Goal: Transaction & Acquisition: Book appointment/travel/reservation

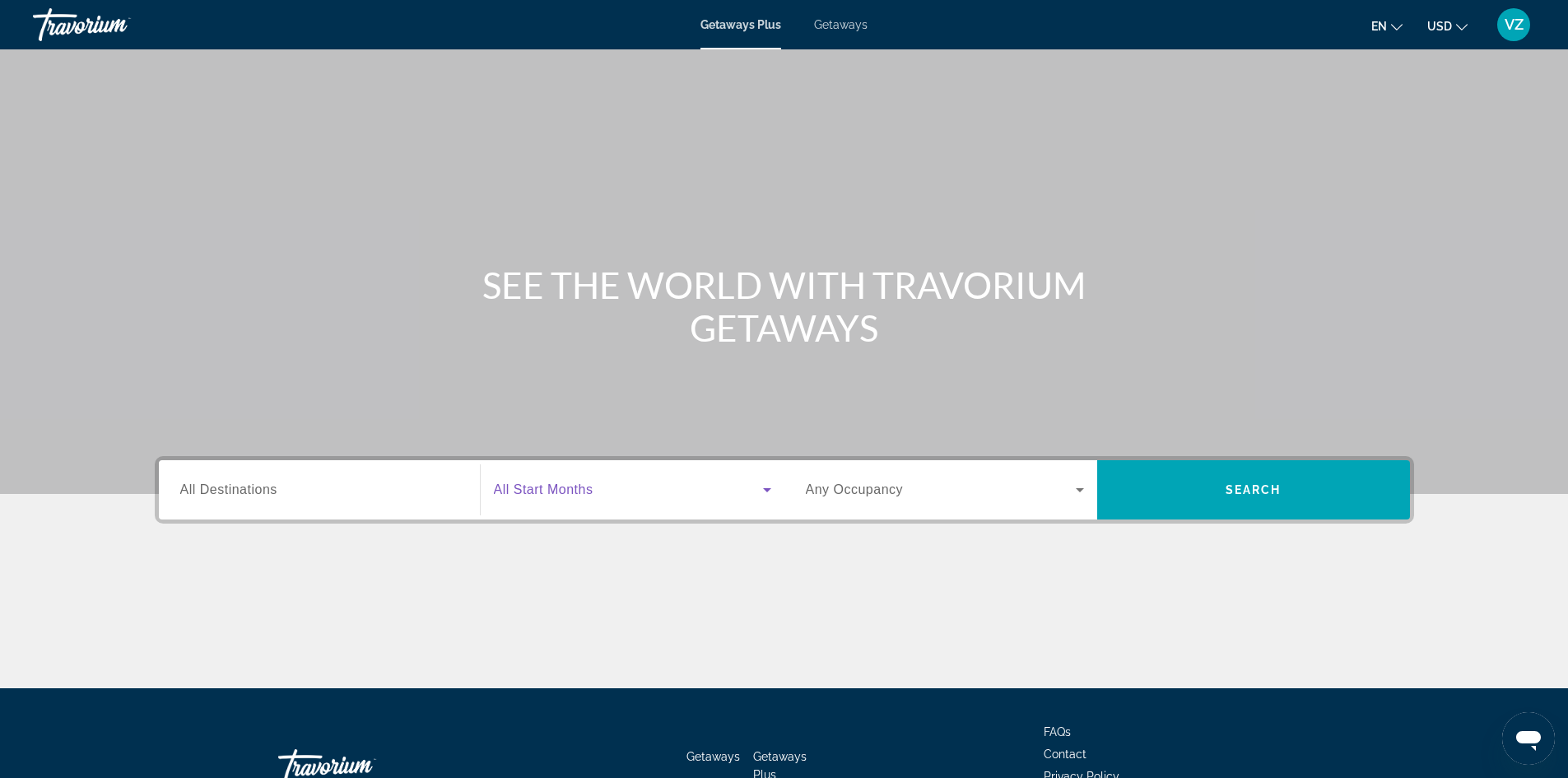
click at [725, 484] on span "Search widget" at bounding box center [628, 489] width 269 height 19
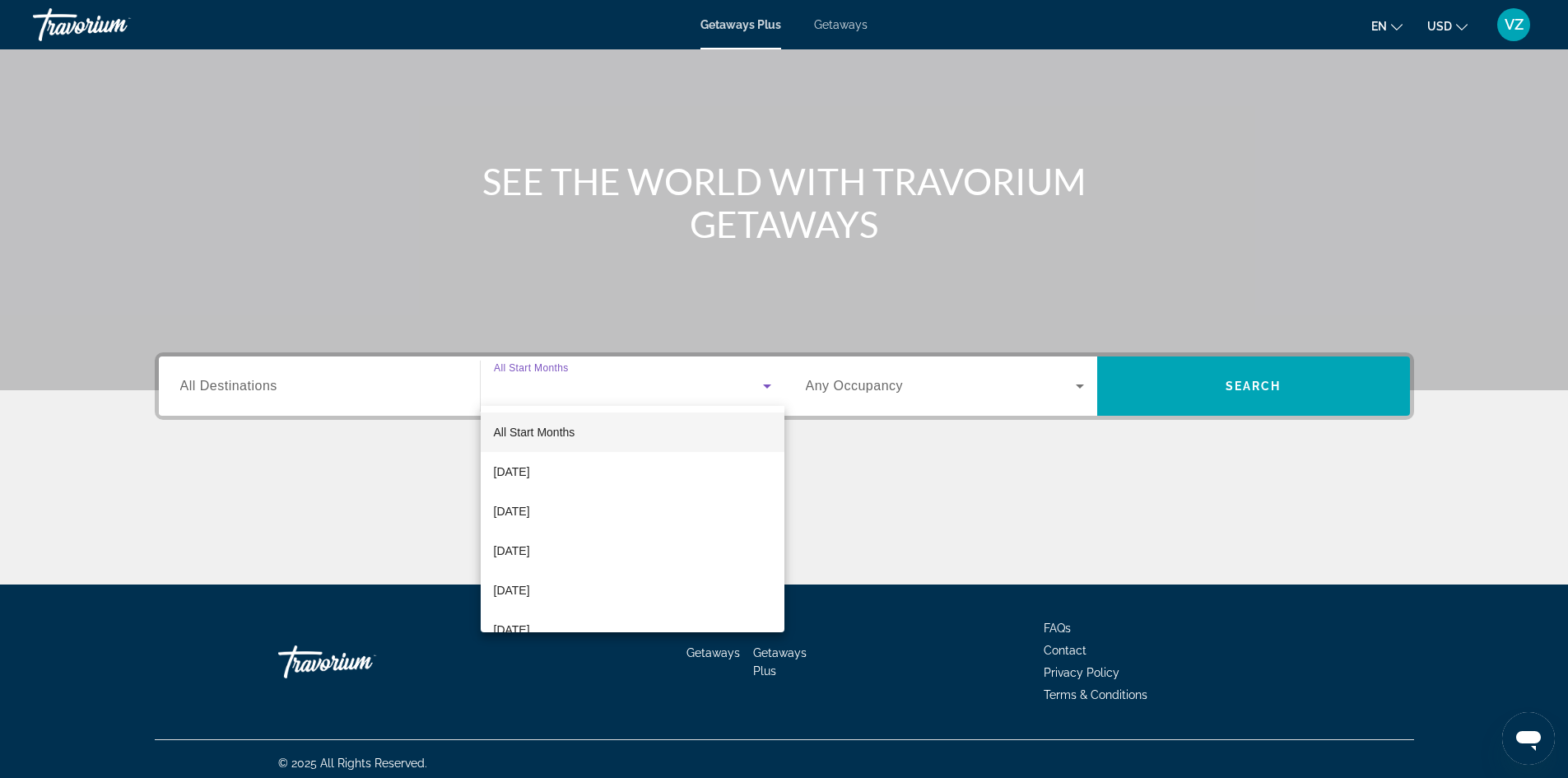
scroll to position [112, 0]
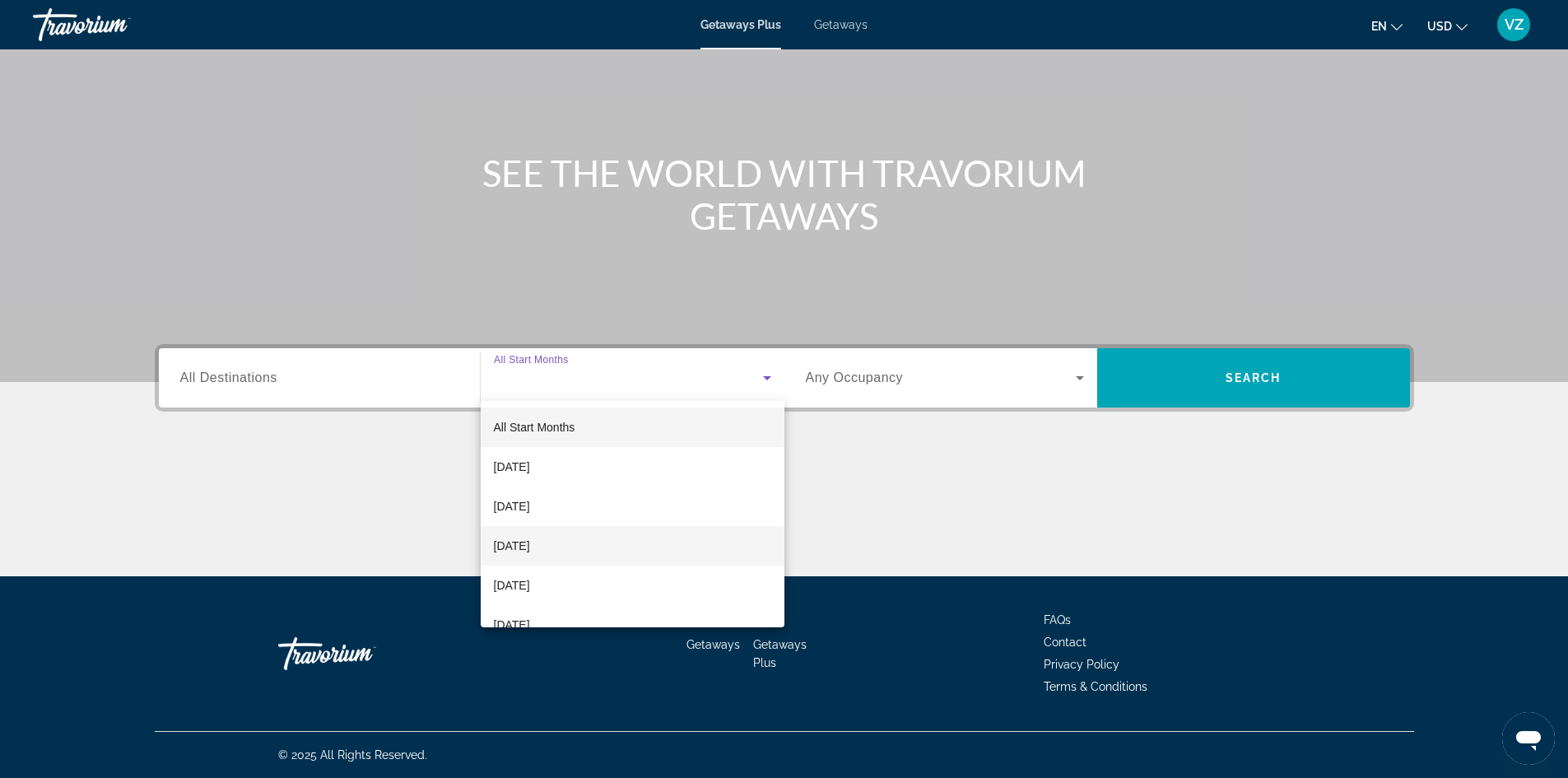
click at [643, 538] on mat-option "[DATE]" at bounding box center [632, 546] width 304 height 40
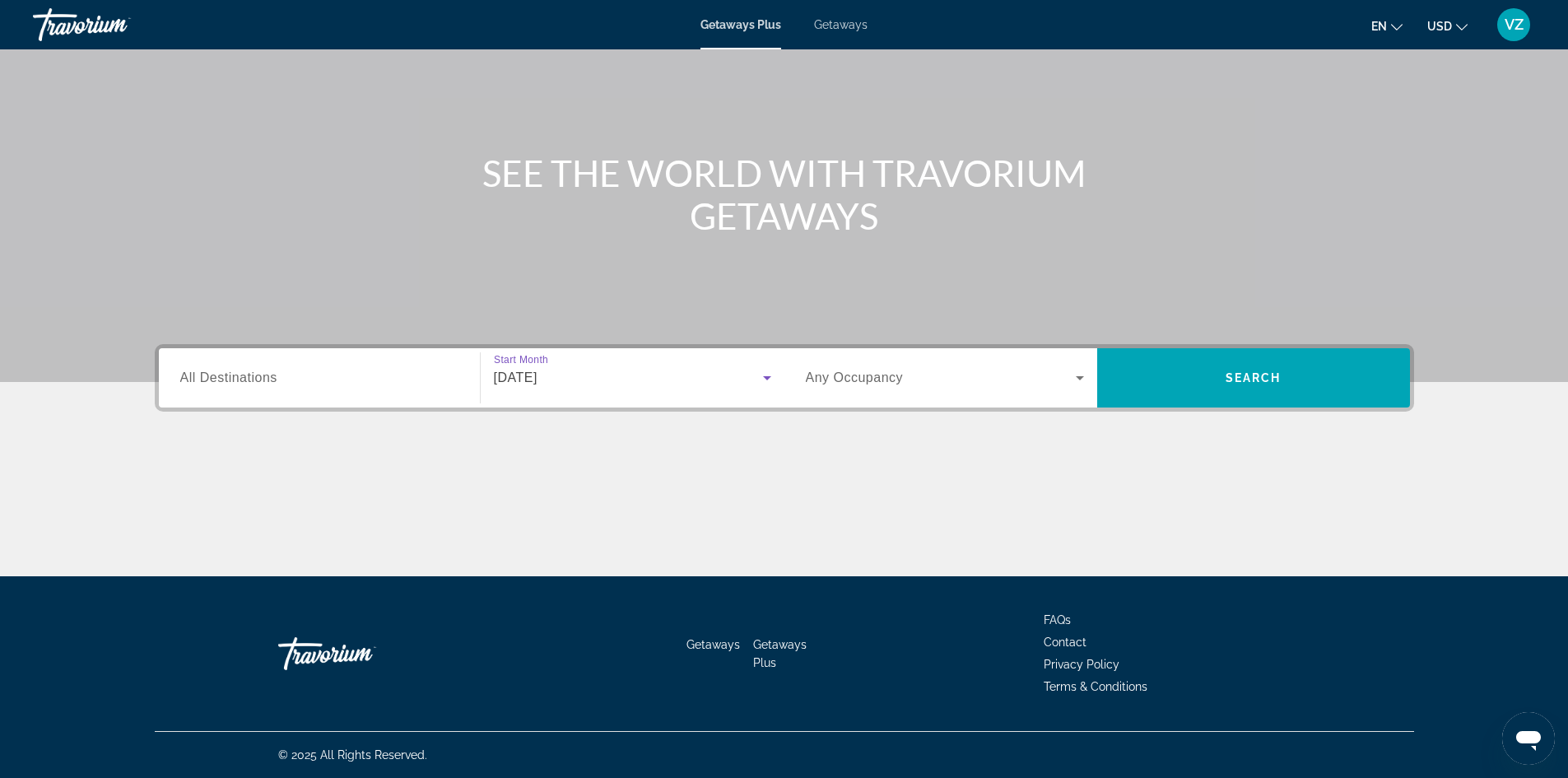
click at [299, 366] on div "Search widget" at bounding box center [319, 378] width 279 height 47
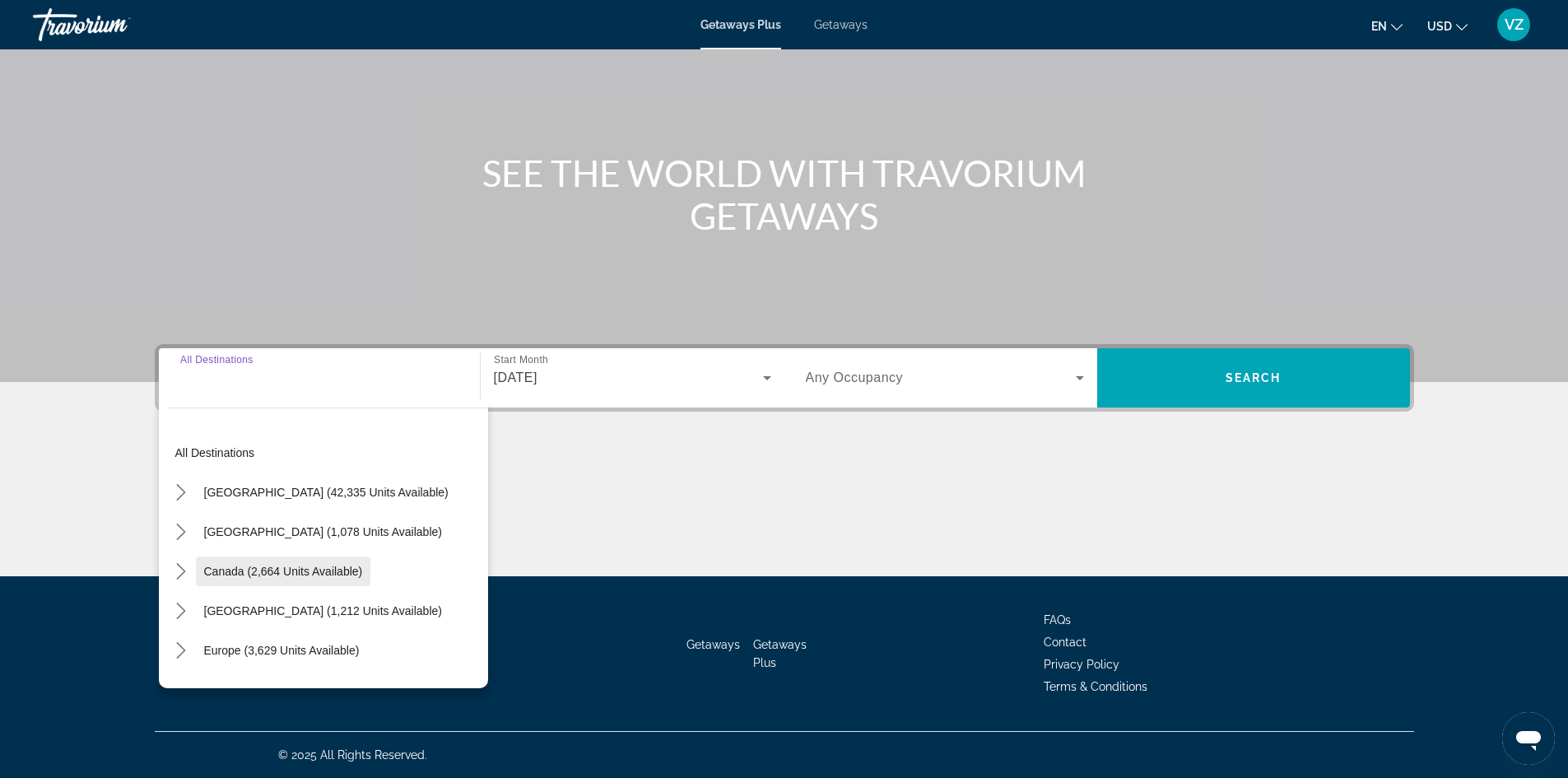
click at [243, 564] on span "Select destination: Canada (2,664 units available)" at bounding box center [283, 571] width 175 height 40
type input "**********"
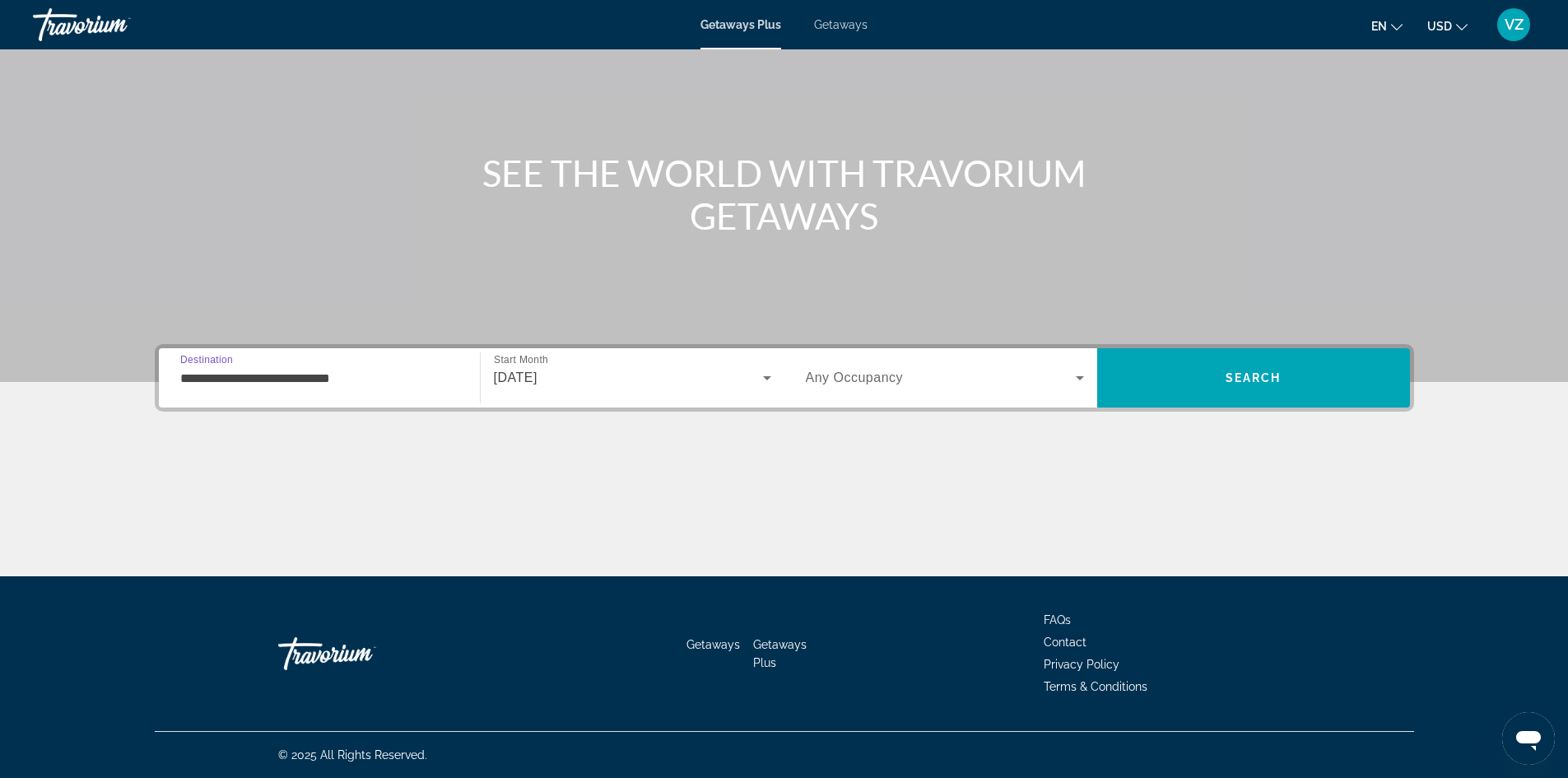
click at [1064, 372] on span "Search widget" at bounding box center [940, 377] width 270 height 19
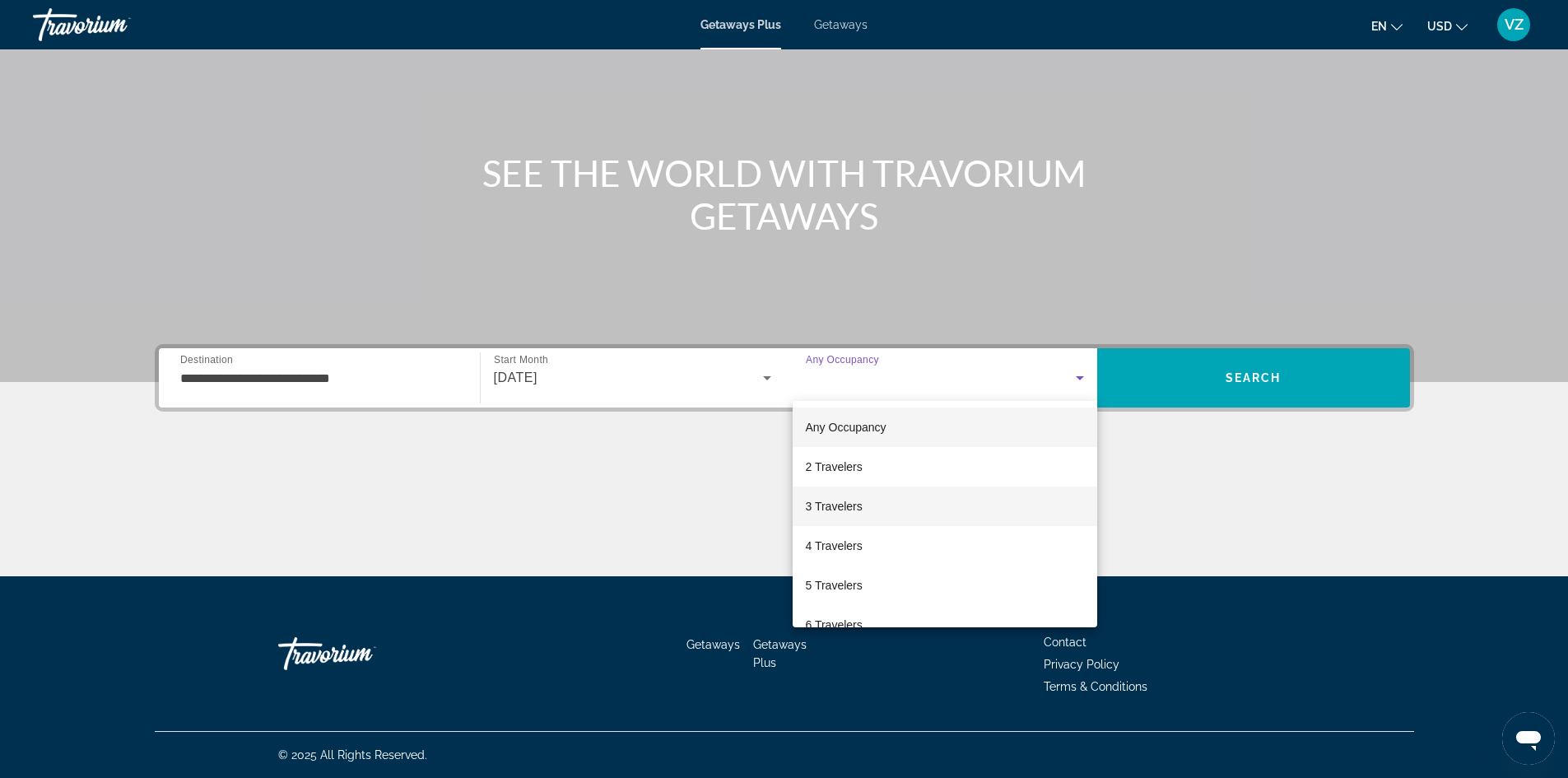
click at [1020, 500] on mat-option "3 Travelers" at bounding box center [944, 506] width 305 height 40
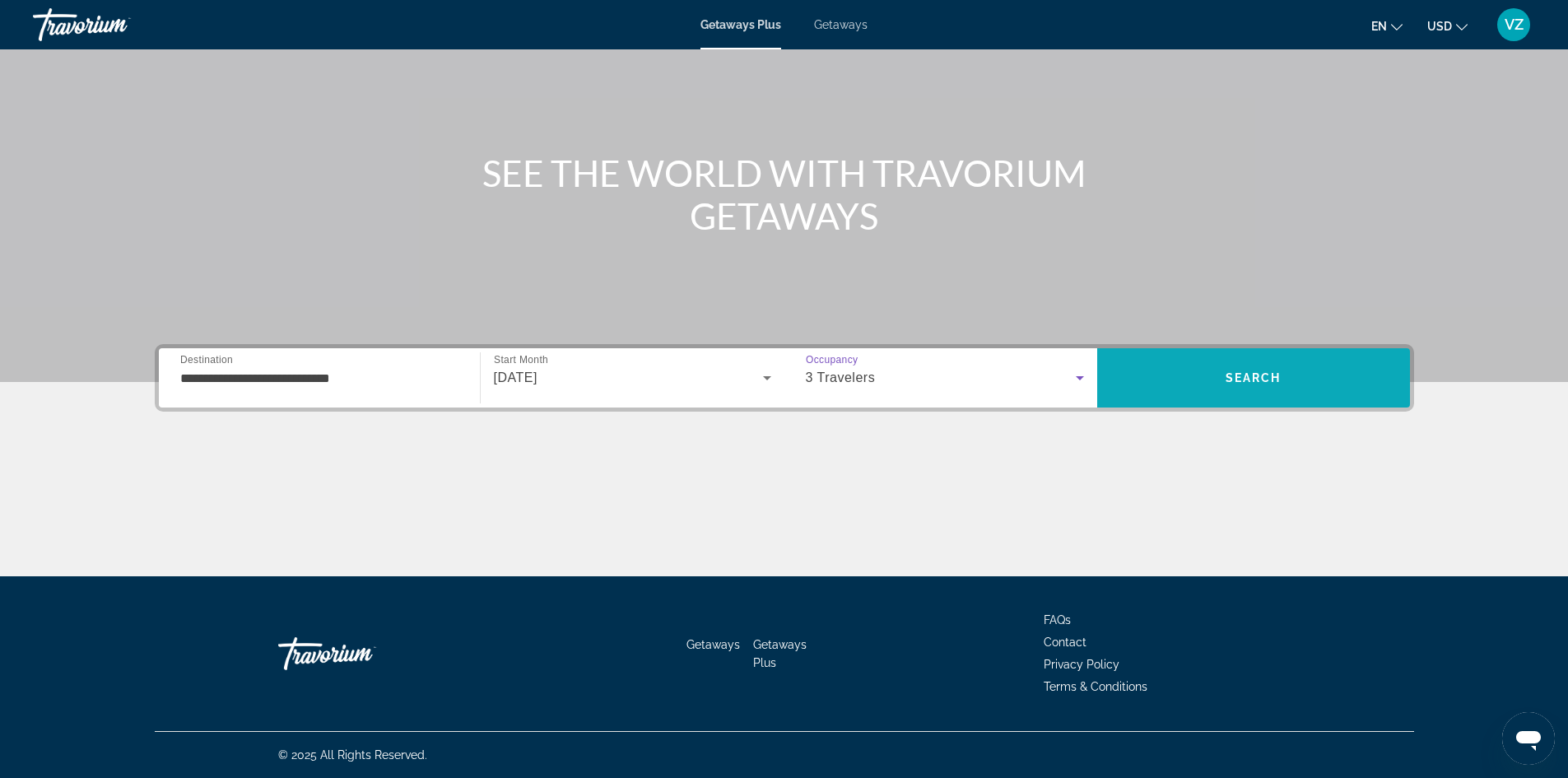
click at [1258, 375] on span "Search" at bounding box center [1253, 378] width 56 height 13
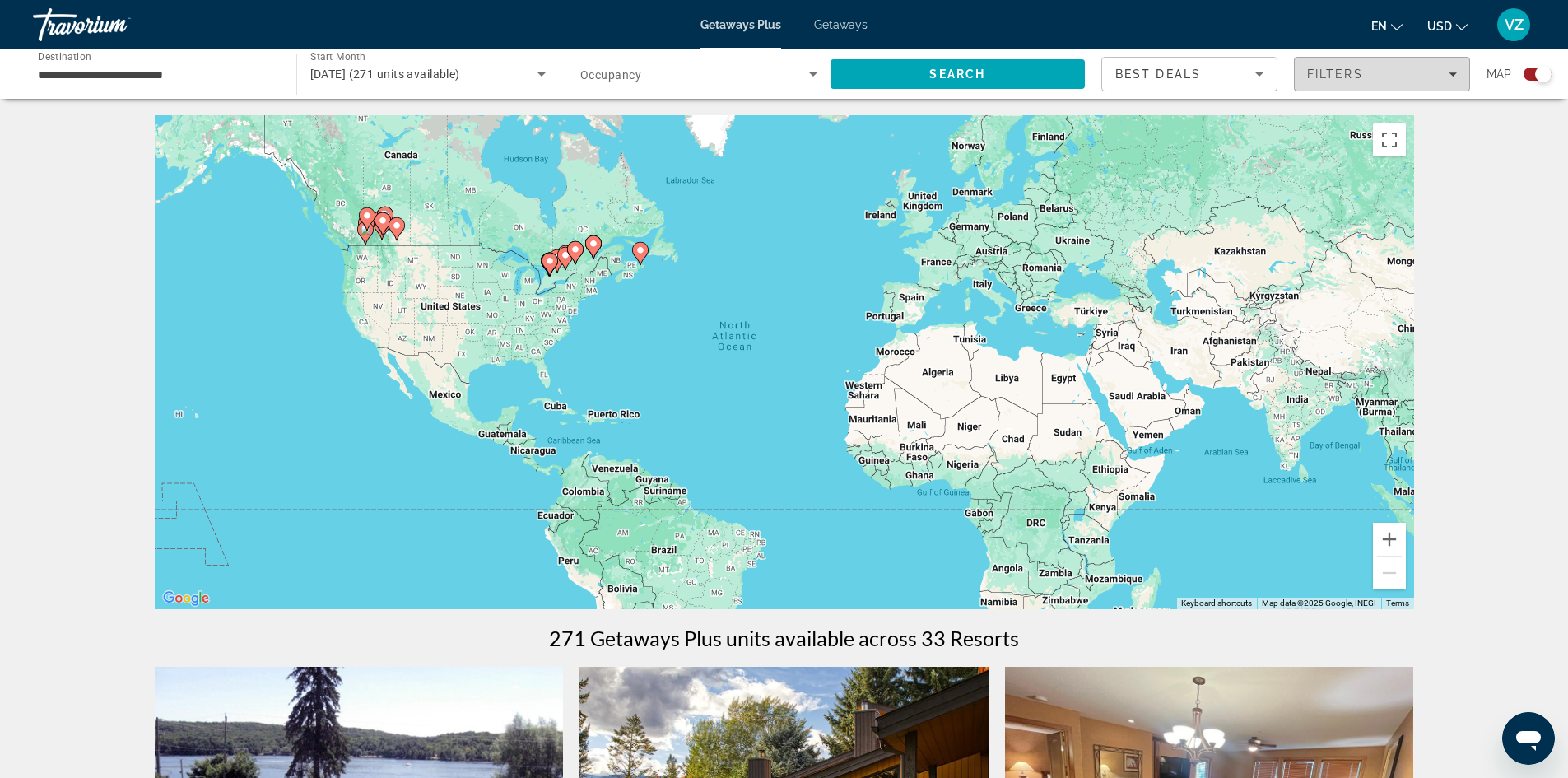
click at [1455, 70] on icon "Filters" at bounding box center [1452, 74] width 8 height 8
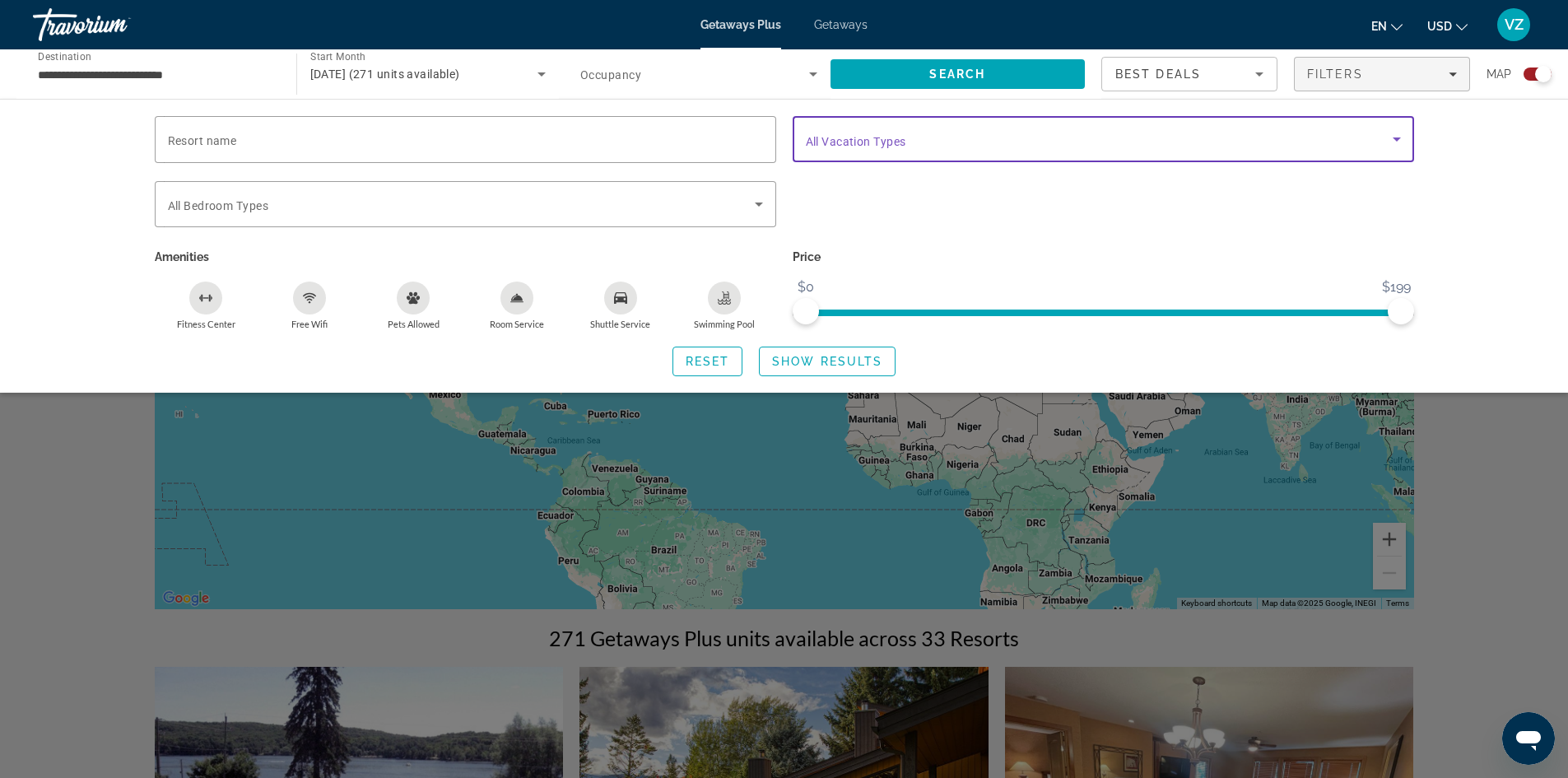
click at [1211, 137] on span "Search widget" at bounding box center [1099, 139] width 587 height 19
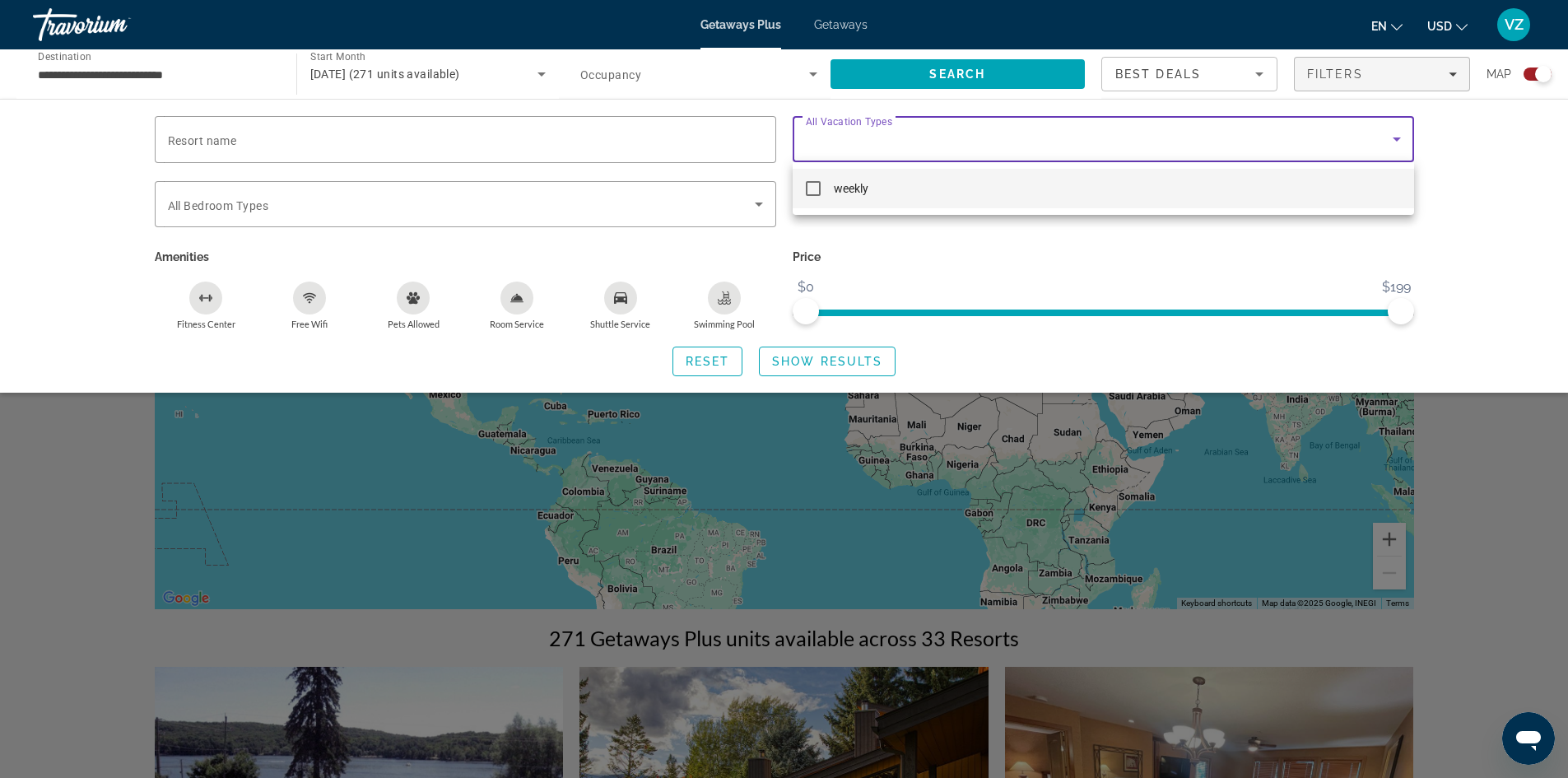
click at [1495, 185] on div at bounding box center [784, 389] width 1568 height 778
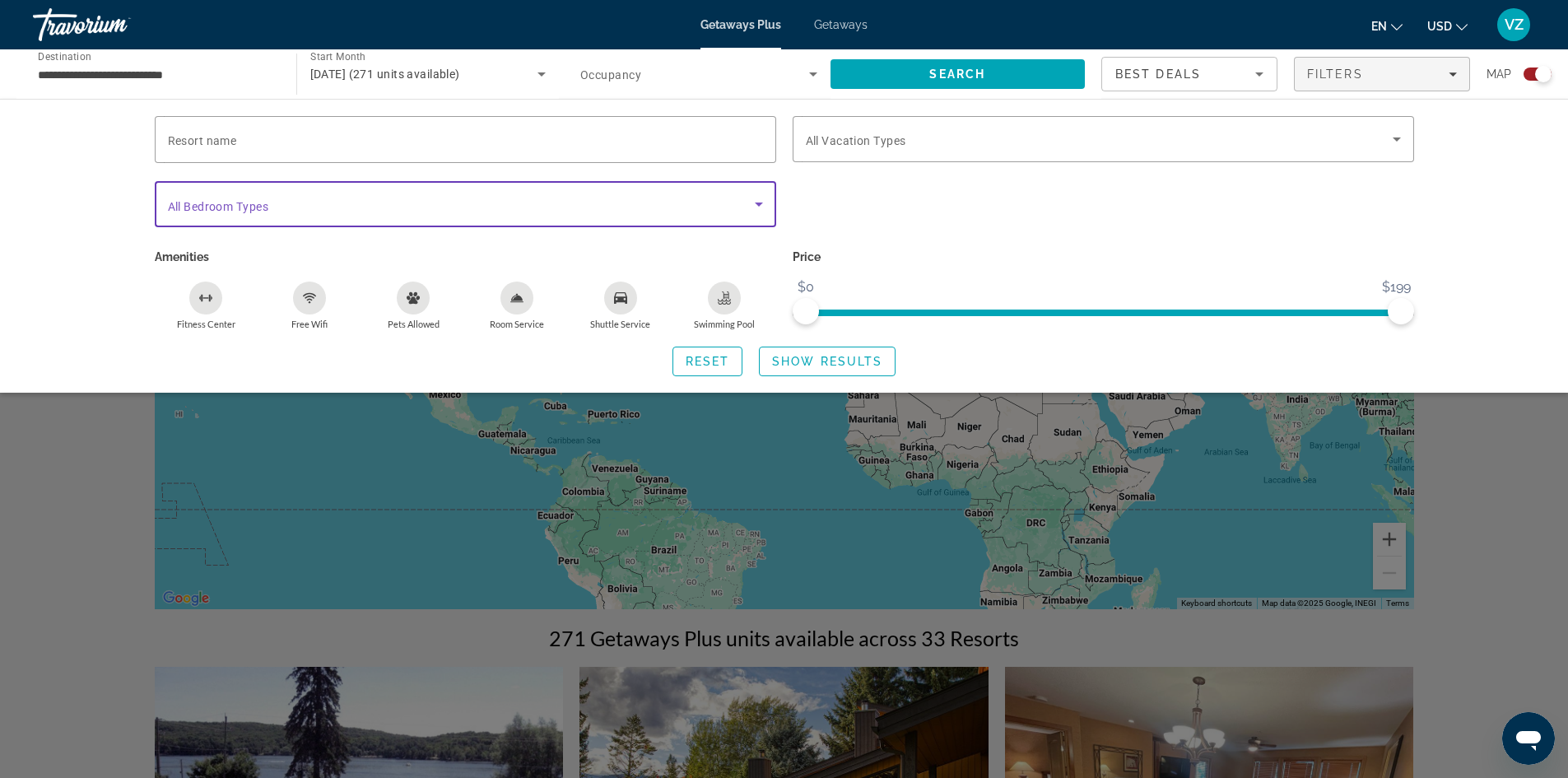
click at [680, 200] on span "Search widget" at bounding box center [461, 204] width 587 height 19
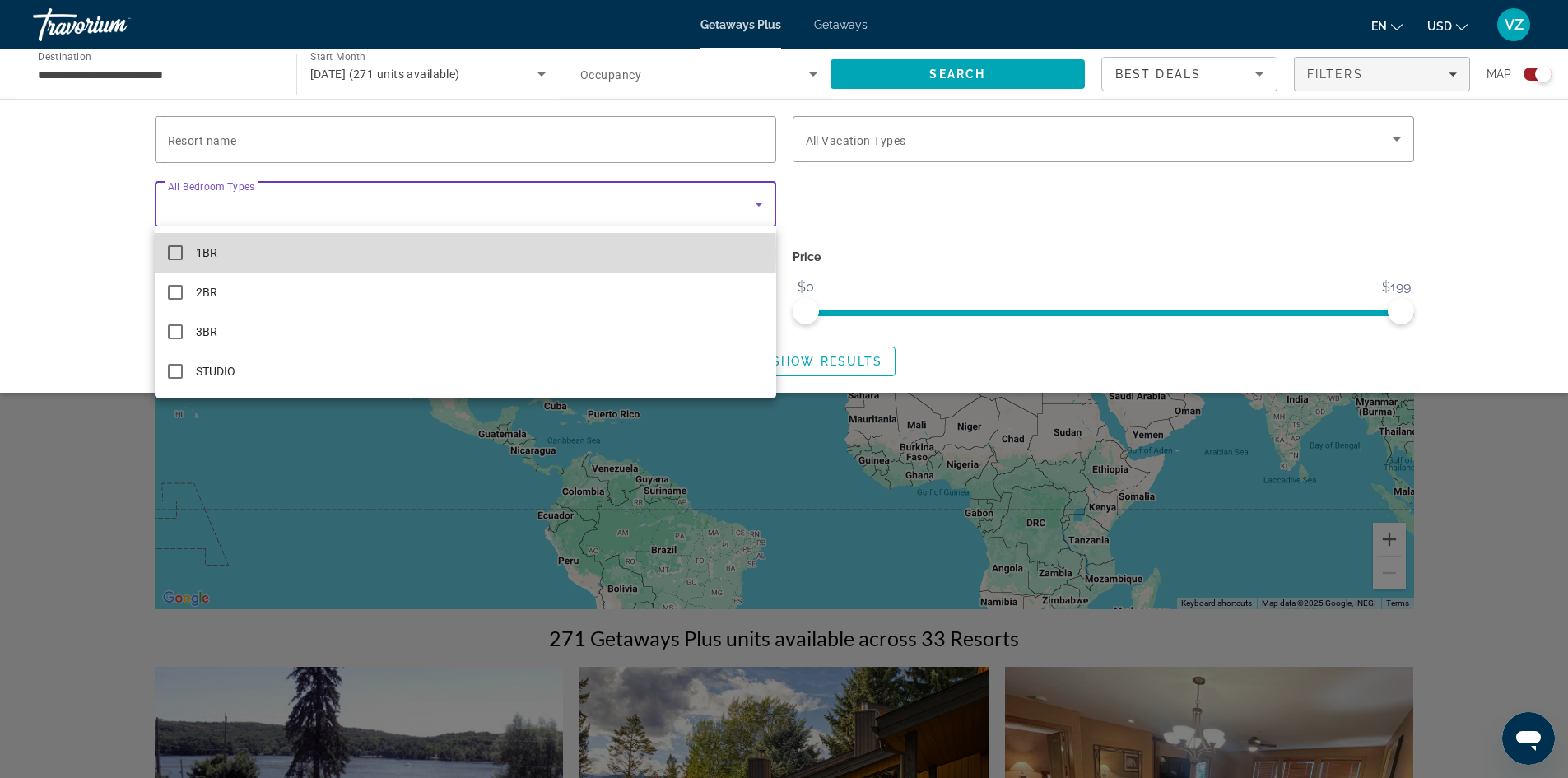
click at [276, 254] on mat-option "1BR" at bounding box center [465, 253] width 621 height 40
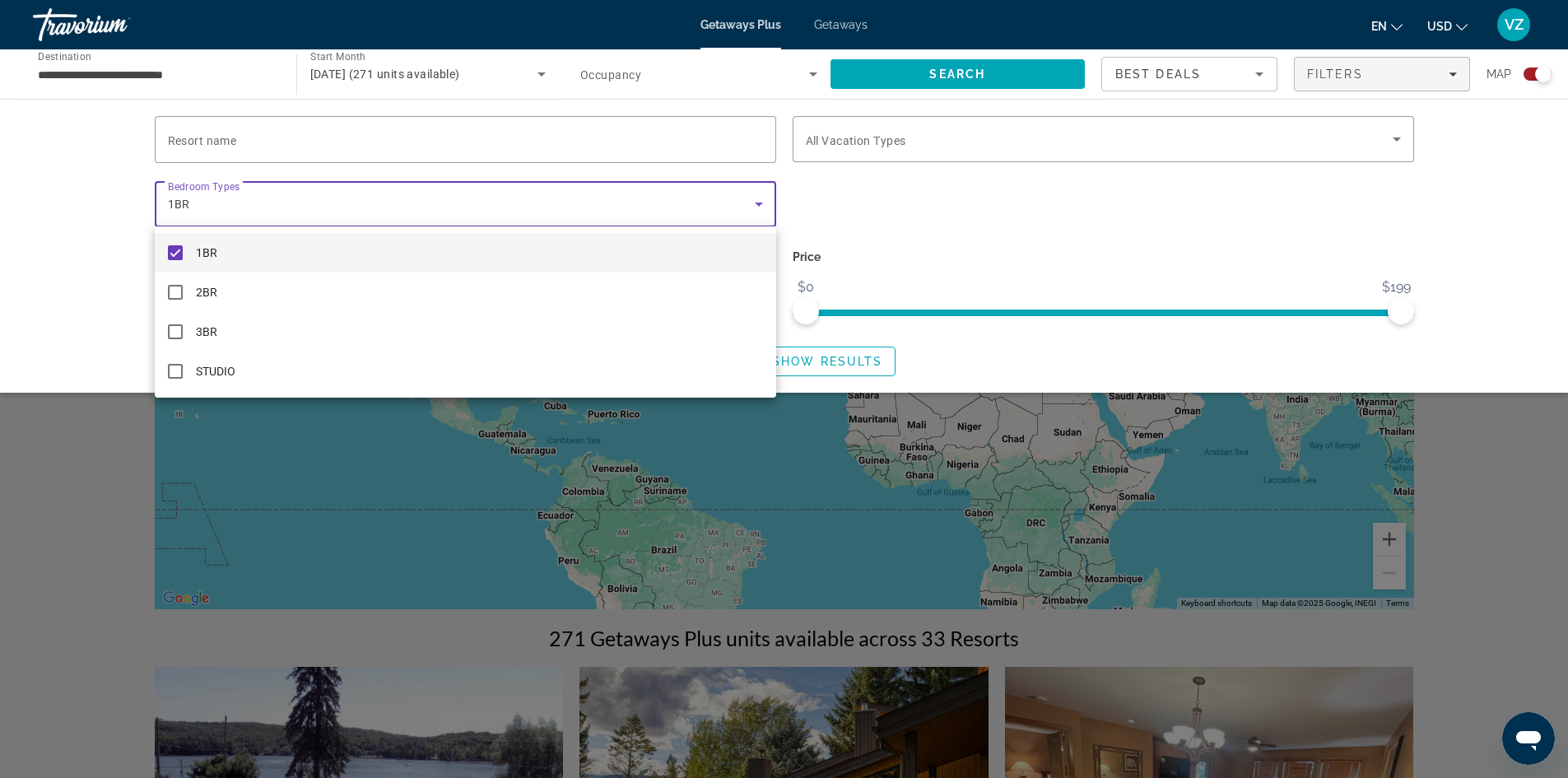
click at [42, 308] on div at bounding box center [784, 389] width 1568 height 778
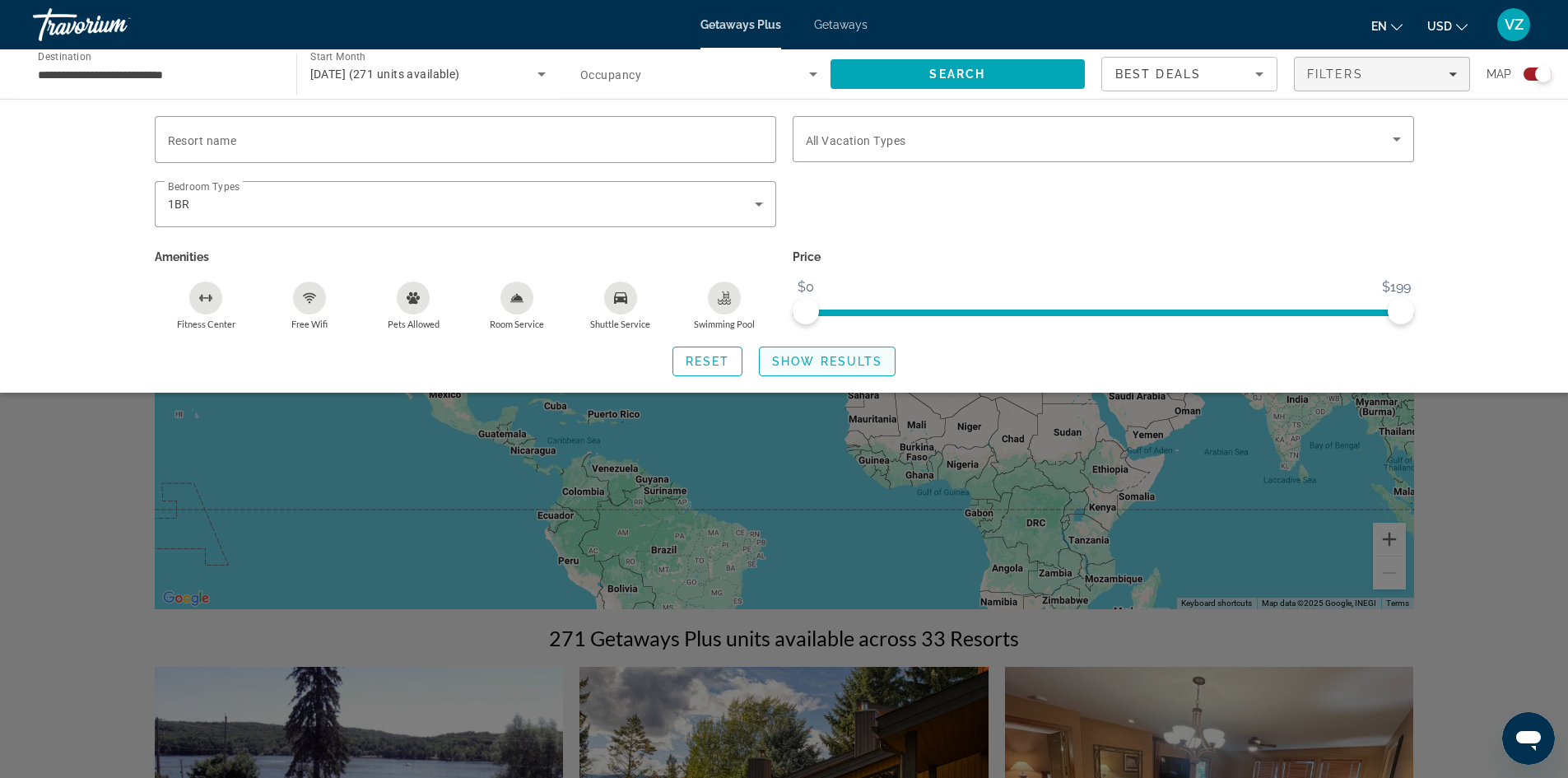
click at [833, 355] on span "Show Results" at bounding box center [827, 361] width 110 height 13
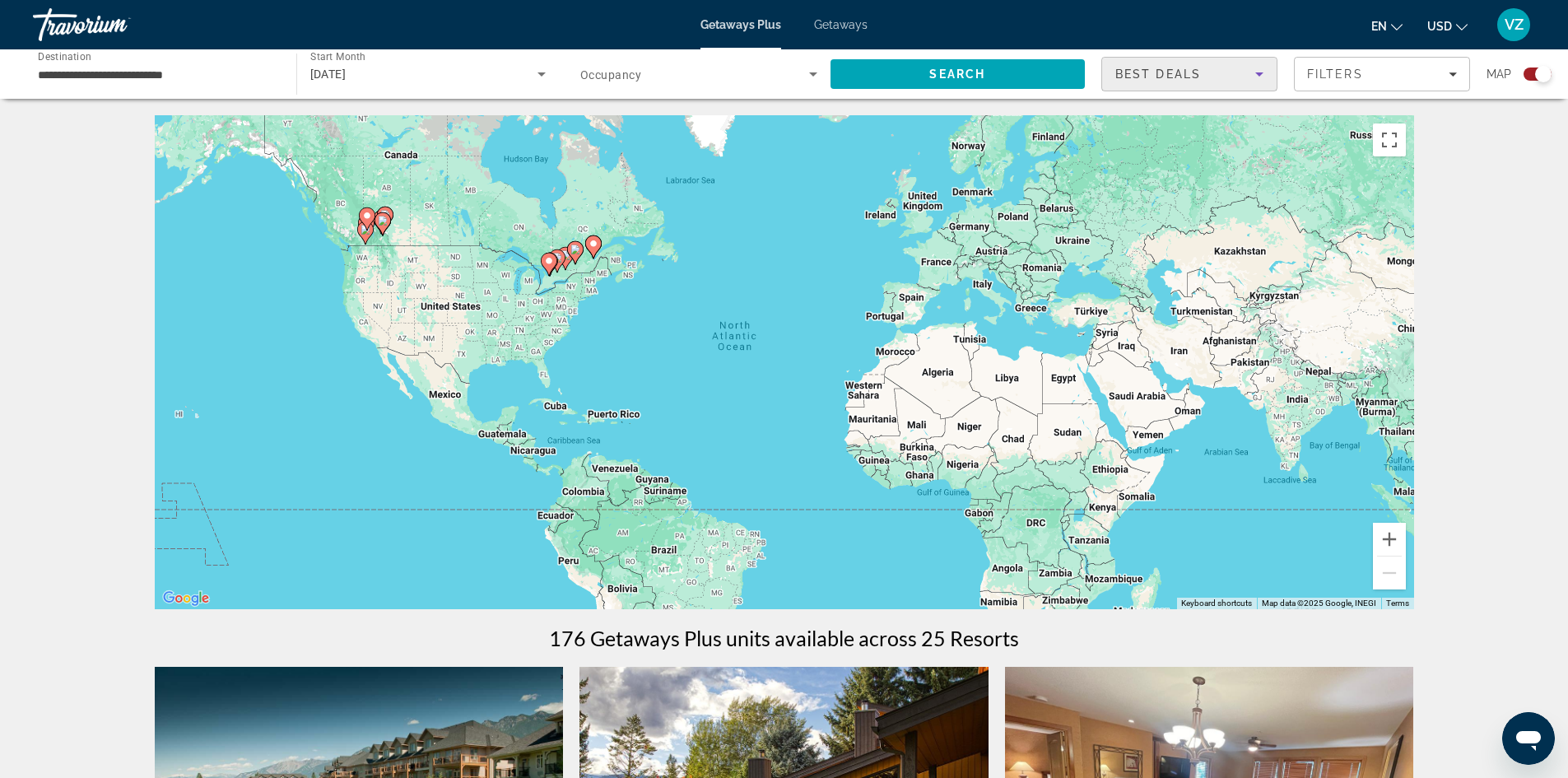
click at [1258, 72] on icon "Sort by" at bounding box center [1259, 74] width 8 height 4
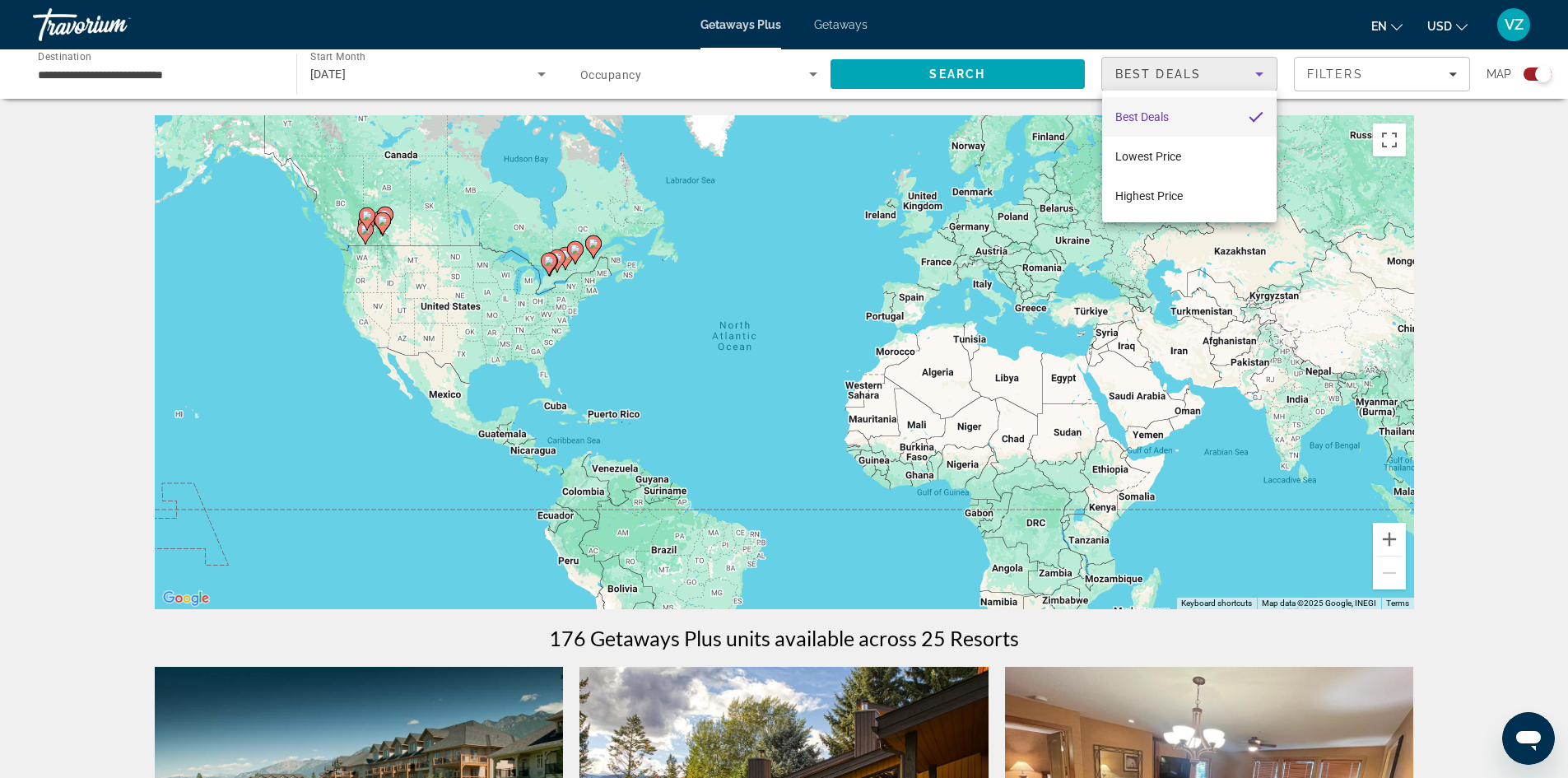
click at [1462, 224] on div at bounding box center [784, 389] width 1568 height 778
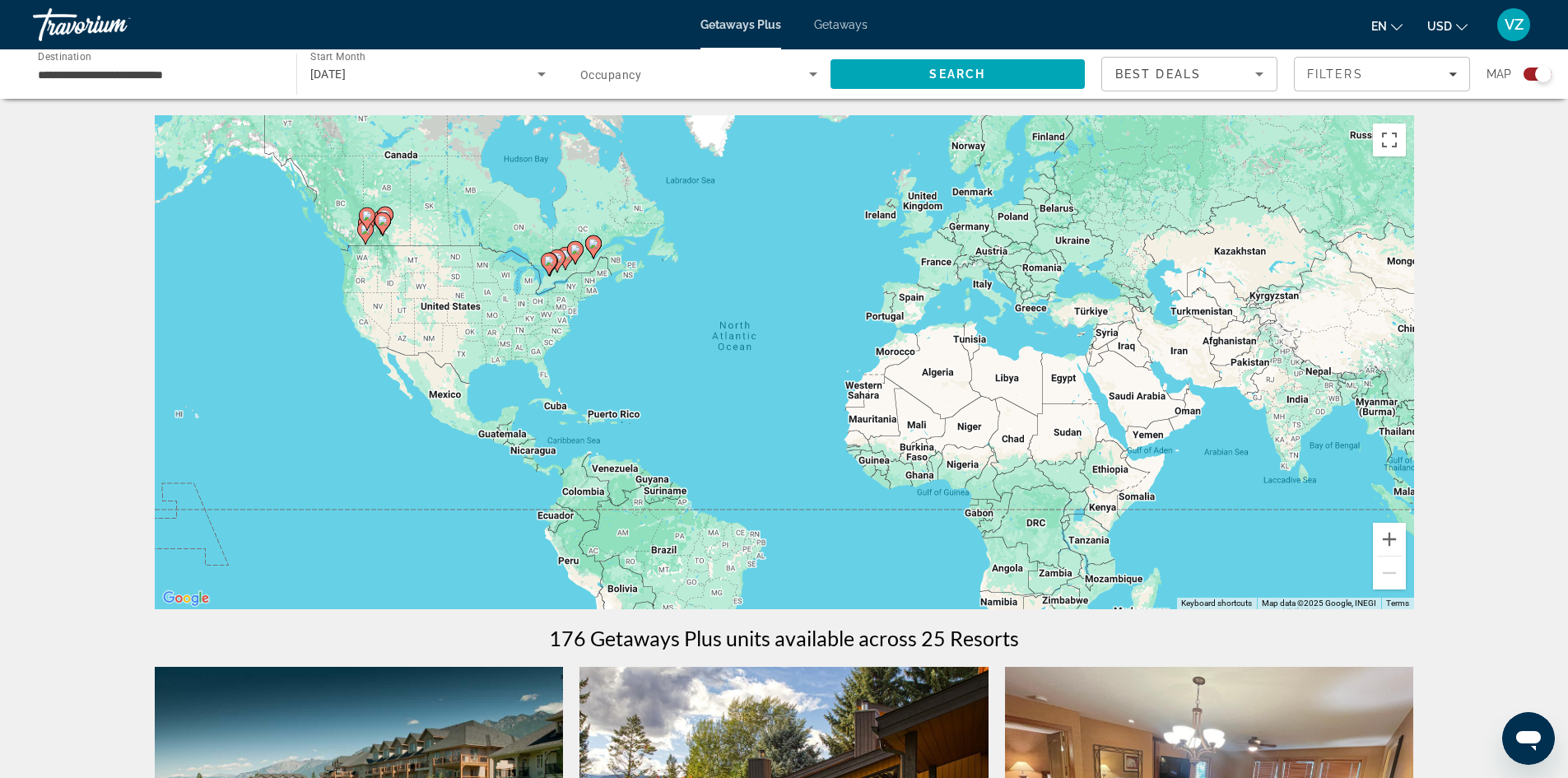
click at [842, 24] on span "Getaways" at bounding box center [840, 25] width 54 height 13
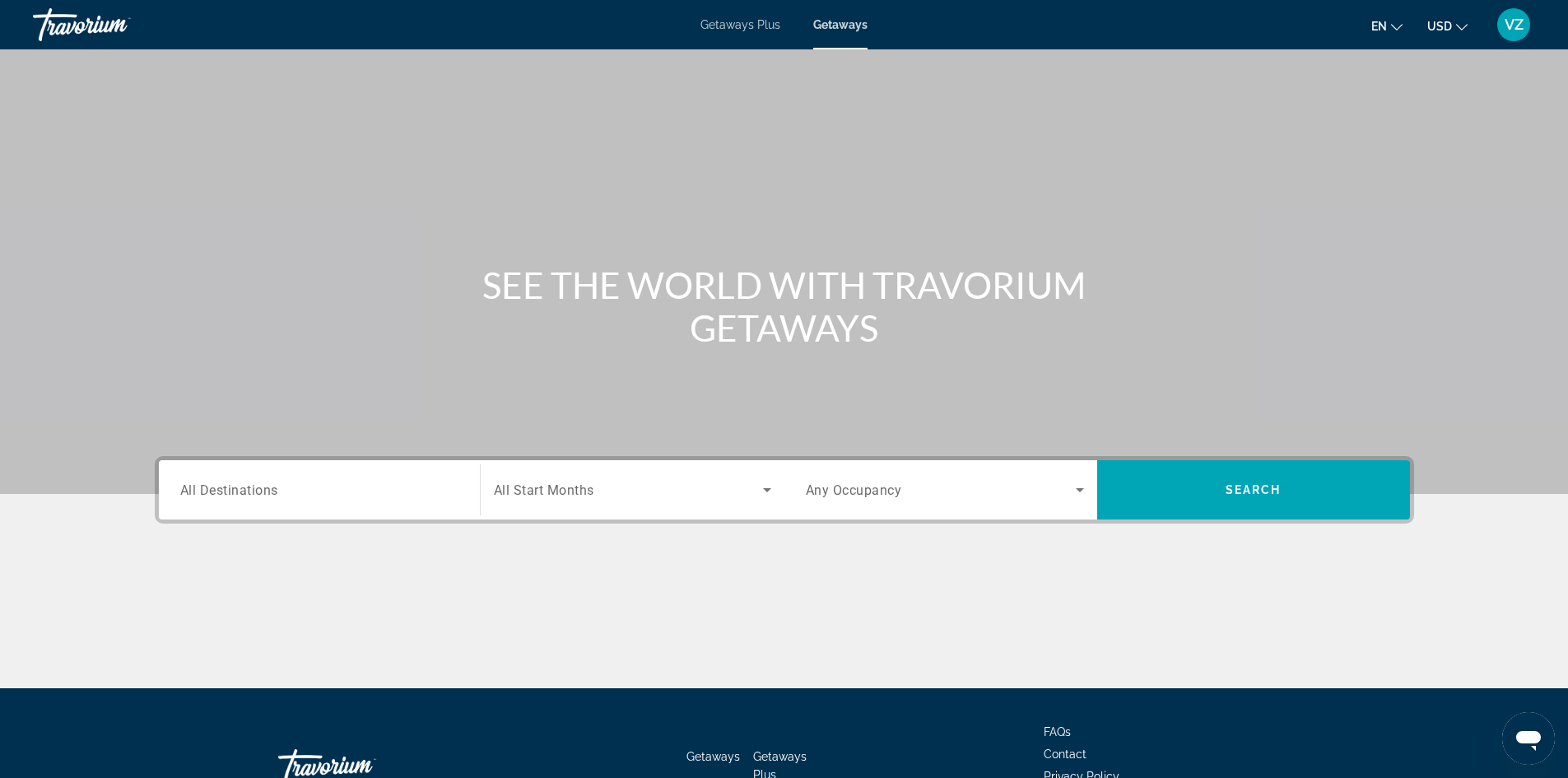
click at [342, 489] on input "Destination All Destinations" at bounding box center [319, 490] width 279 height 19
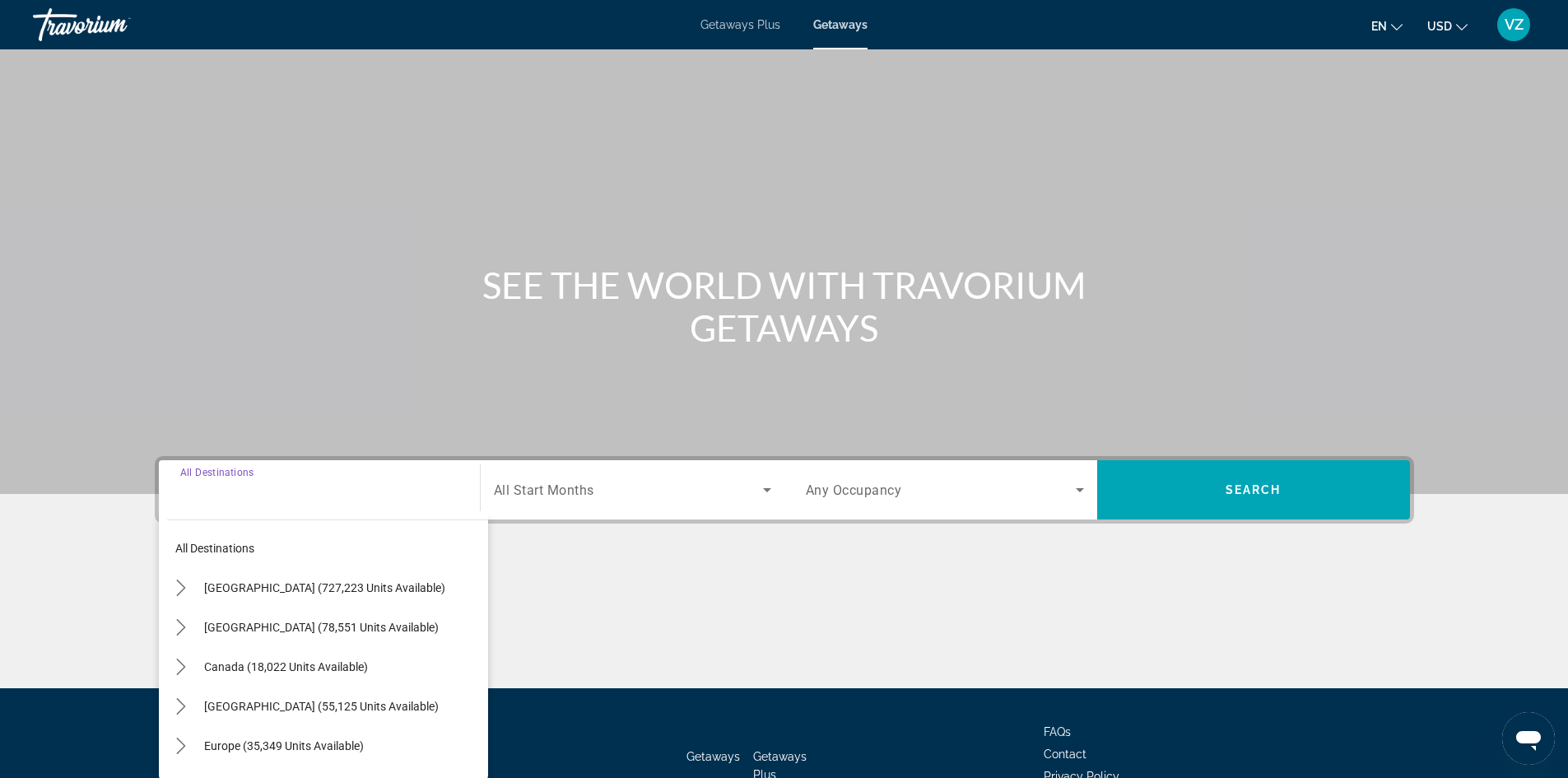
scroll to position [112, 0]
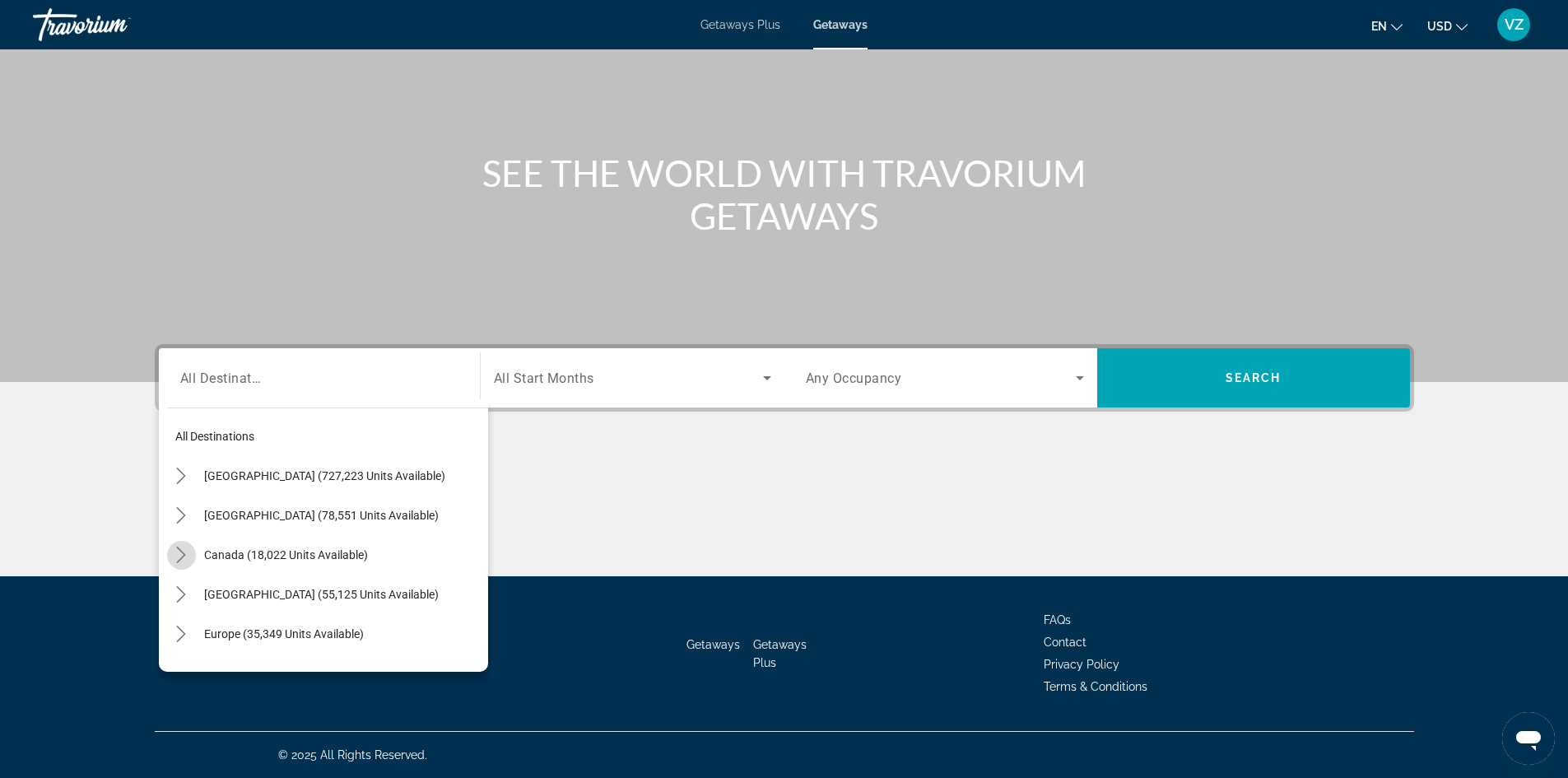
click at [181, 553] on icon "Toggle Canada (18,022 units available) submenu" at bounding box center [181, 555] width 17 height 17
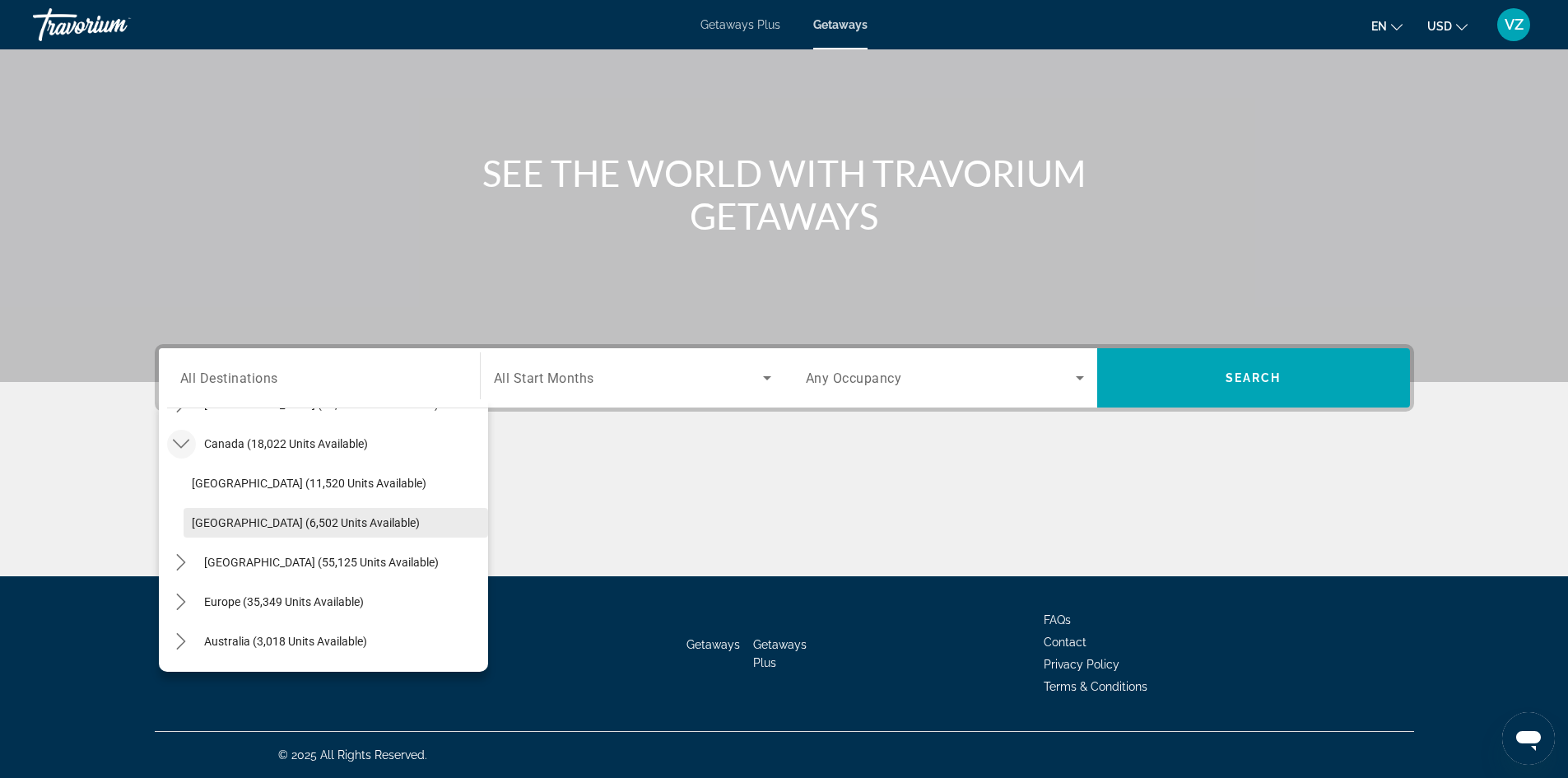
scroll to position [82, 0]
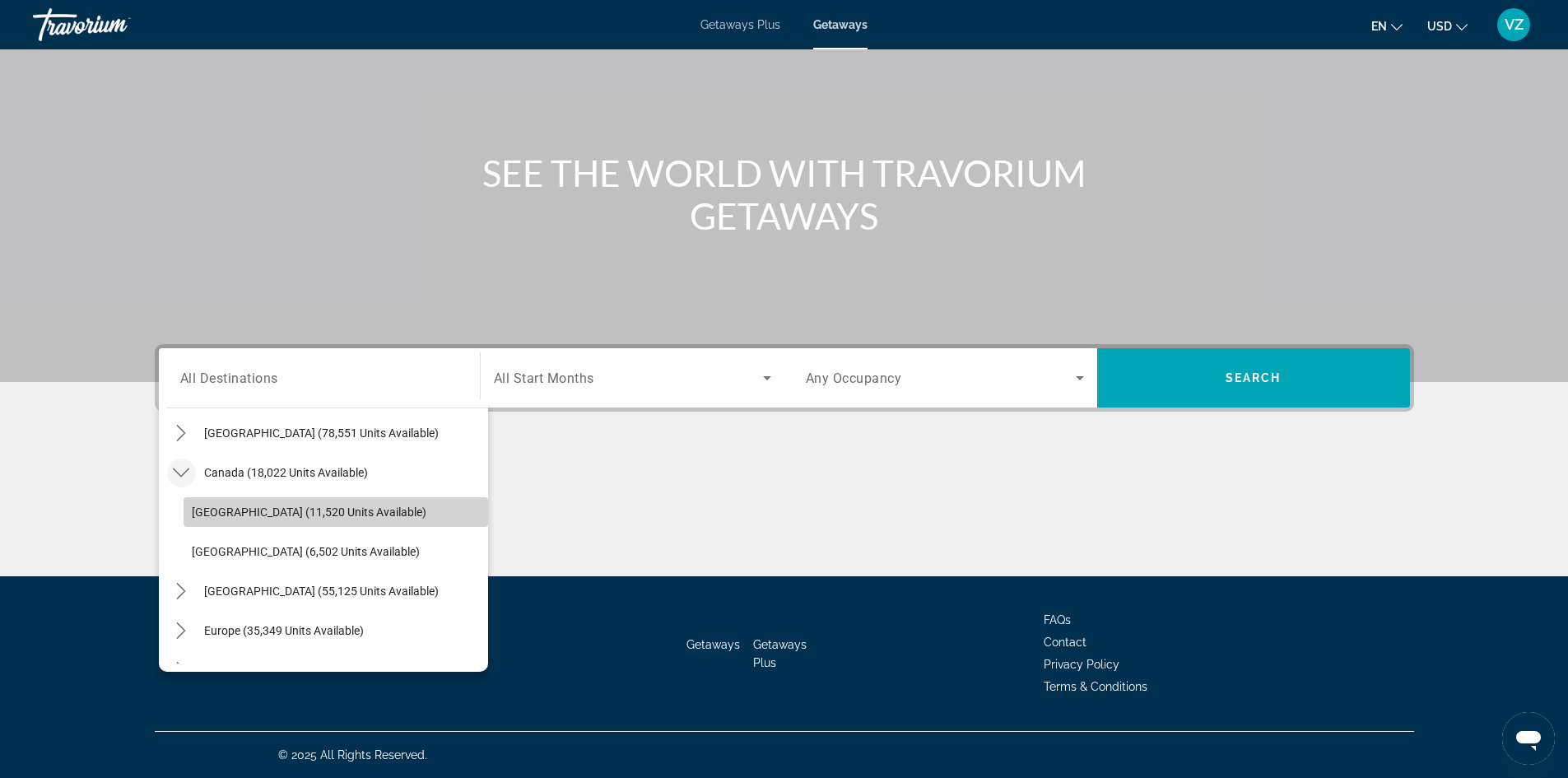
click at [337, 508] on span "[GEOGRAPHIC_DATA] (11,520 units available)" at bounding box center [308, 512] width 234 height 13
type input "**********"
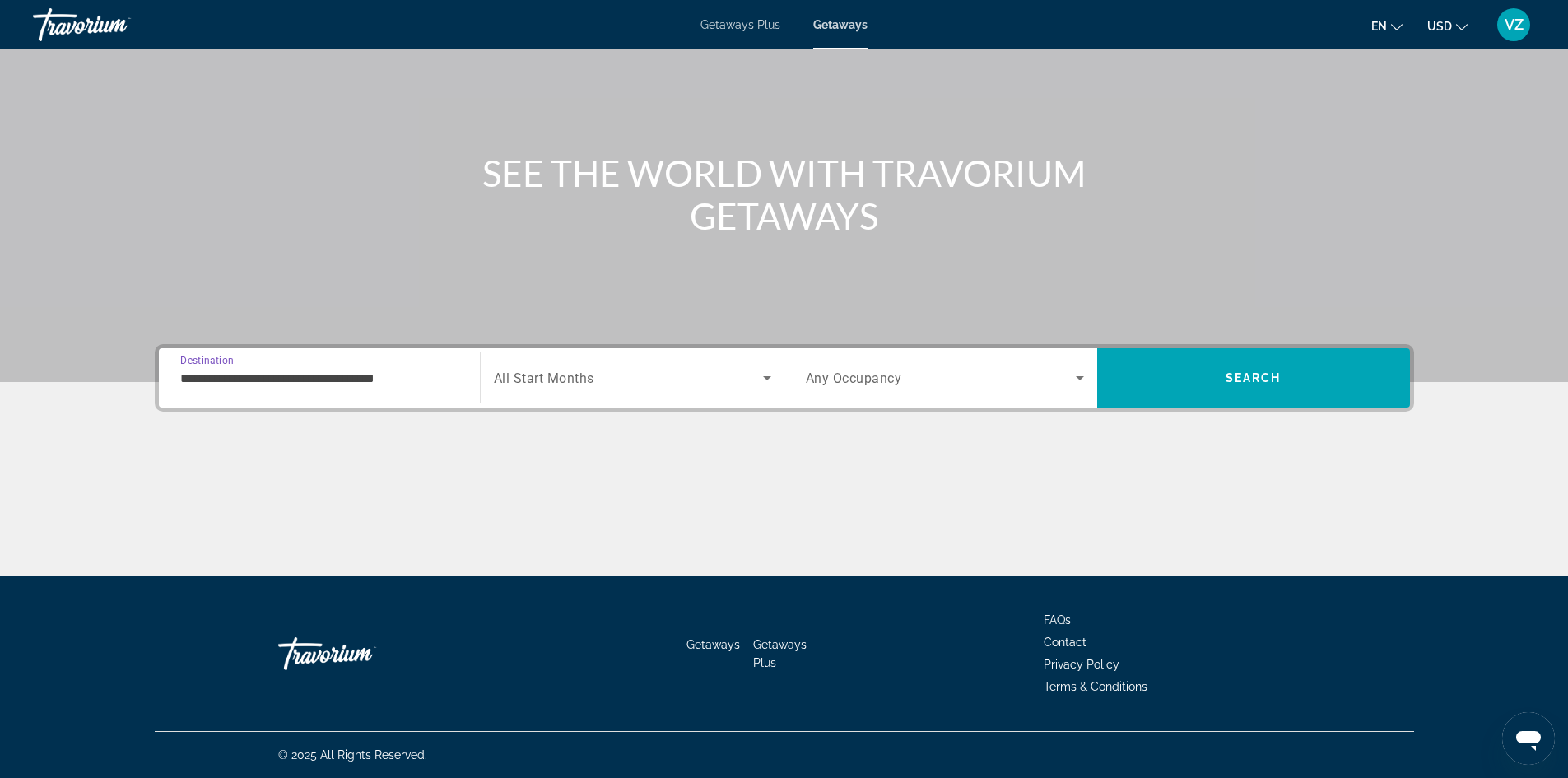
click at [730, 375] on span "Search widget" at bounding box center [628, 377] width 269 height 19
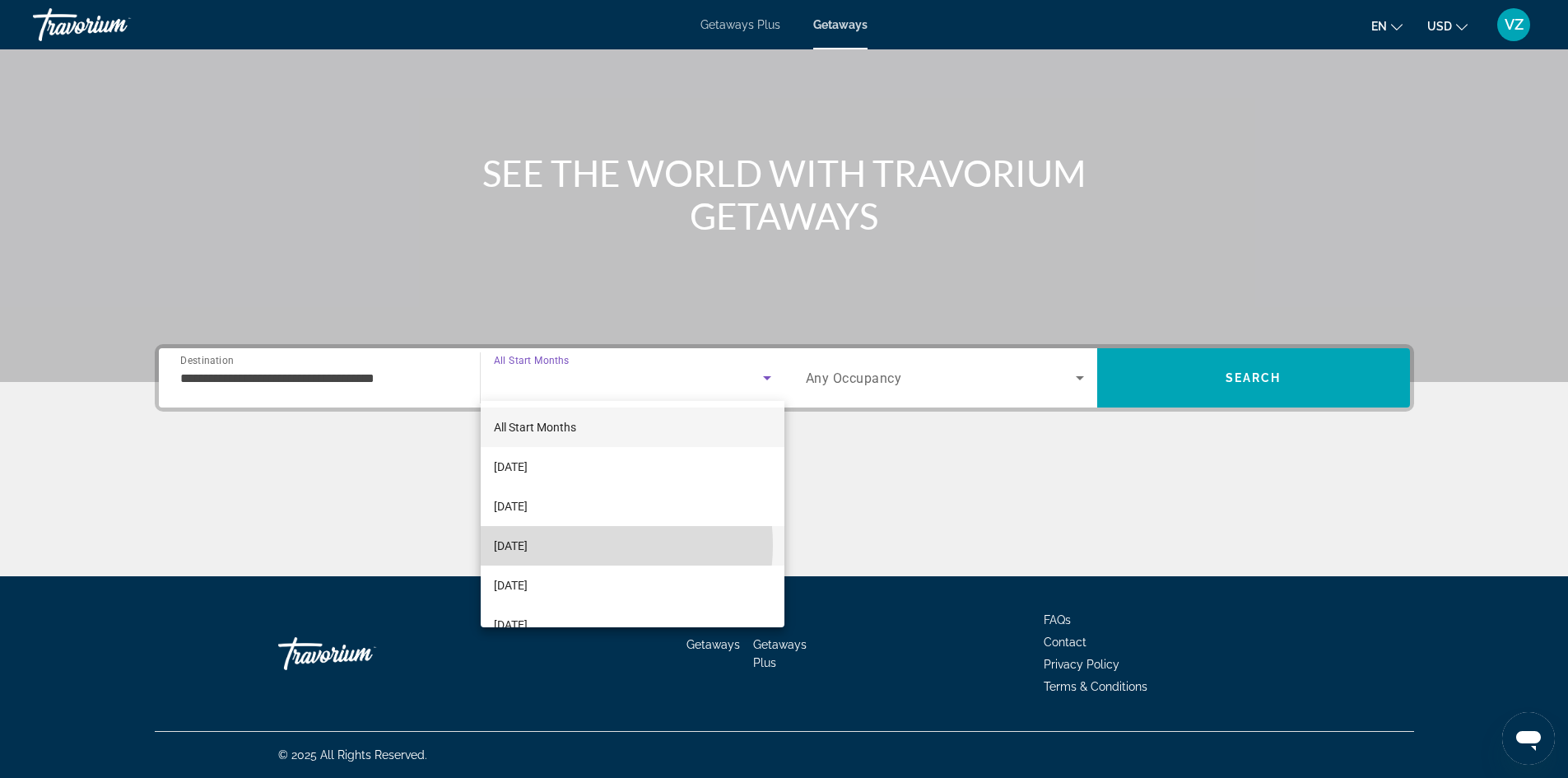
click at [579, 546] on mat-option "[DATE]" at bounding box center [632, 546] width 304 height 40
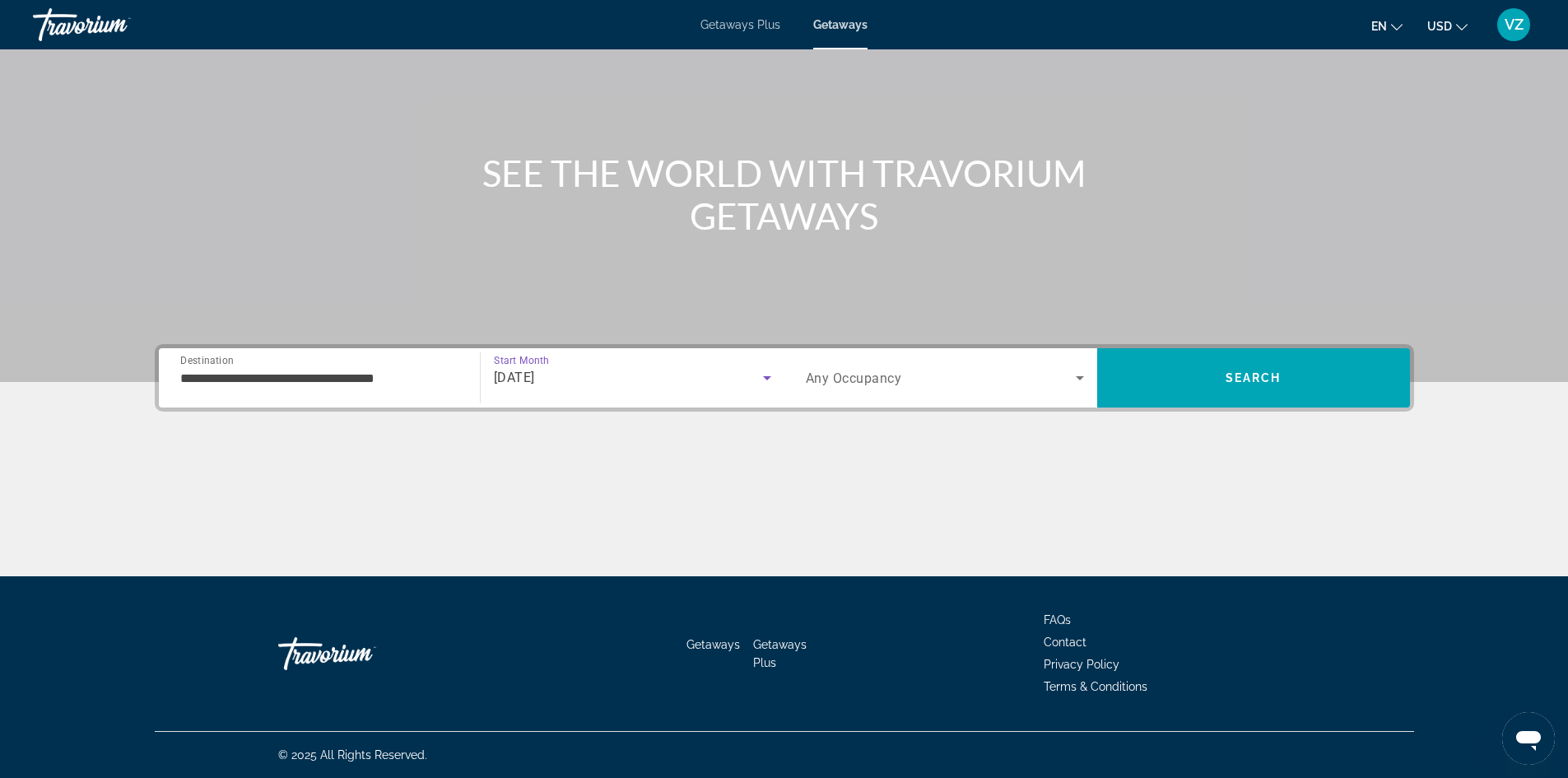
click at [1003, 374] on span "Search widget" at bounding box center [940, 377] width 270 height 19
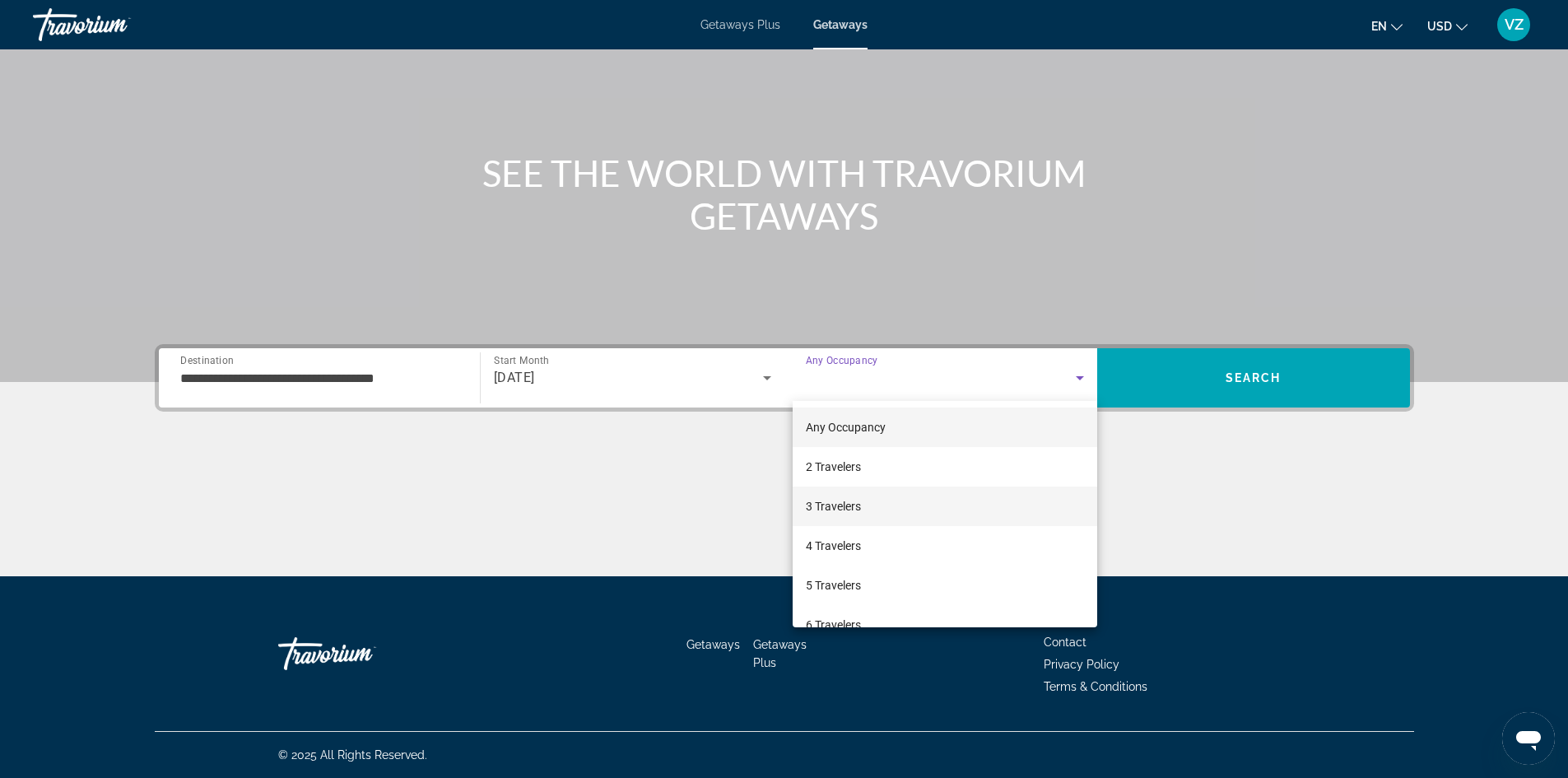
click at [916, 508] on mat-option "3 Travelers" at bounding box center [944, 506] width 305 height 40
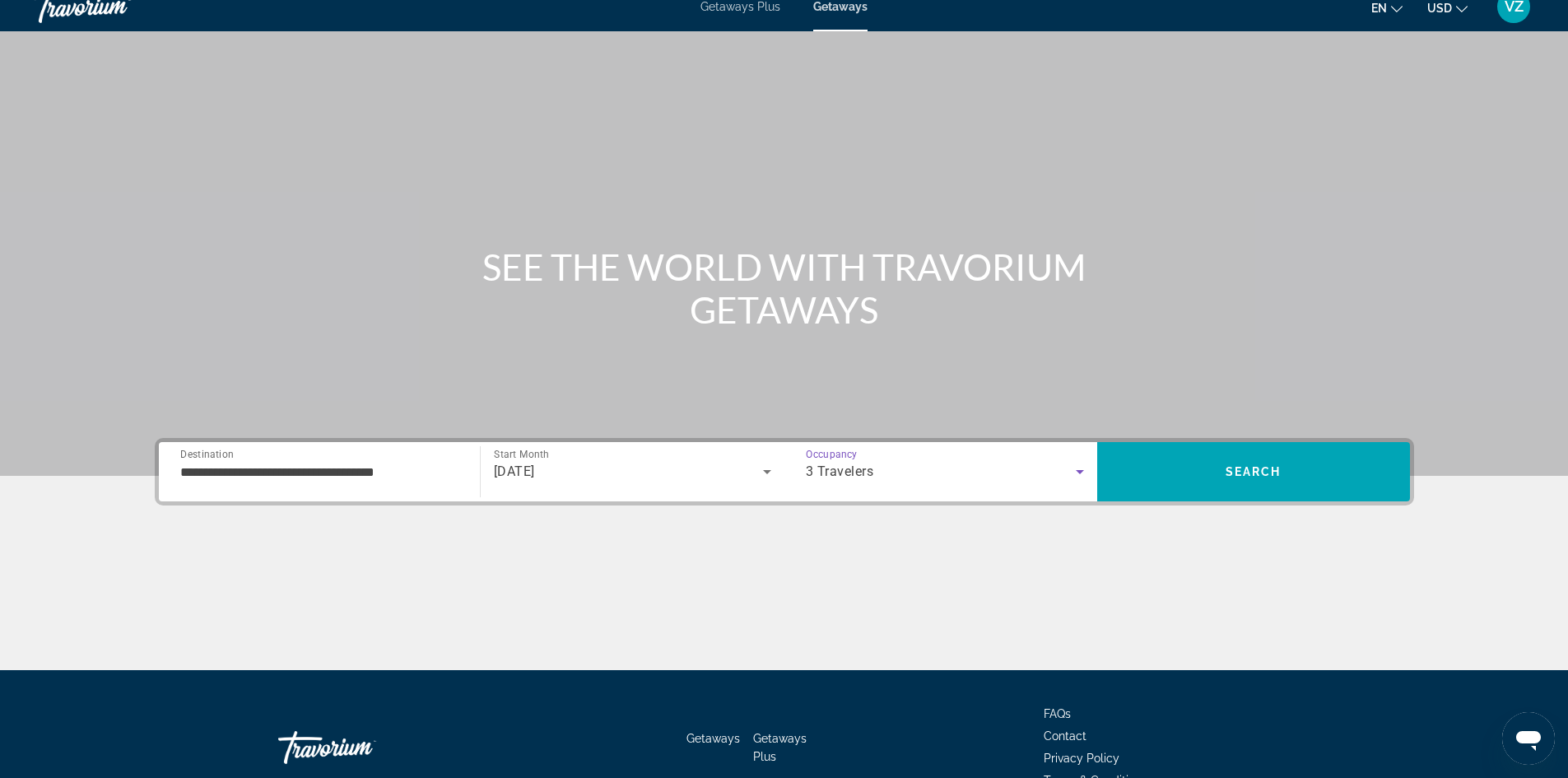
scroll to position [0, 0]
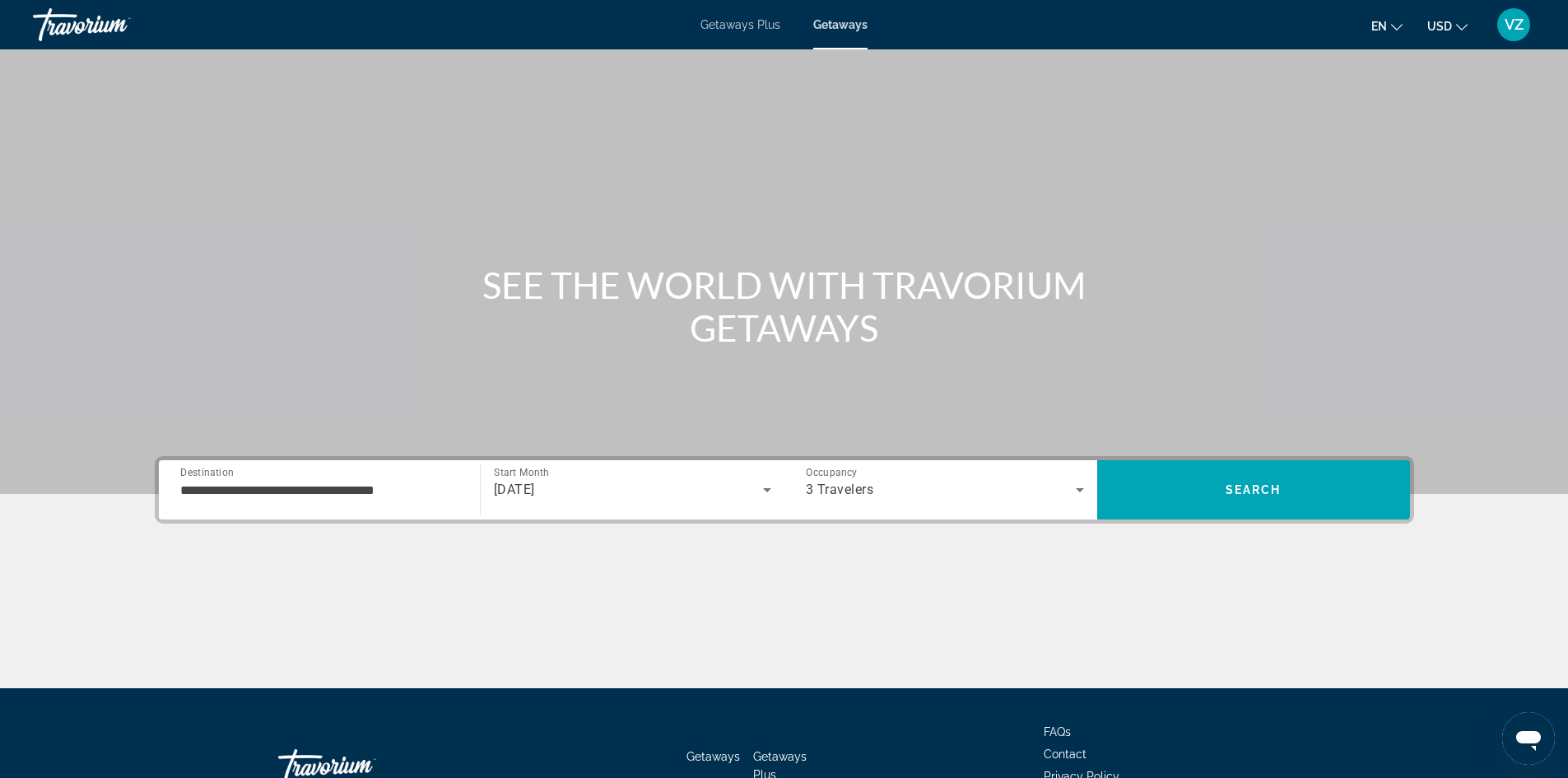
drag, startPoint x: 1459, startPoint y: 21, endPoint x: 1459, endPoint y: 43, distance: 22.0
click at [1459, 22] on icon "Change currency" at bounding box center [1462, 27] width 11 height 11
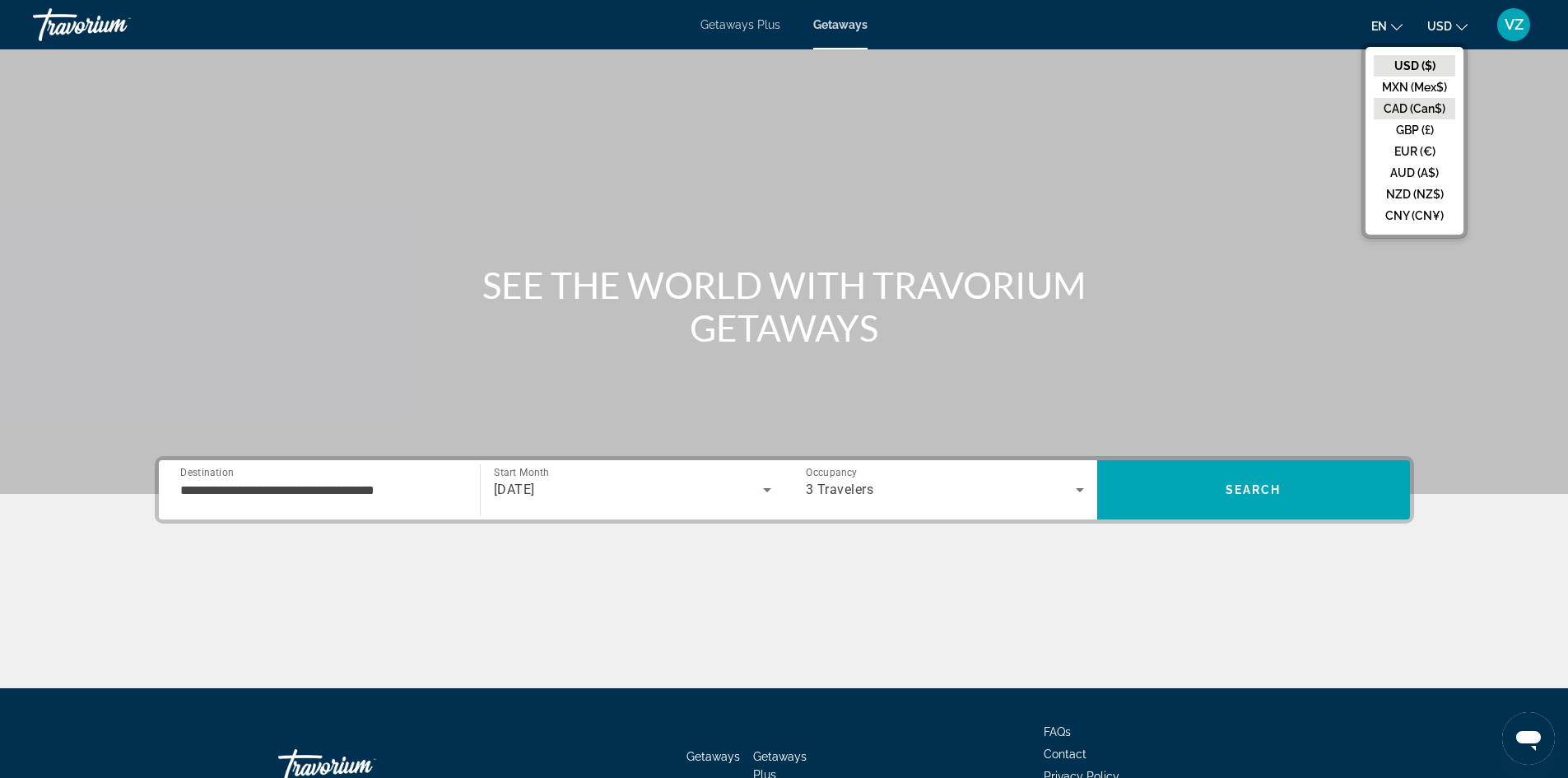
click at [1415, 106] on button "CAD (Can$)" at bounding box center [1414, 108] width 81 height 21
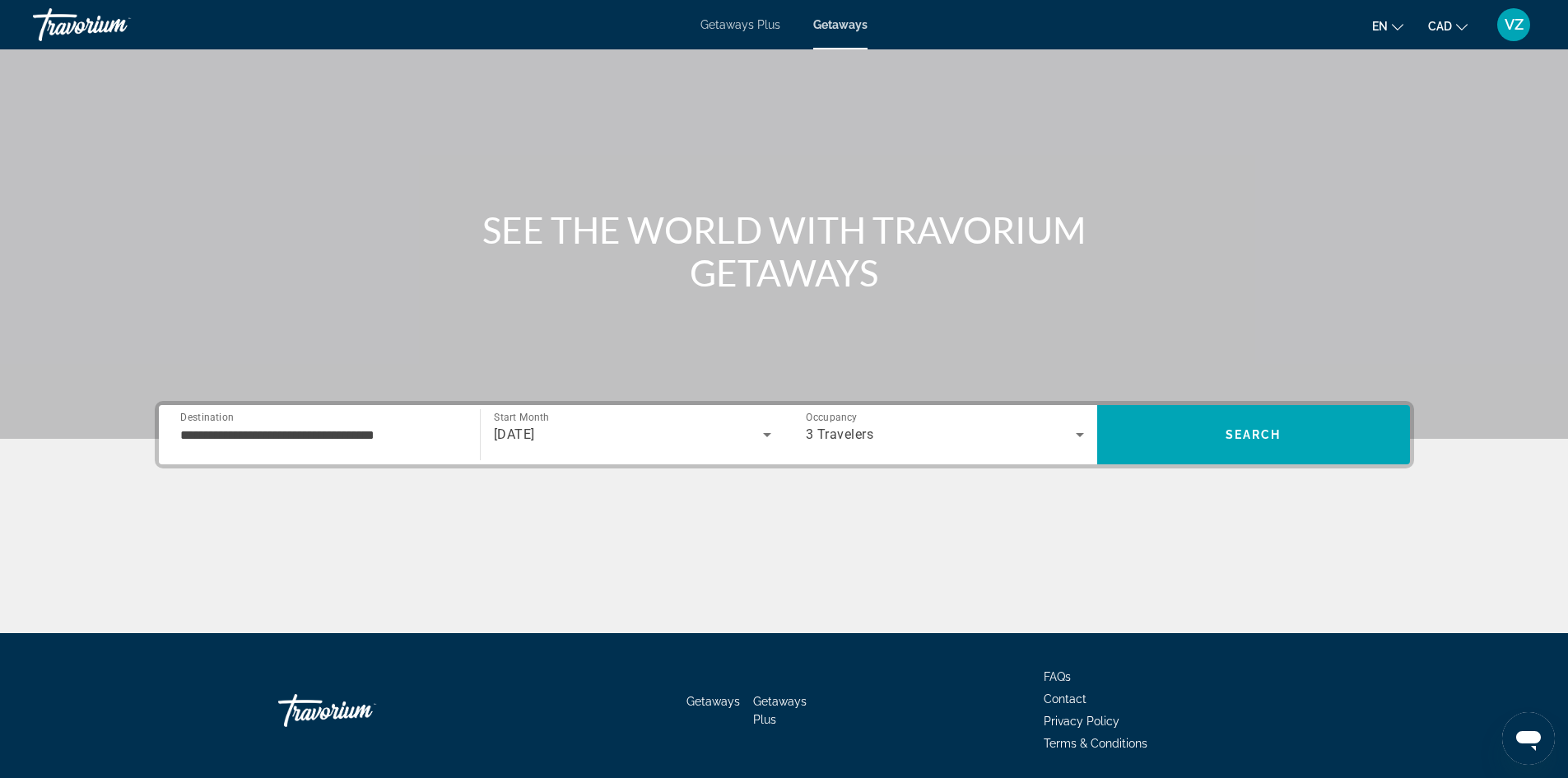
scroll to position [112, 0]
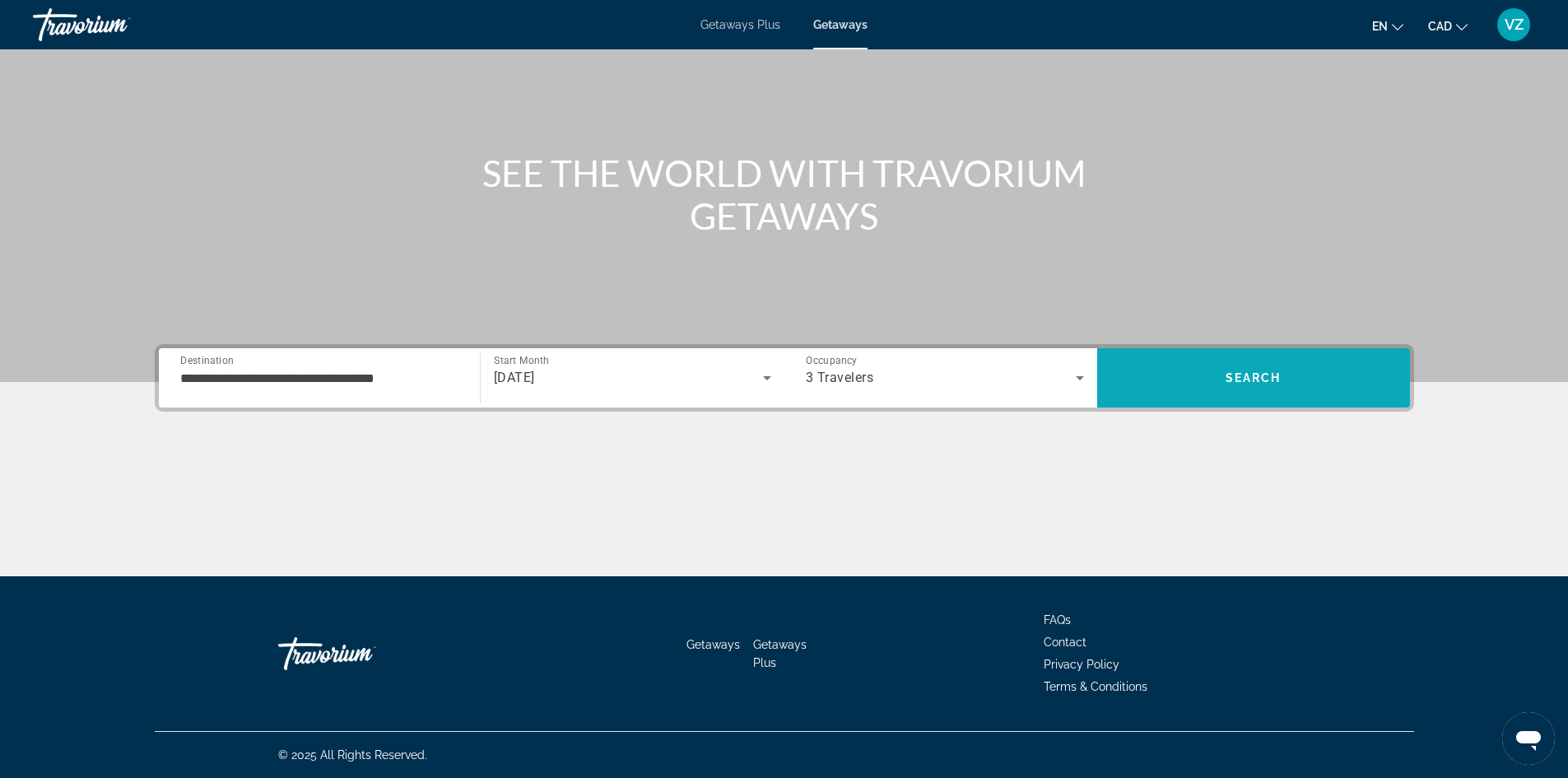
click at [1256, 379] on span "Search" at bounding box center [1253, 378] width 56 height 13
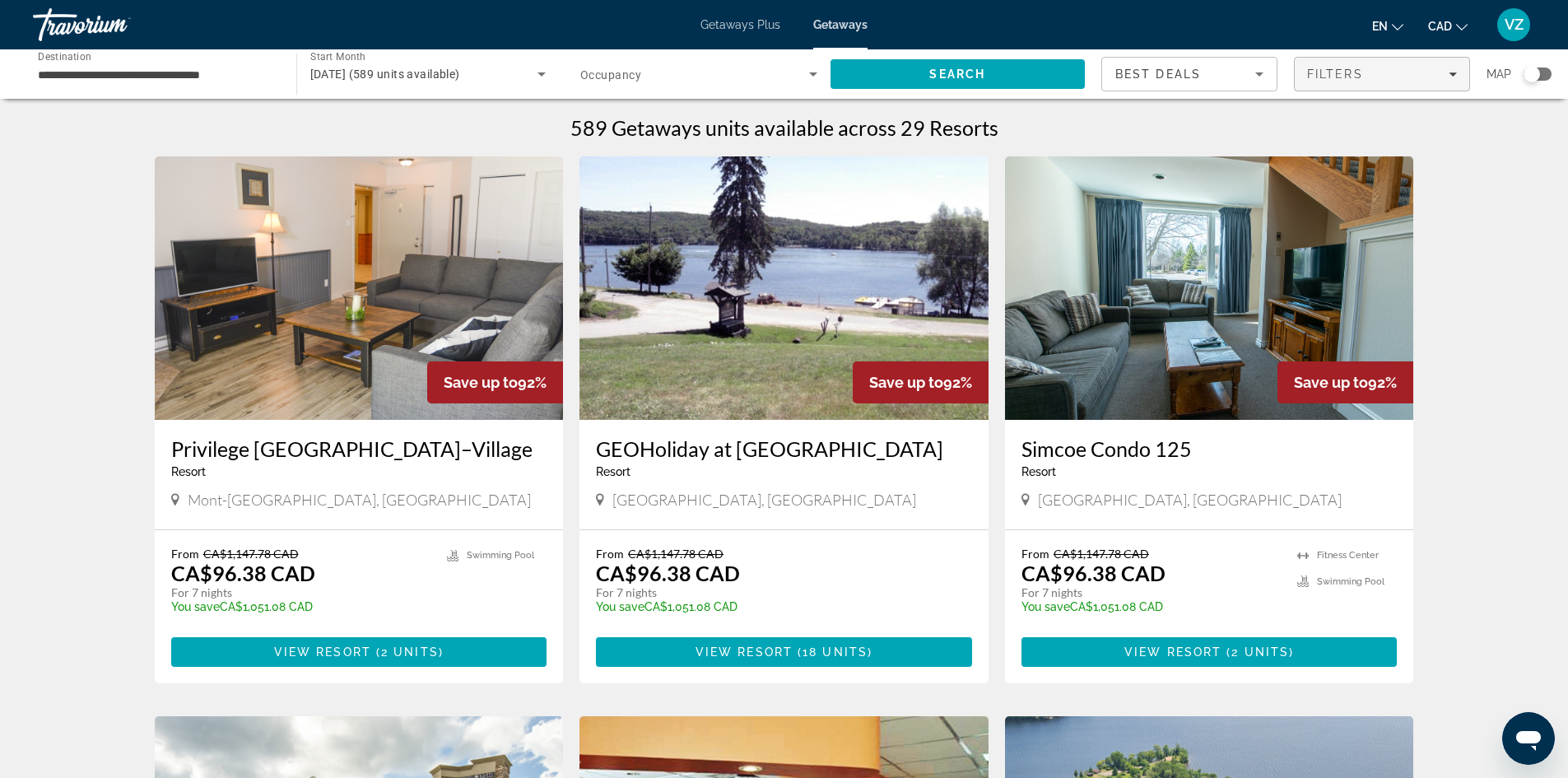
click at [1451, 69] on div "Filters" at bounding box center [1382, 74] width 150 height 13
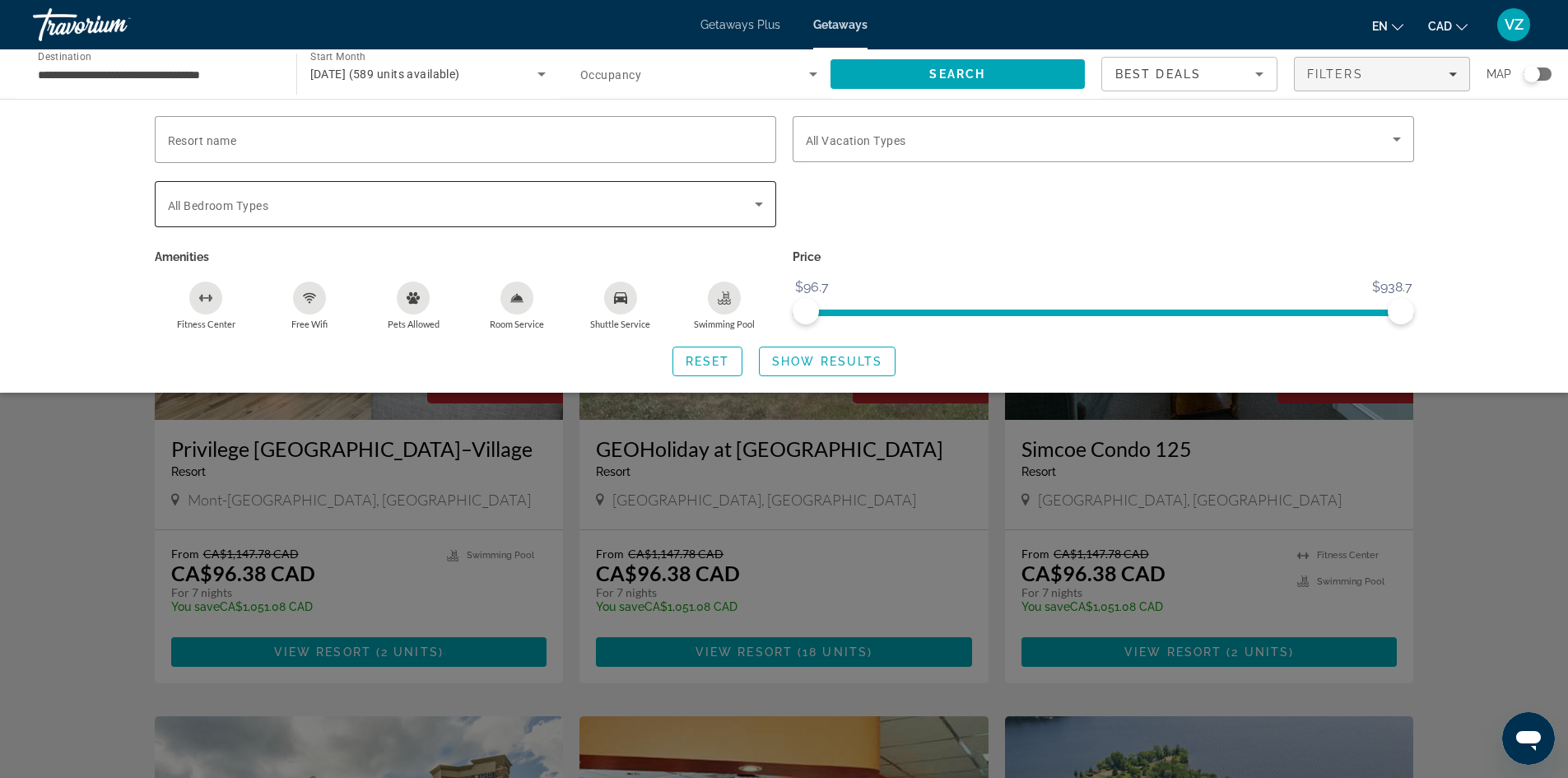
click at [605, 195] on span "Search widget" at bounding box center [461, 204] width 587 height 19
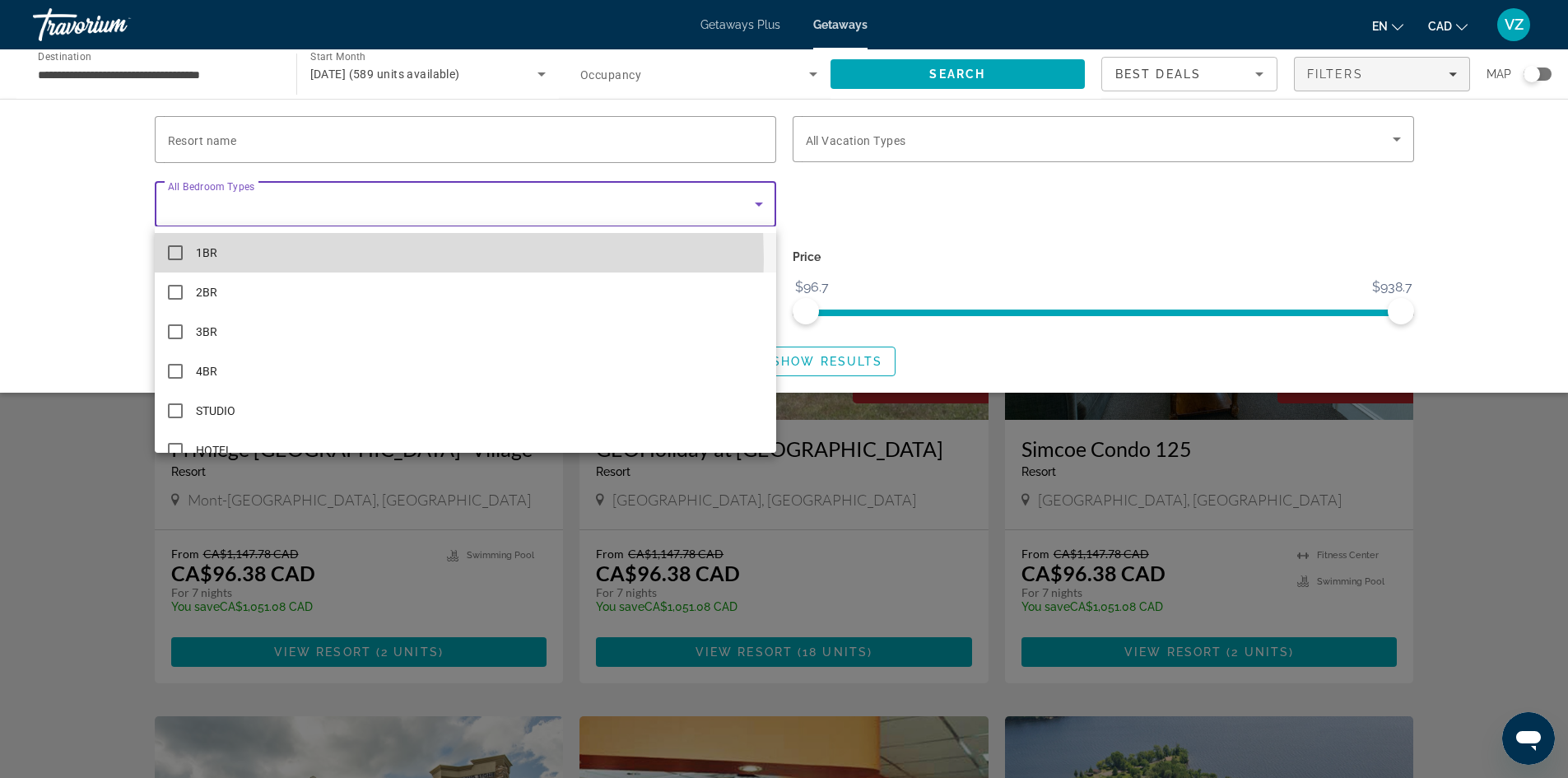
drag, startPoint x: 244, startPoint y: 259, endPoint x: 317, endPoint y: 257, distance: 73.0
click at [244, 258] on mat-option "1BR" at bounding box center [465, 253] width 621 height 40
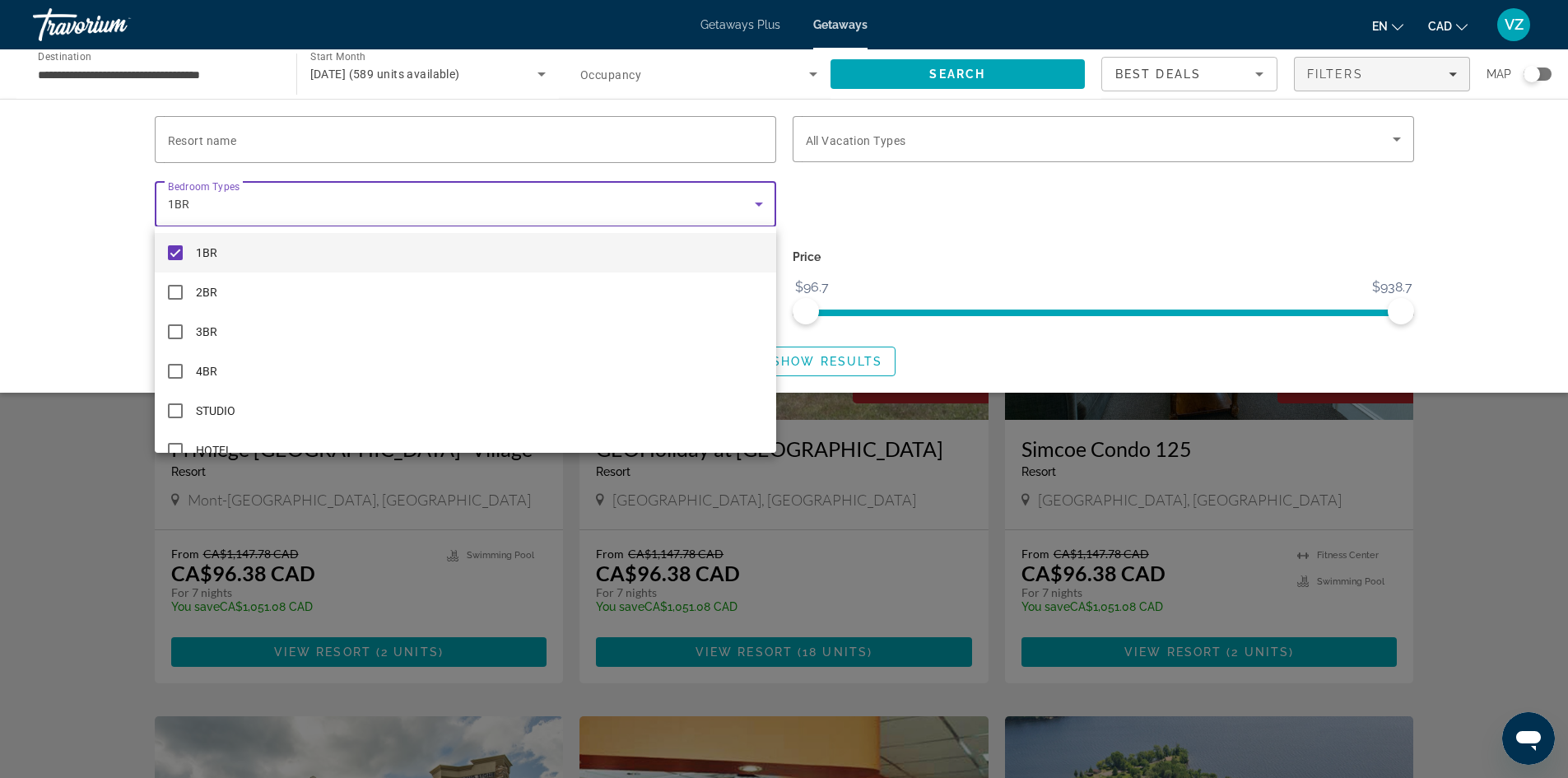
click at [1058, 130] on div at bounding box center [784, 389] width 1568 height 778
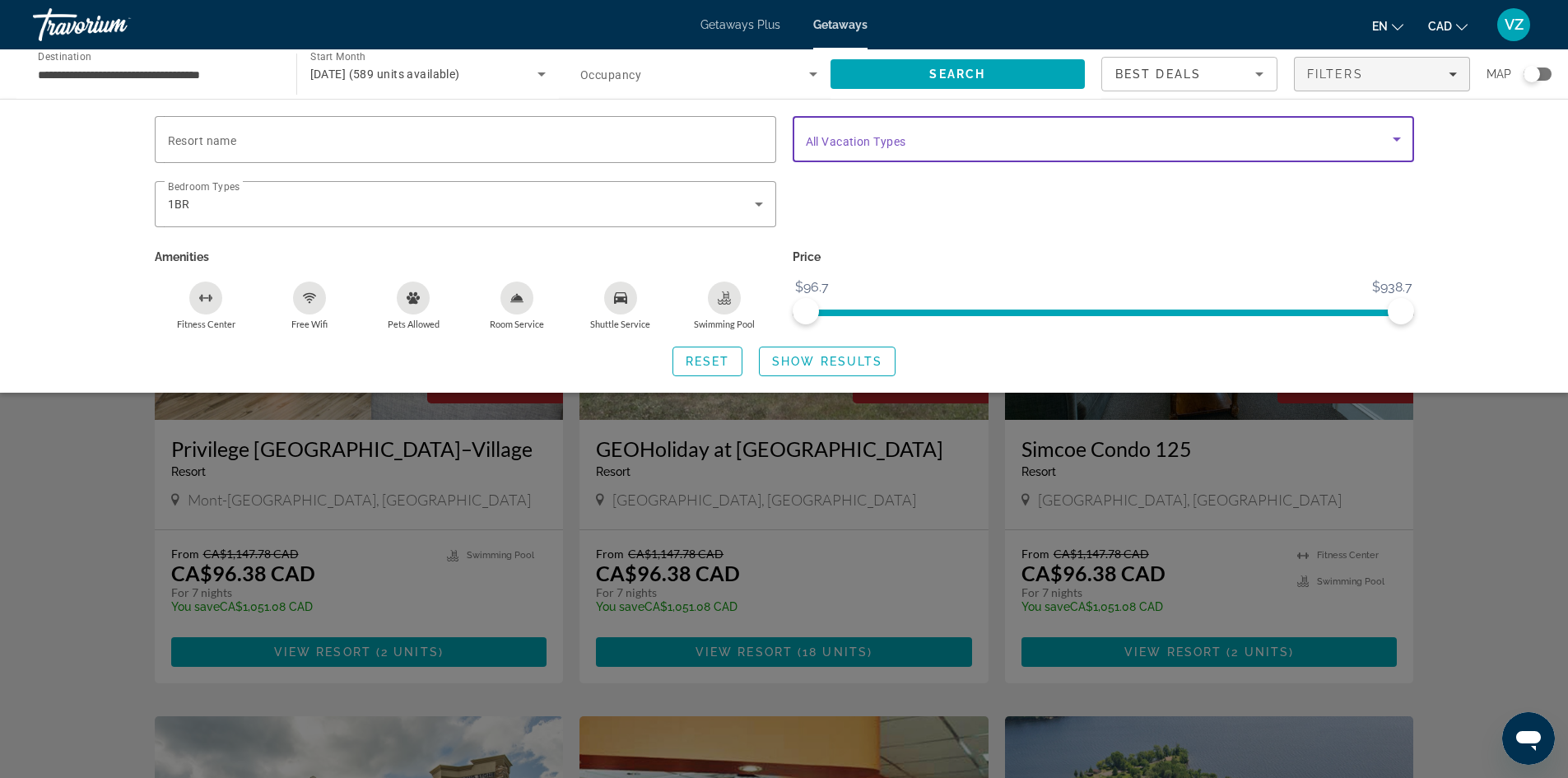
click at [1061, 144] on span "Search widget" at bounding box center [1099, 139] width 587 height 19
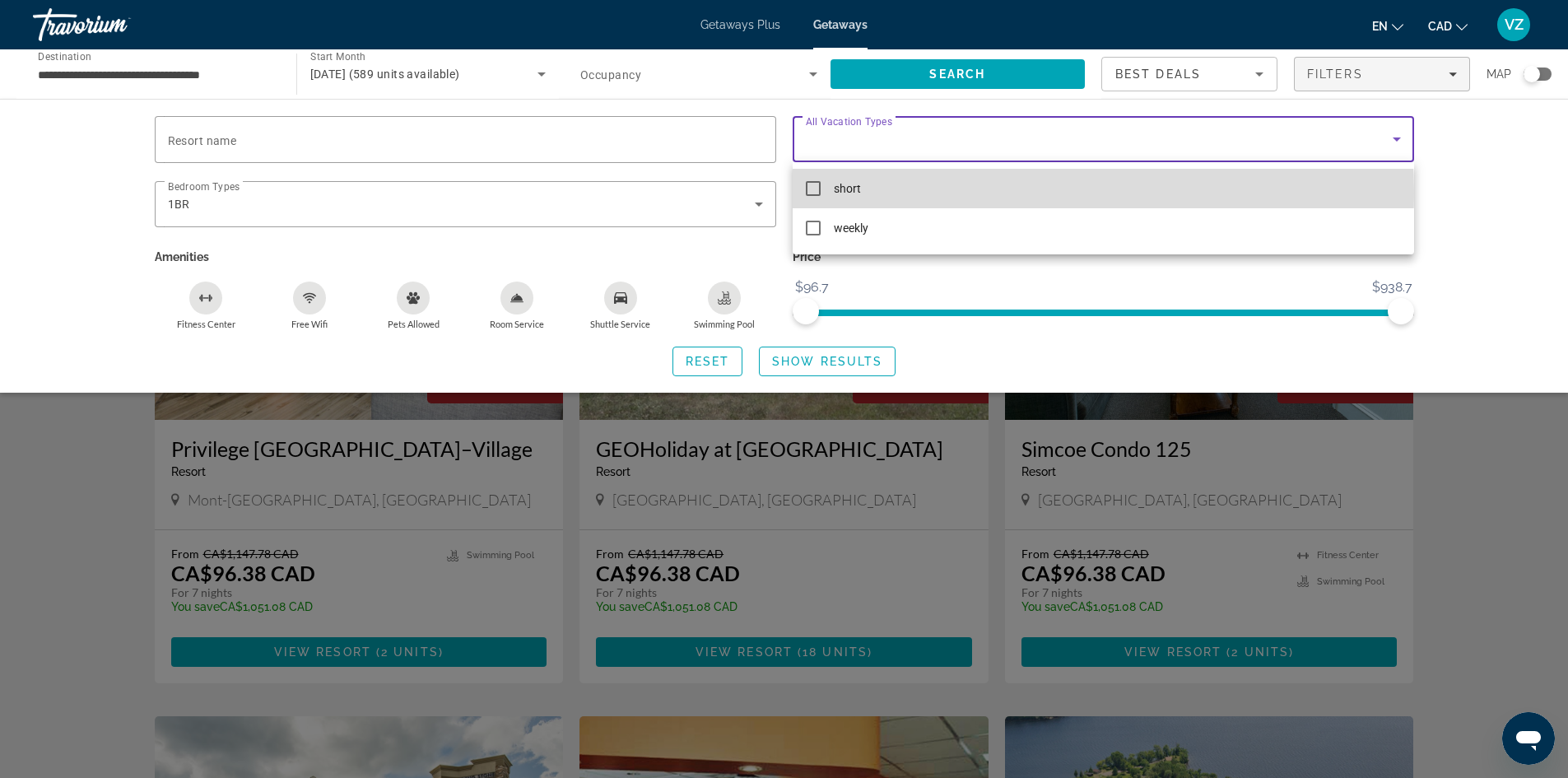
click at [1022, 193] on mat-option "short" at bounding box center [1102, 188] width 621 height 40
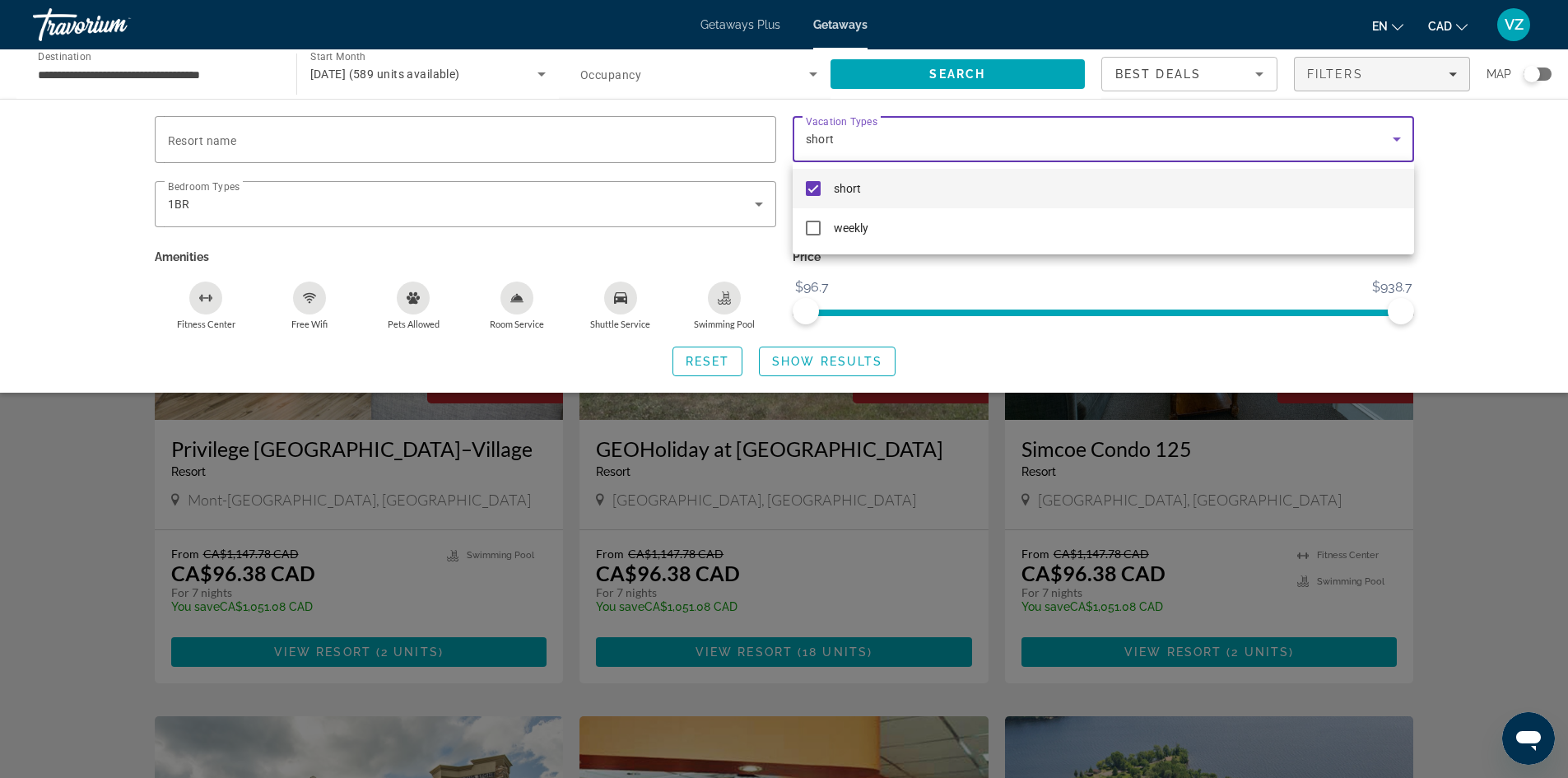
click at [1486, 191] on div at bounding box center [784, 389] width 1568 height 778
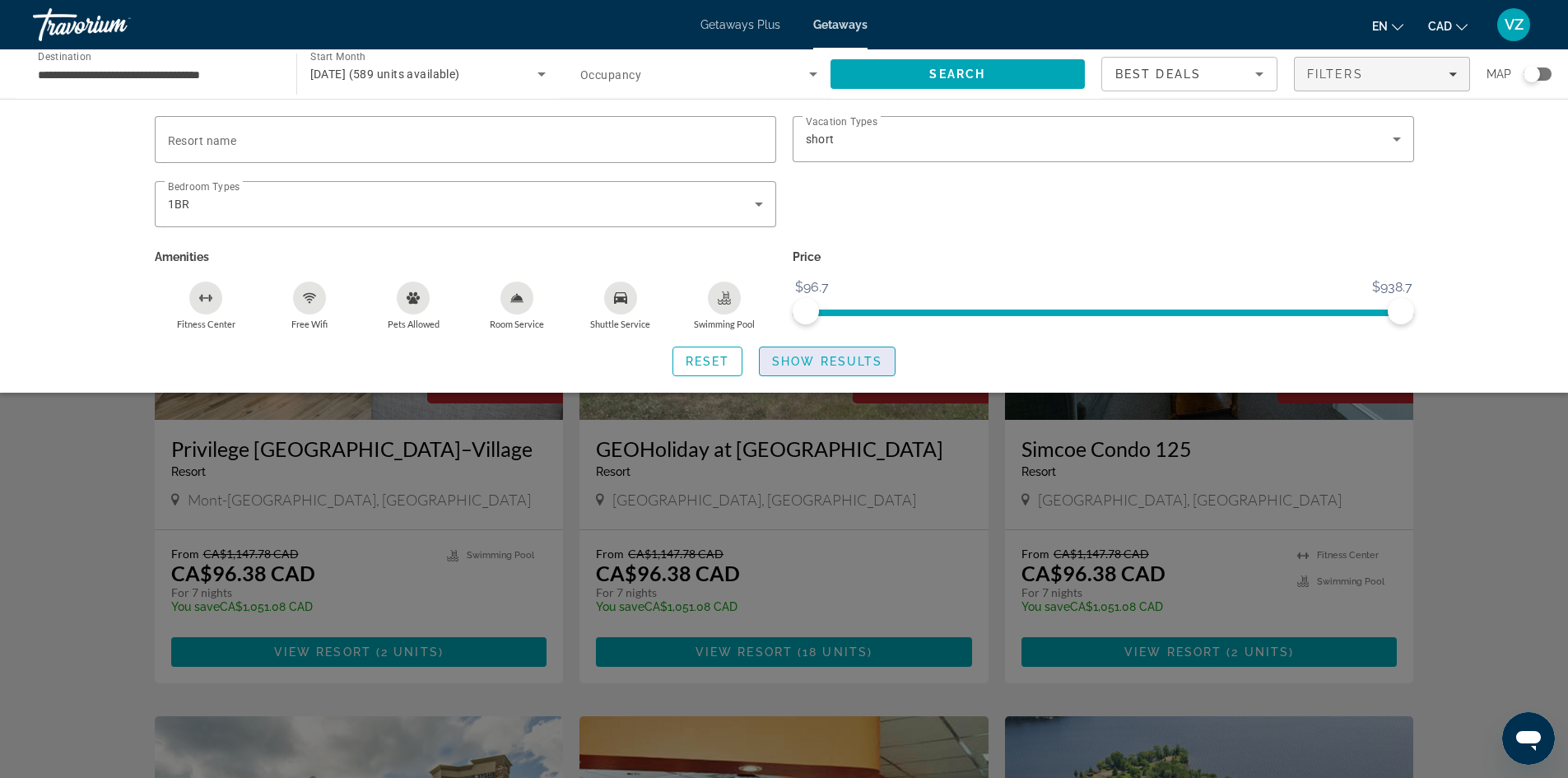
click at [816, 358] on span "Show Results" at bounding box center [827, 361] width 110 height 13
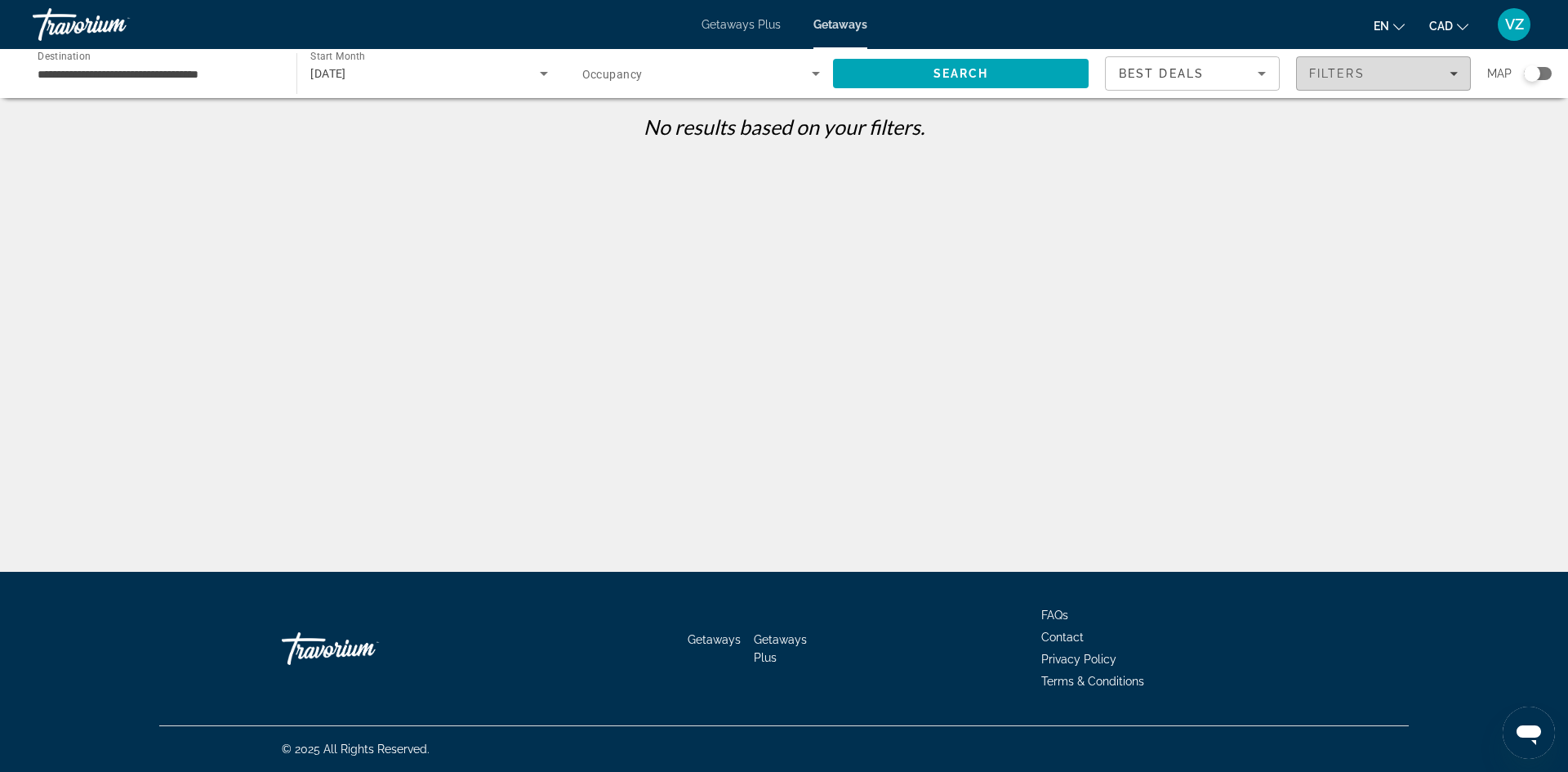
click at [1452, 72] on icon "Filters" at bounding box center [1453, 74] width 8 height 8
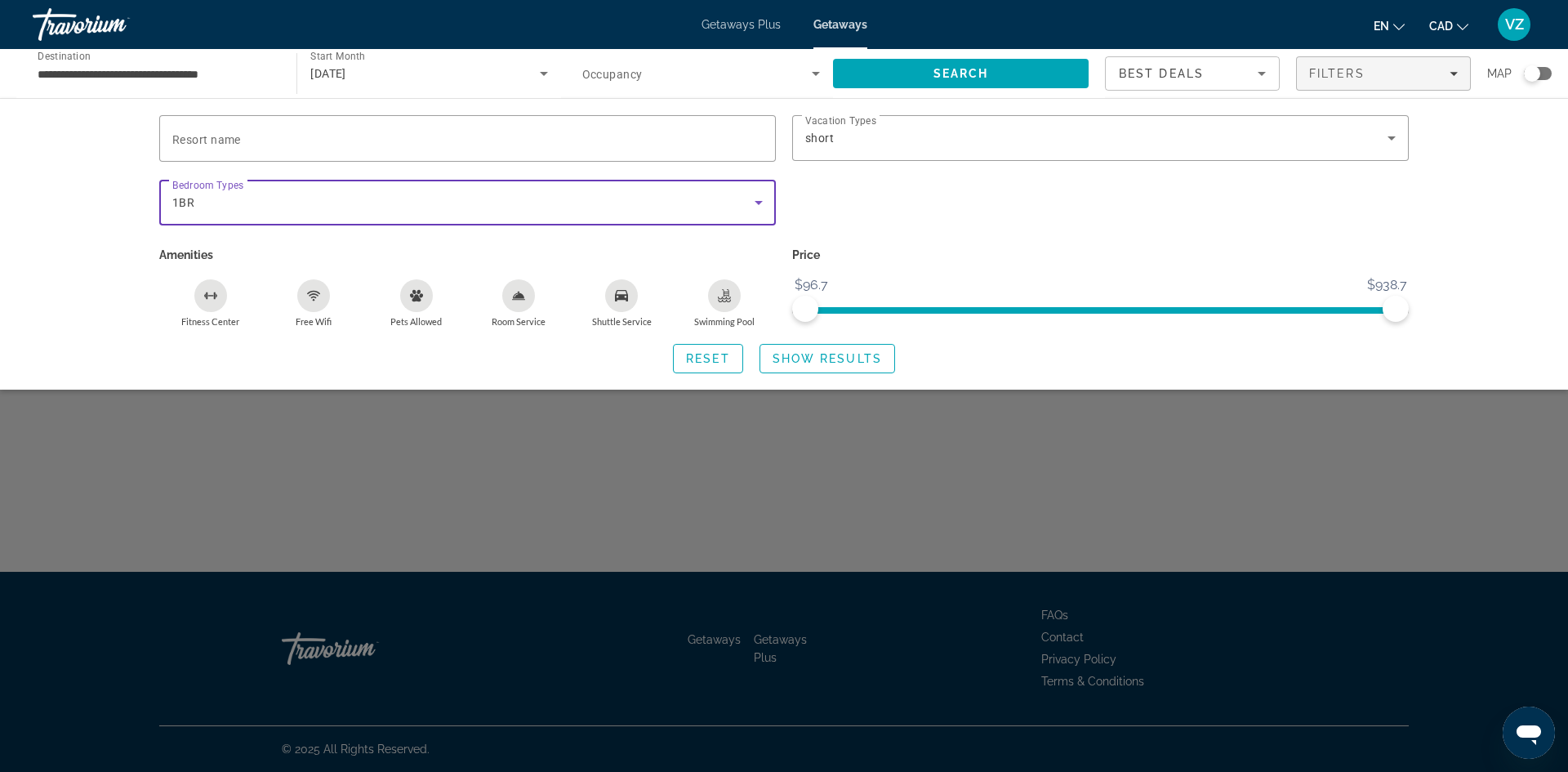
click at [759, 199] on icon "Search widget" at bounding box center [758, 202] width 19 height 19
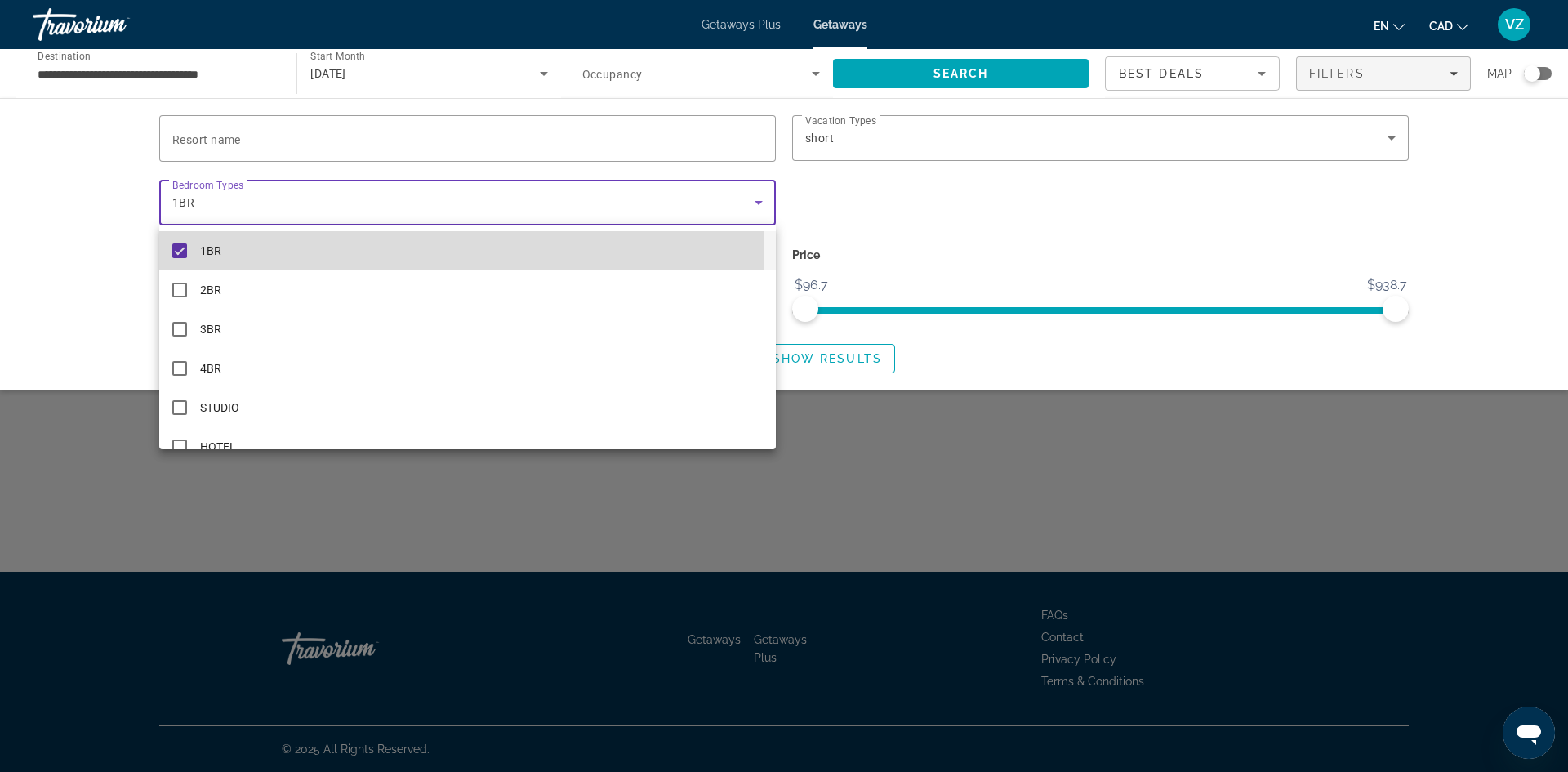
click at [186, 247] on mat-pseudo-checkbox at bounding box center [180, 251] width 15 height 15
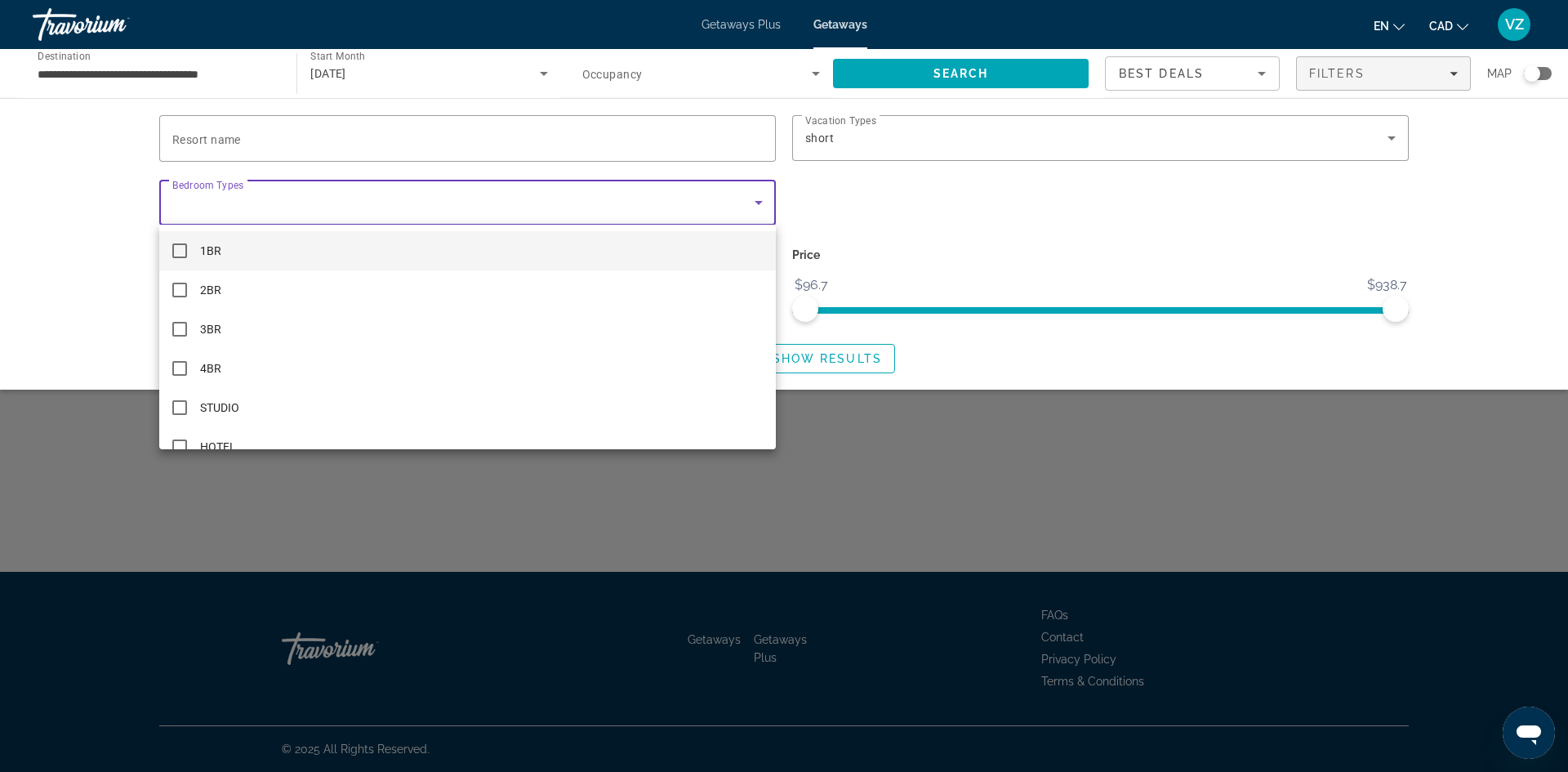
click at [54, 274] on div at bounding box center [784, 386] width 1568 height 772
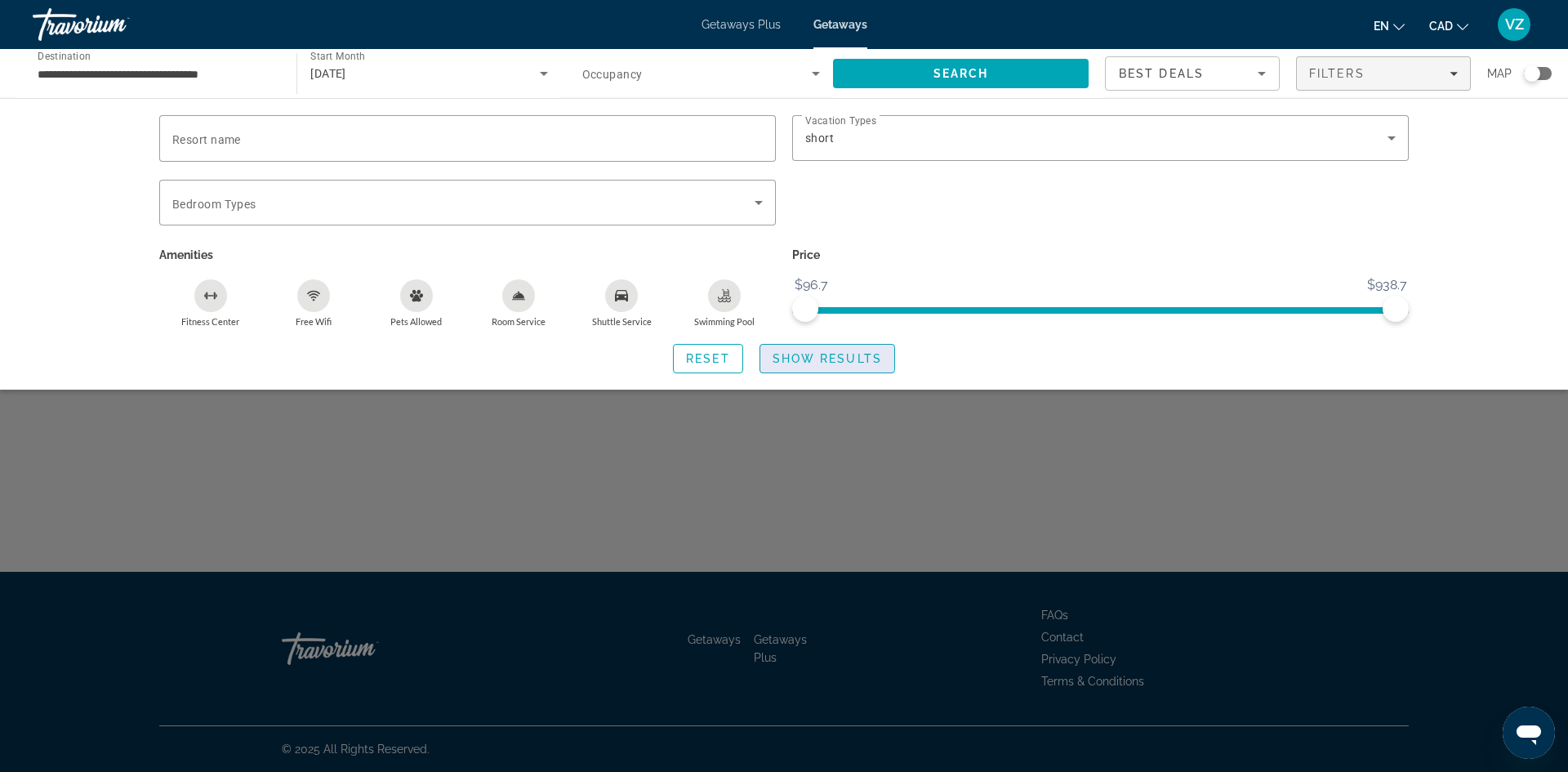
click at [819, 356] on span "Show Results" at bounding box center [827, 358] width 109 height 13
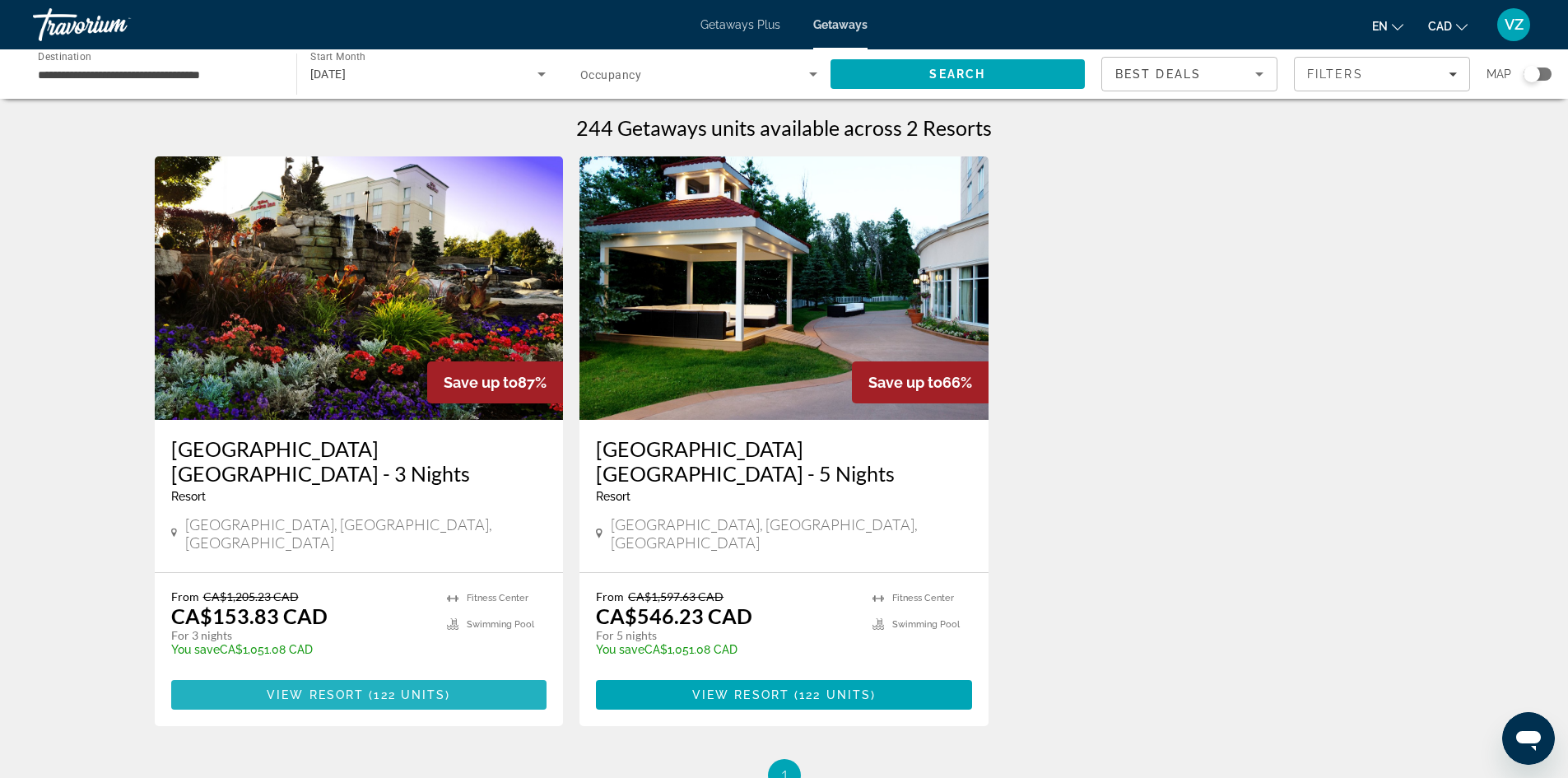
click at [360, 688] on span "View Resort" at bounding box center [315, 695] width 97 height 13
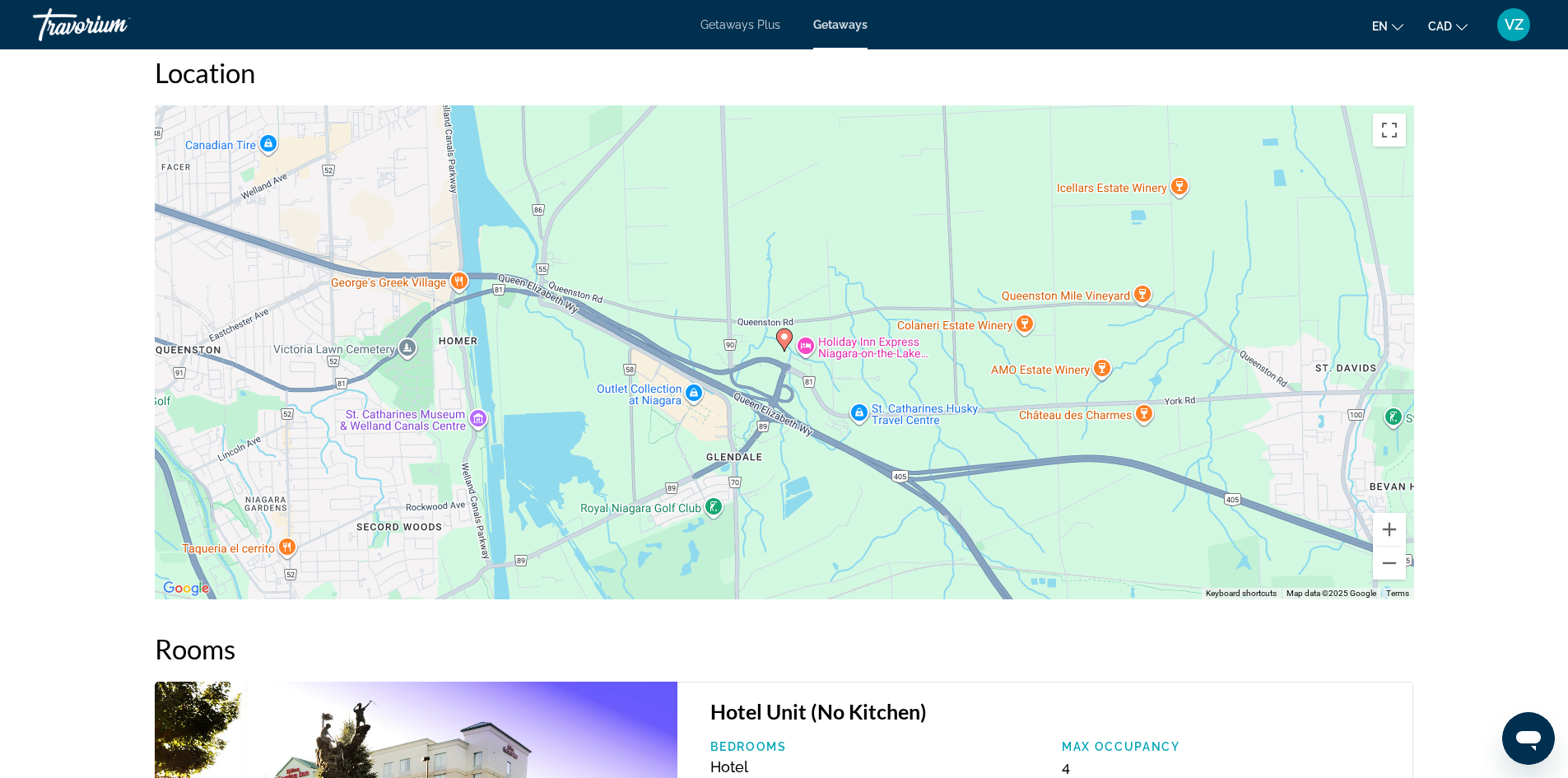
scroll to position [1729, 0]
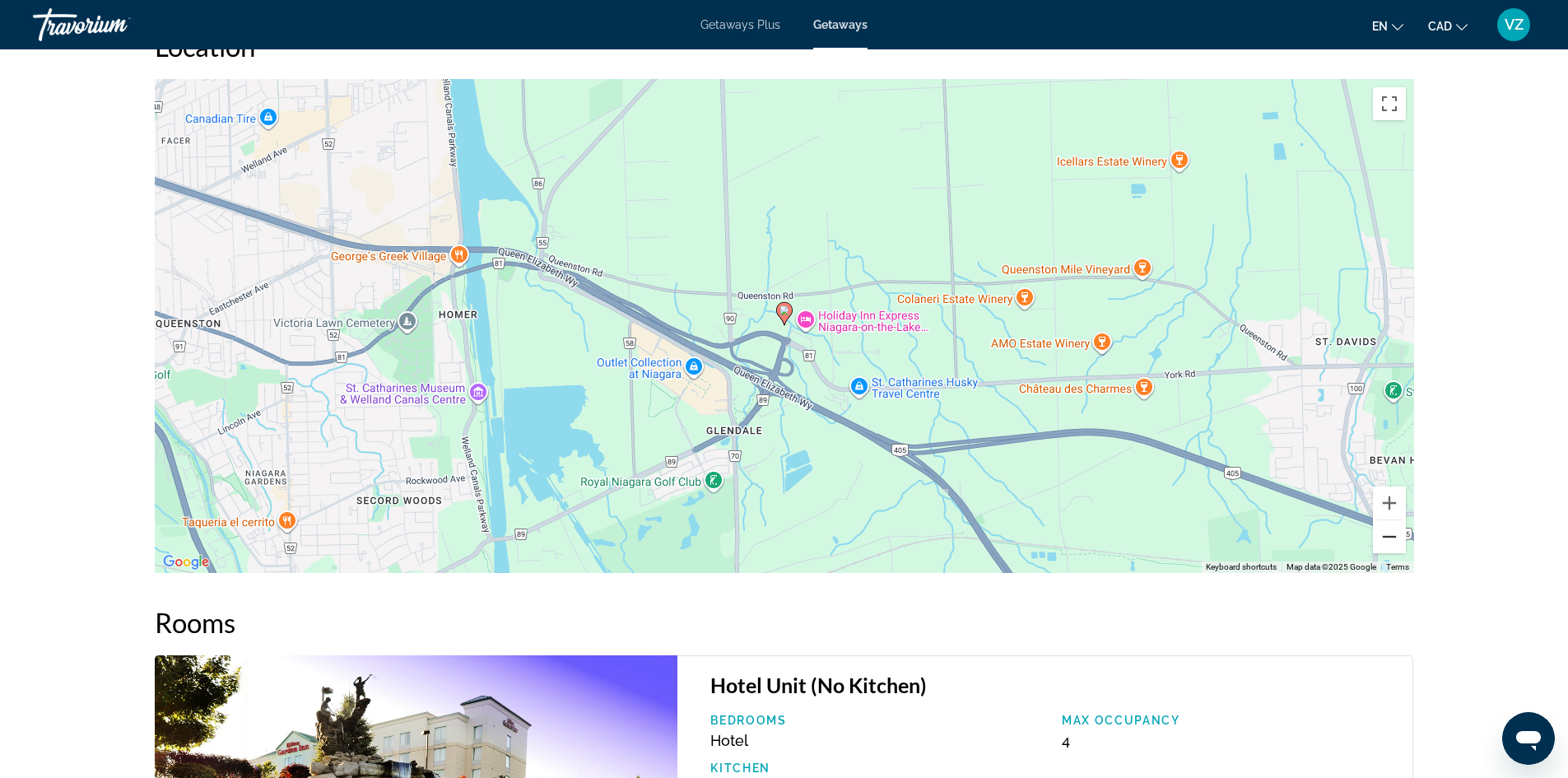
click at [1388, 535] on button "Zoom out" at bounding box center [1389, 537] width 33 height 33
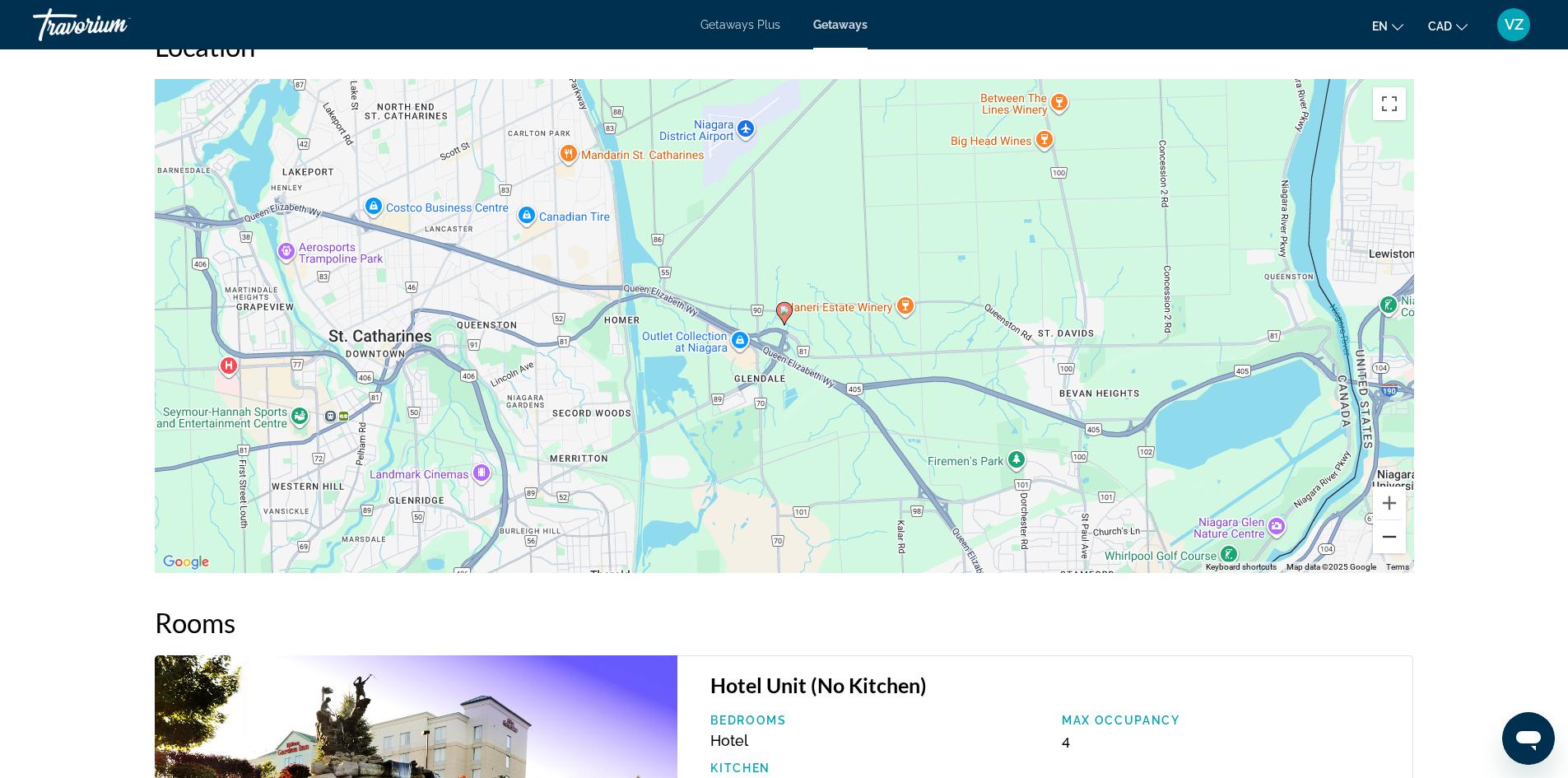
click at [1391, 536] on button "Zoom out" at bounding box center [1389, 537] width 33 height 33
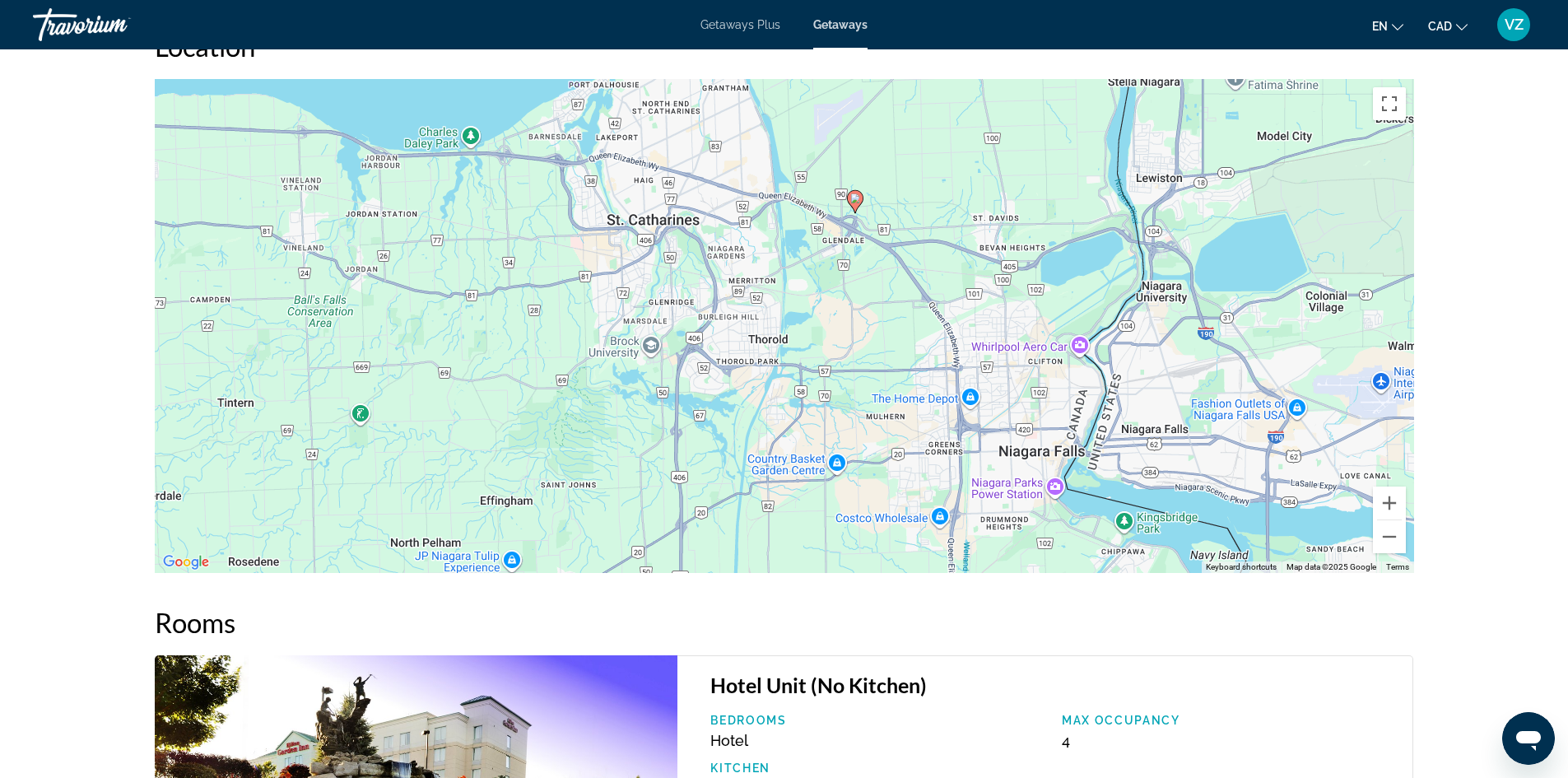
drag, startPoint x: 991, startPoint y: 421, endPoint x: 1066, endPoint y: 308, distance: 135.6
click at [1066, 308] on div "To activate drag with keyboard, press Alt + Enter. Once in keyboard drag state,…" at bounding box center [784, 325] width 1259 height 494
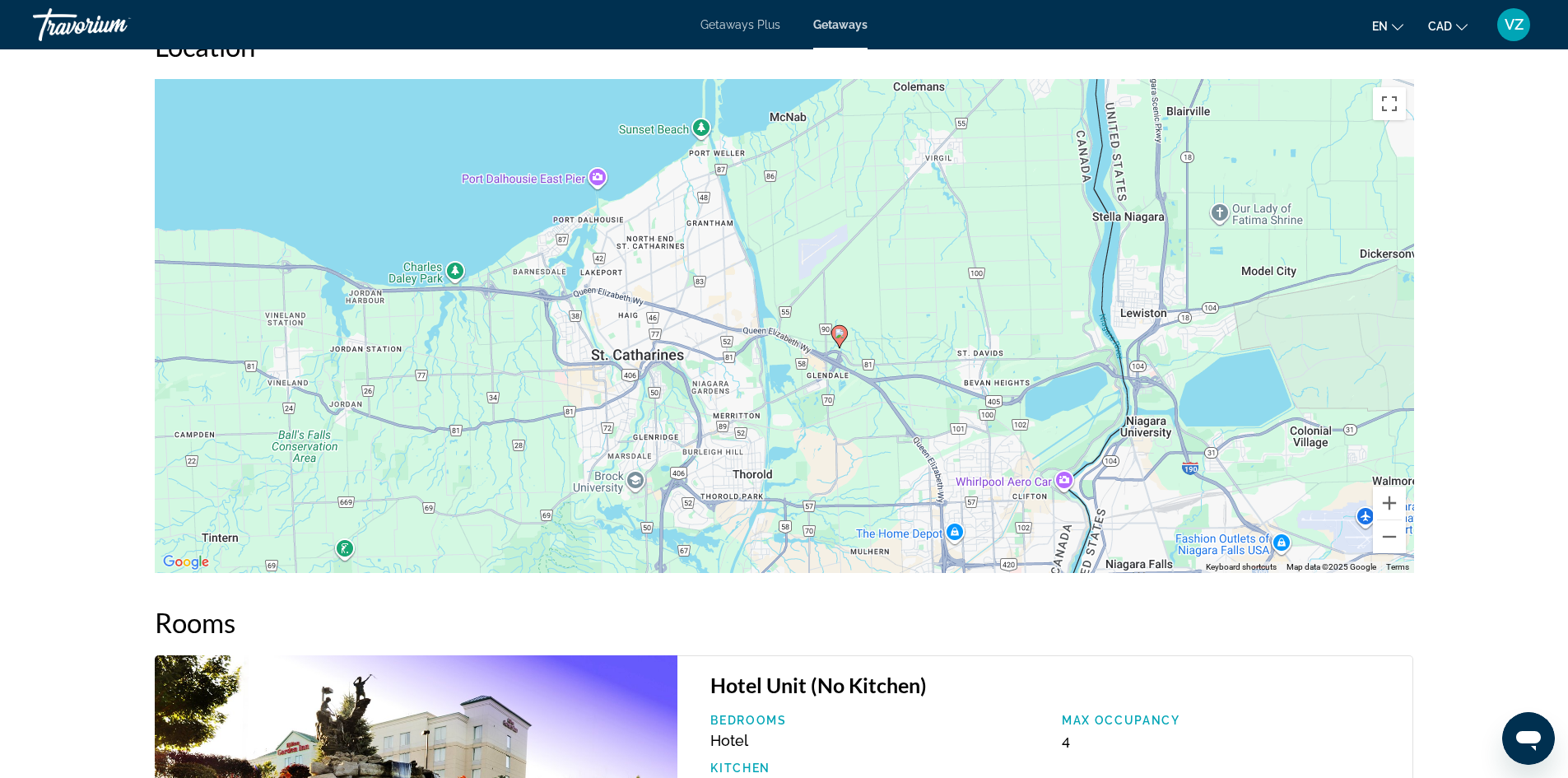
drag, startPoint x: 542, startPoint y: 206, endPoint x: 529, endPoint y: 334, distance: 128.7
click at [527, 340] on div "To activate drag with keyboard, press Alt + Enter. Once in keyboard drag state,…" at bounding box center [784, 325] width 1259 height 494
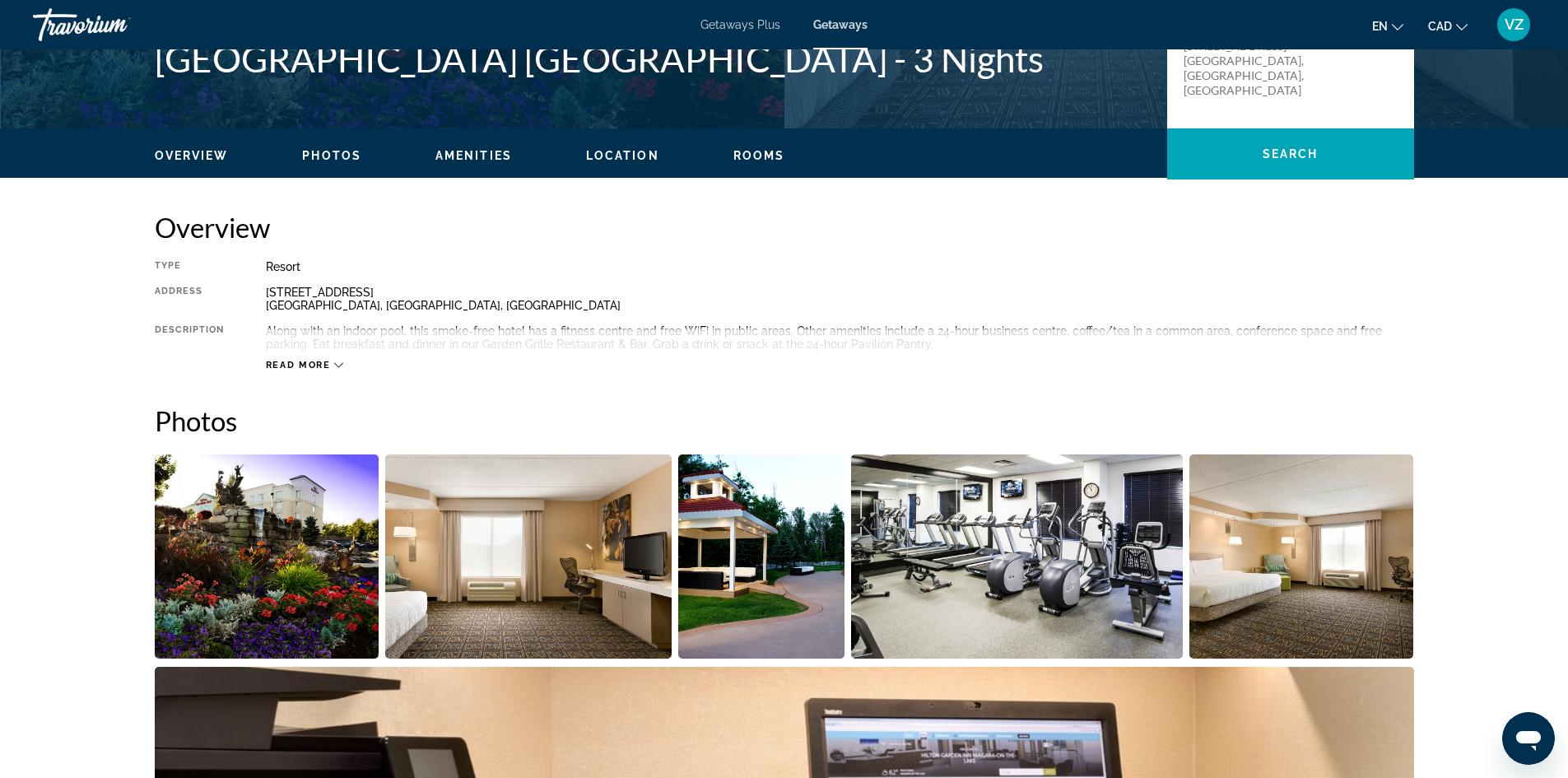
scroll to position [412, 0]
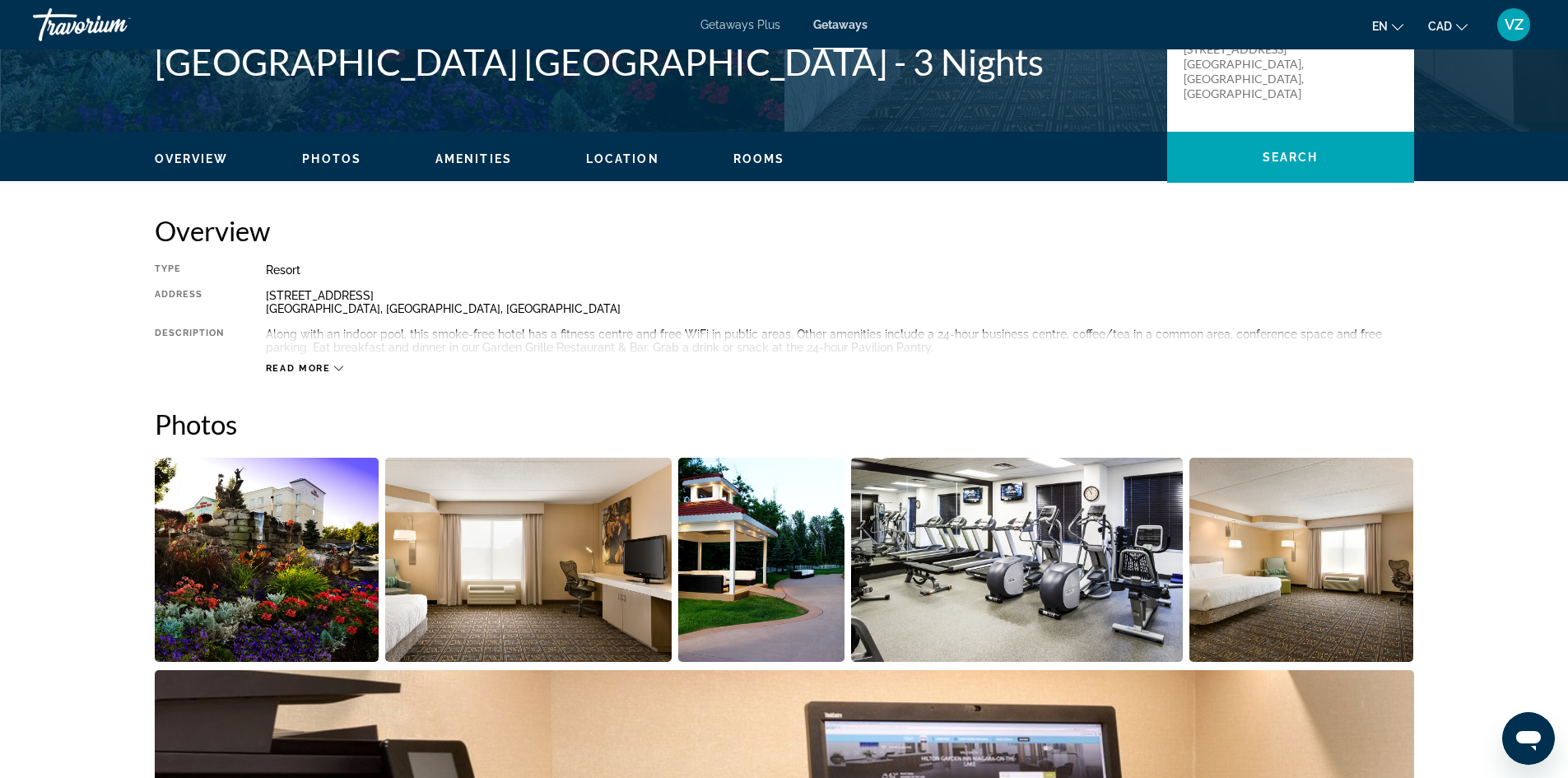
click at [337, 367] on icon "Main content" at bounding box center [339, 369] width 9 height 9
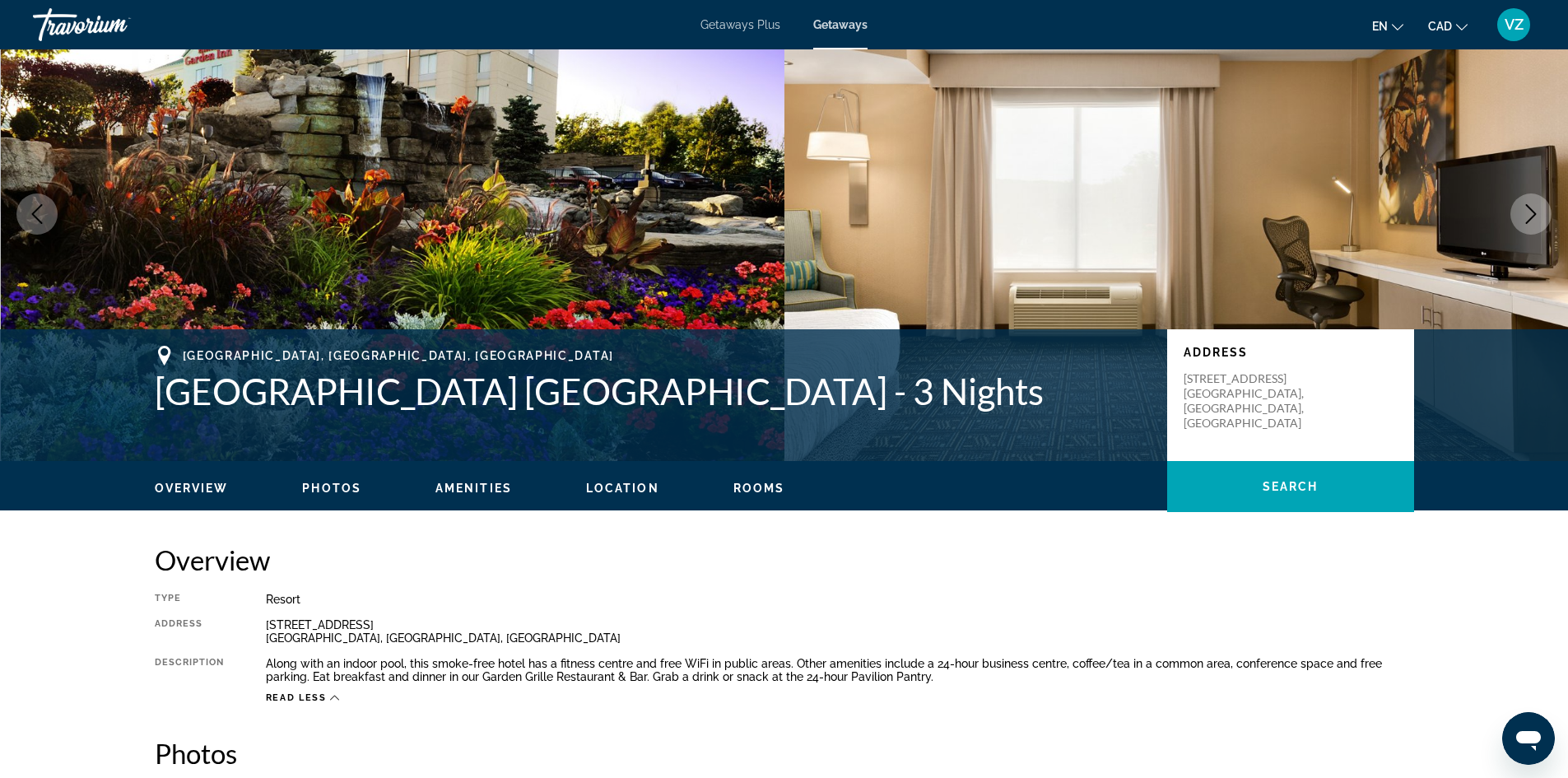
scroll to position [0, 0]
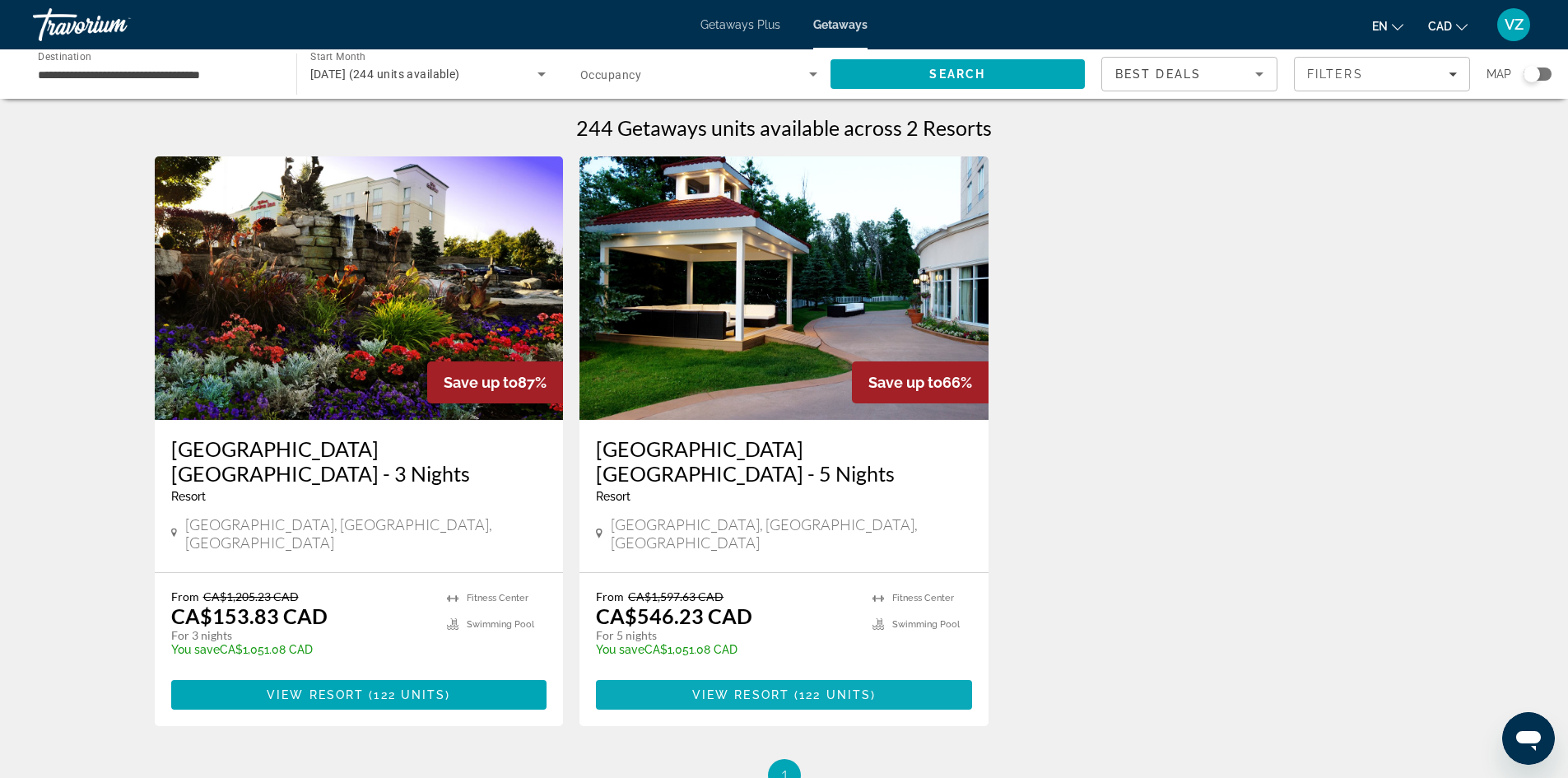
click at [783, 675] on span "Main content" at bounding box center [784, 695] width 376 height 40
click at [783, 688] on span "View Resort" at bounding box center [740, 695] width 97 height 13
drag, startPoint x: 274, startPoint y: 63, endPoint x: 239, endPoint y: 70, distance: 35.7
click at [273, 63] on div "**********" at bounding box center [156, 74] width 237 height 47
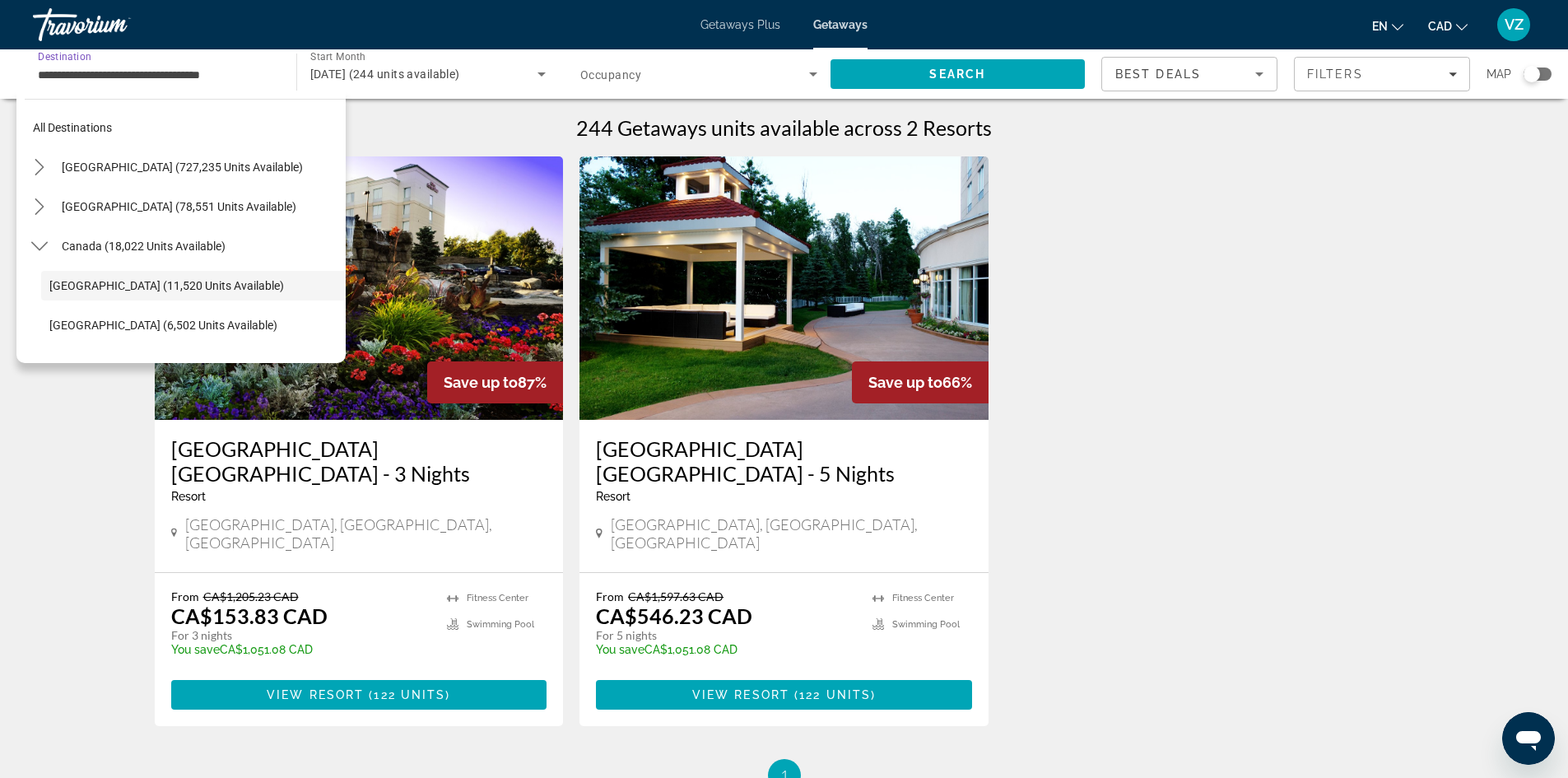
scroll to position [58, 0]
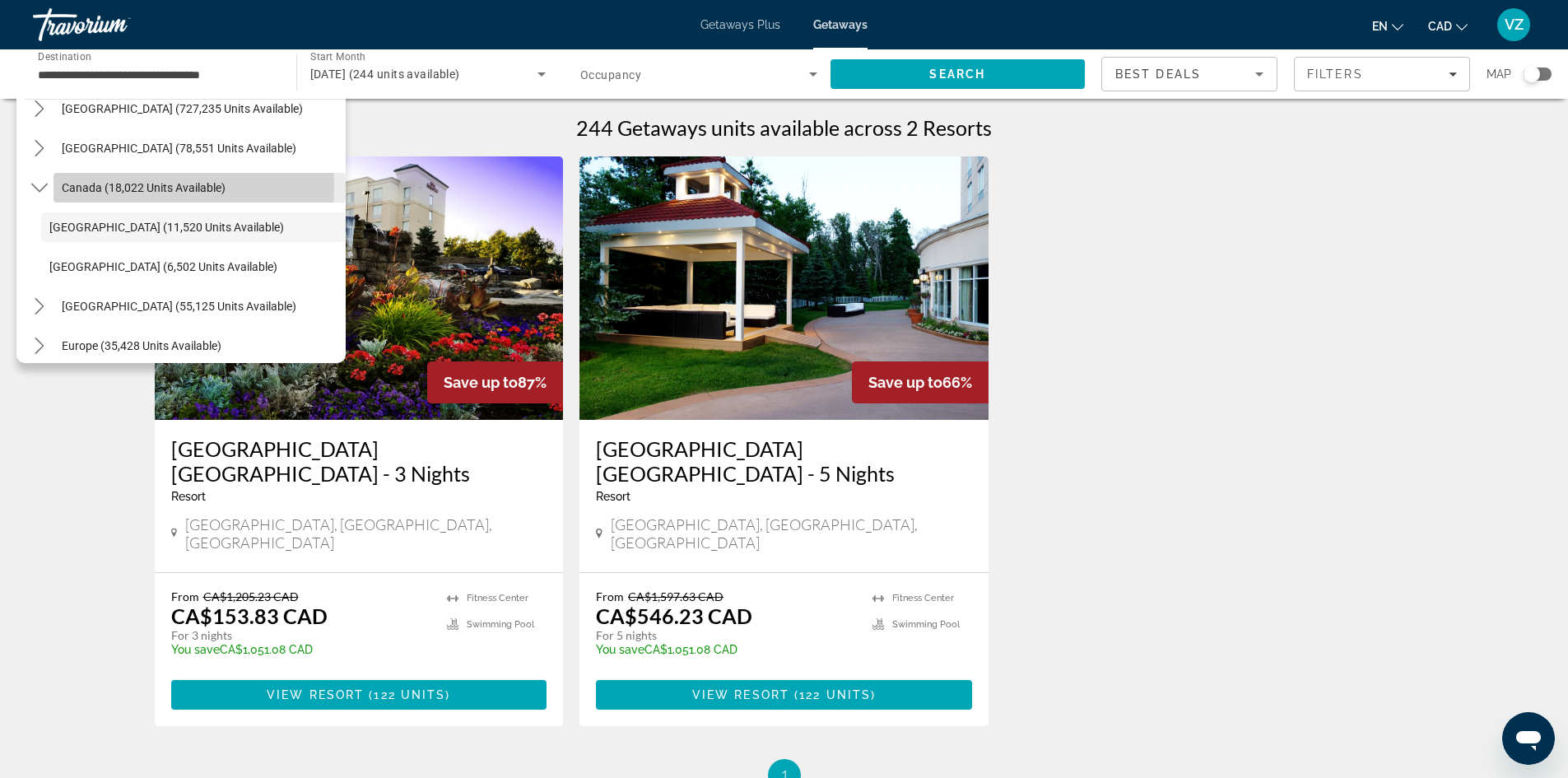
click at [160, 185] on span "Canada (18,022 units available)" at bounding box center [143, 188] width 164 height 13
type input "**********"
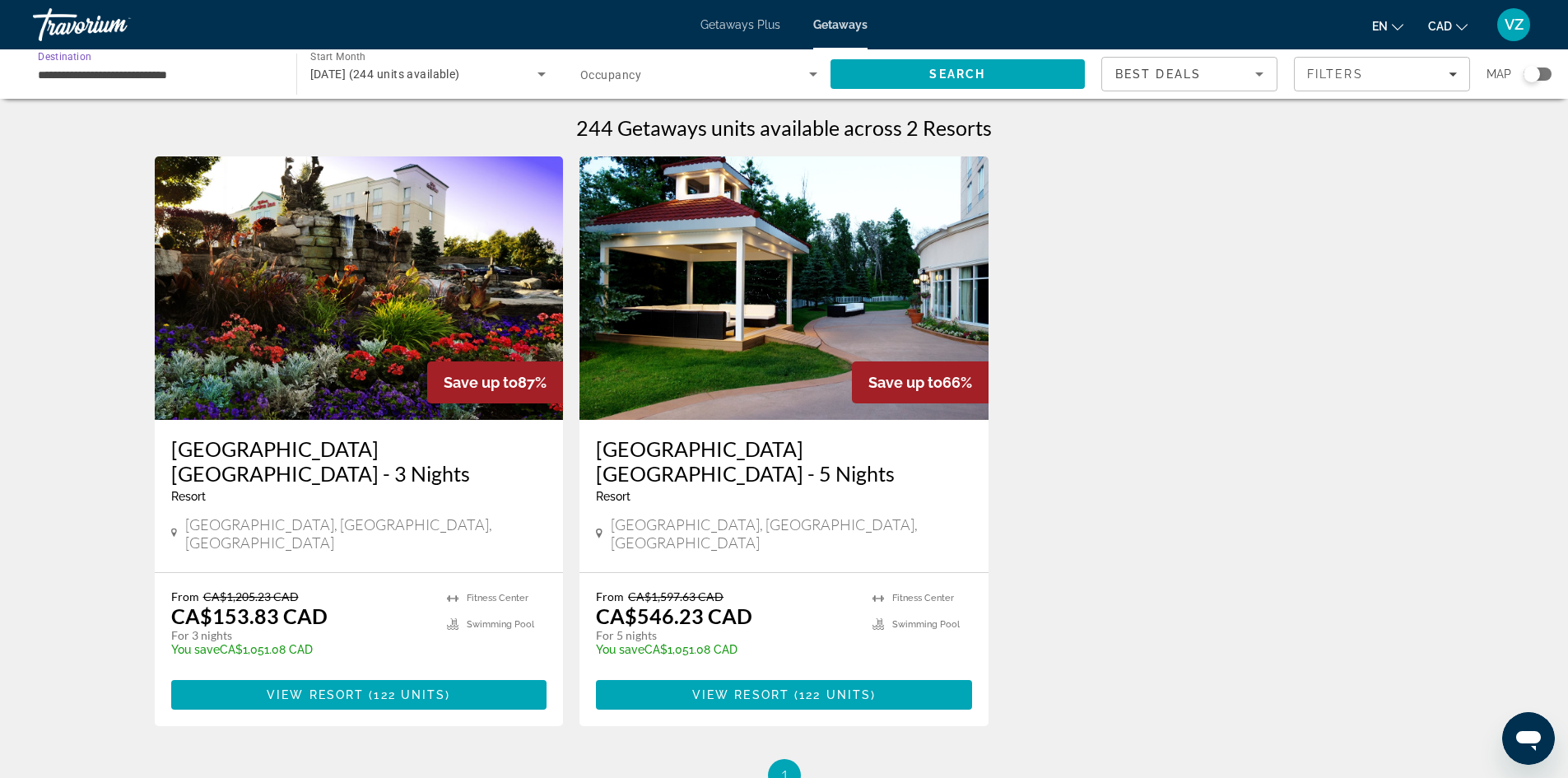
click at [807, 70] on icon "Search widget" at bounding box center [813, 73] width 19 height 19
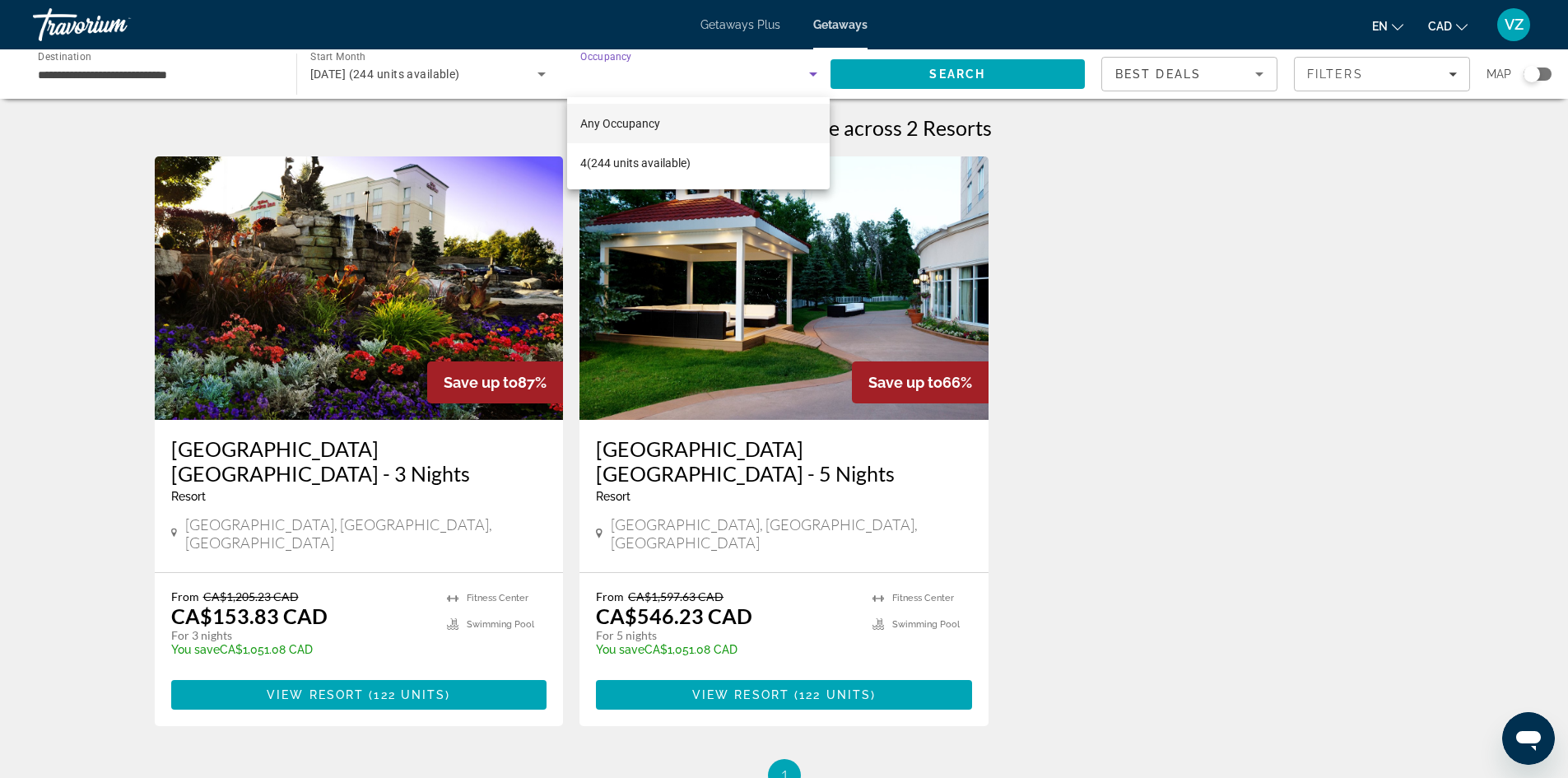
click at [722, 123] on mat-option "Any Occupancy" at bounding box center [699, 123] width 263 height 40
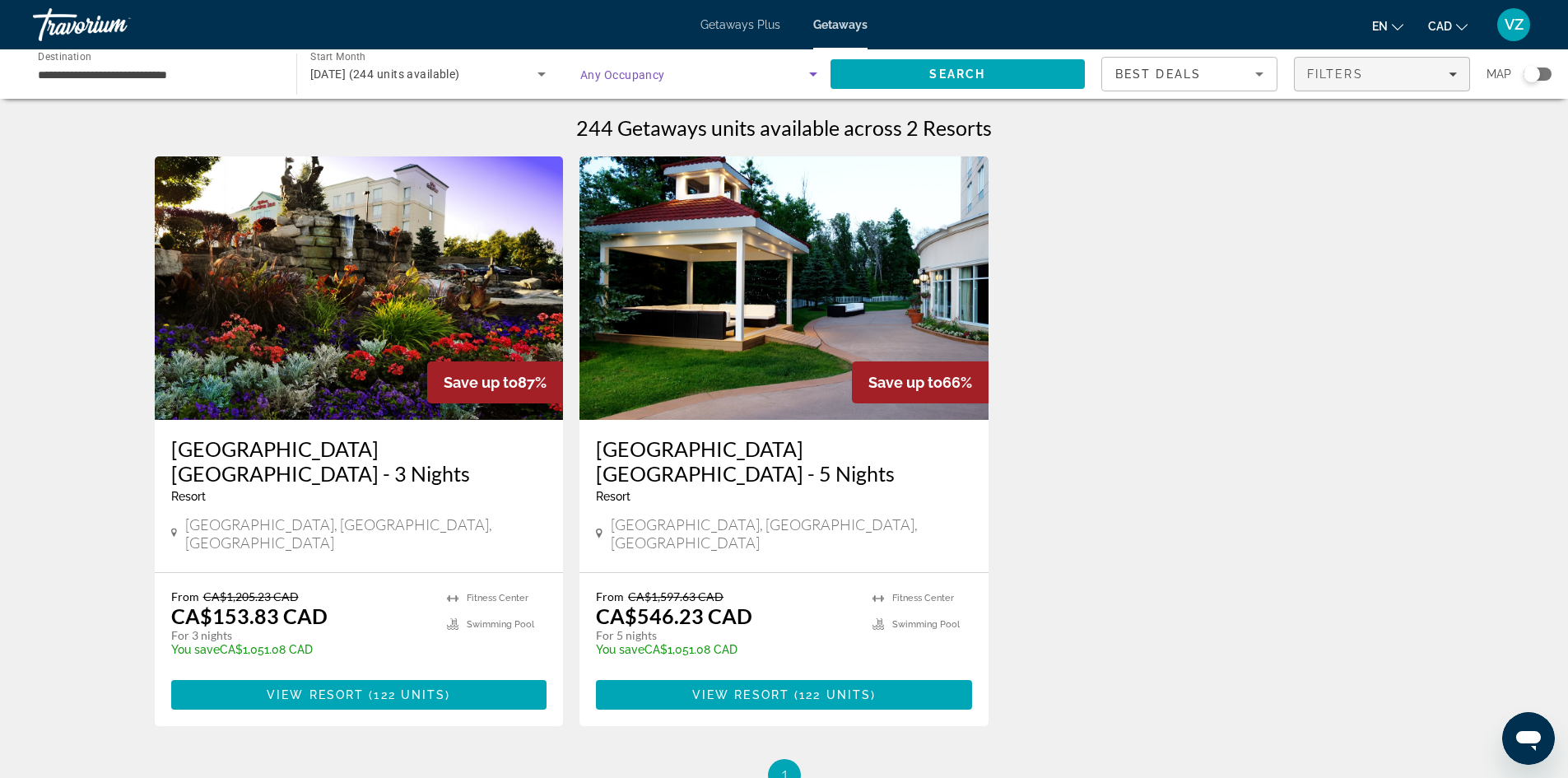
click at [1433, 71] on div "Filters" at bounding box center [1382, 74] width 150 height 13
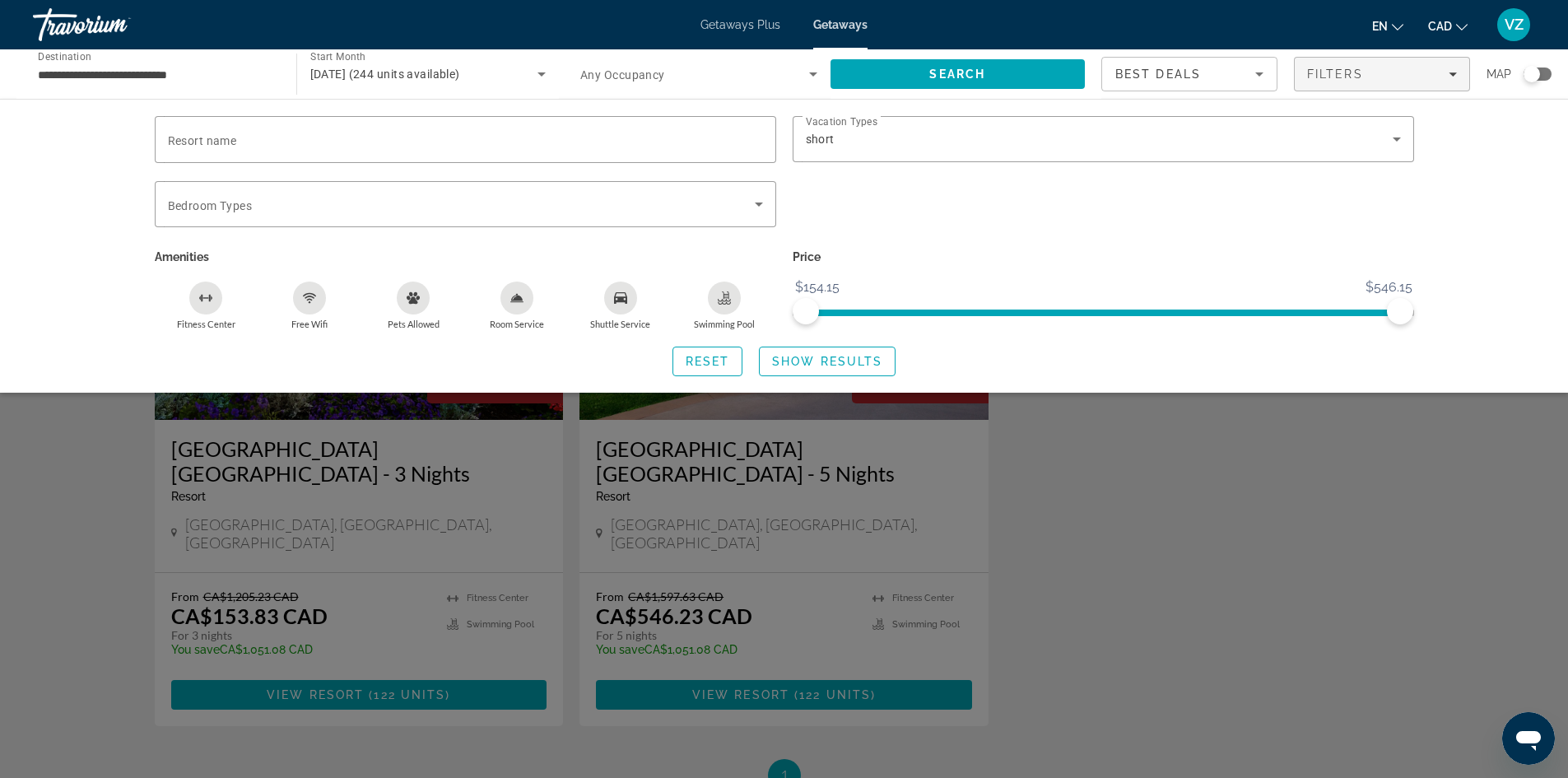
click at [1491, 171] on div "Resort name Vacation Types All Vacation Types short Bedroom Types All Bedroom T…" at bounding box center [784, 245] width 1568 height 294
click at [947, 69] on span "Search" at bounding box center [957, 74] width 56 height 13
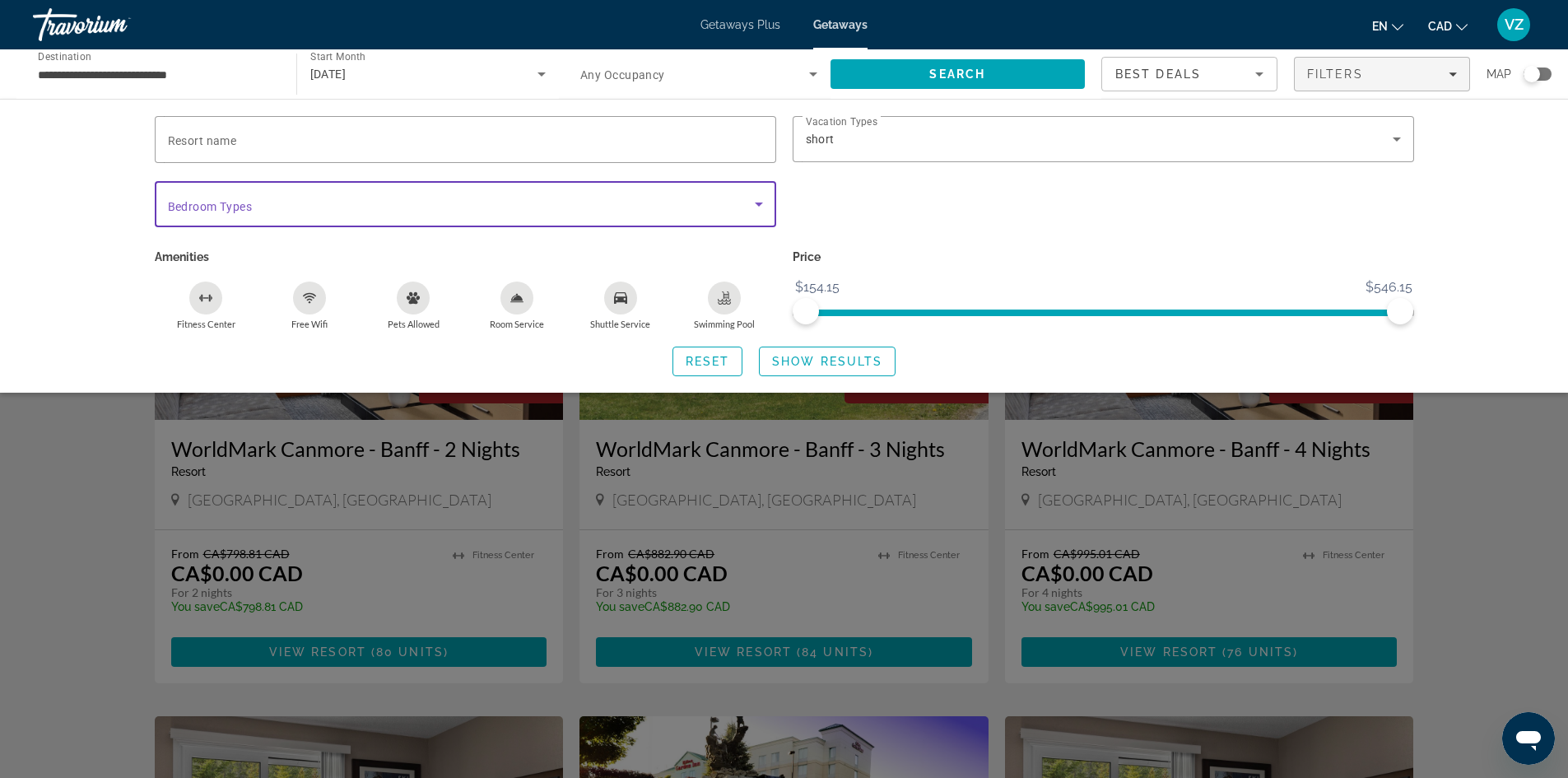
click at [700, 205] on span "Search widget" at bounding box center [461, 204] width 587 height 19
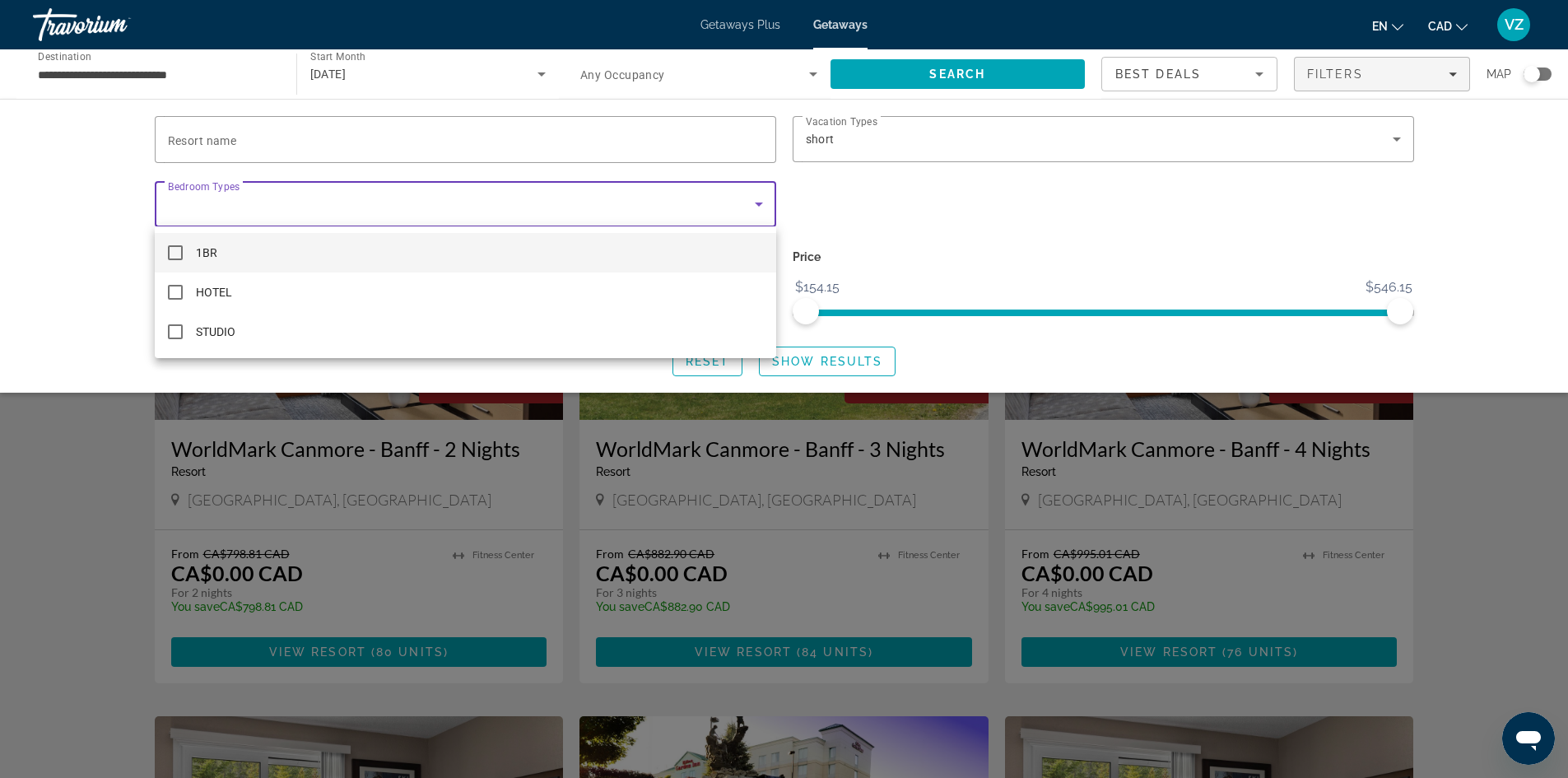
click at [316, 249] on mat-option "1BR" at bounding box center [465, 253] width 621 height 40
click at [69, 245] on div at bounding box center [784, 389] width 1568 height 778
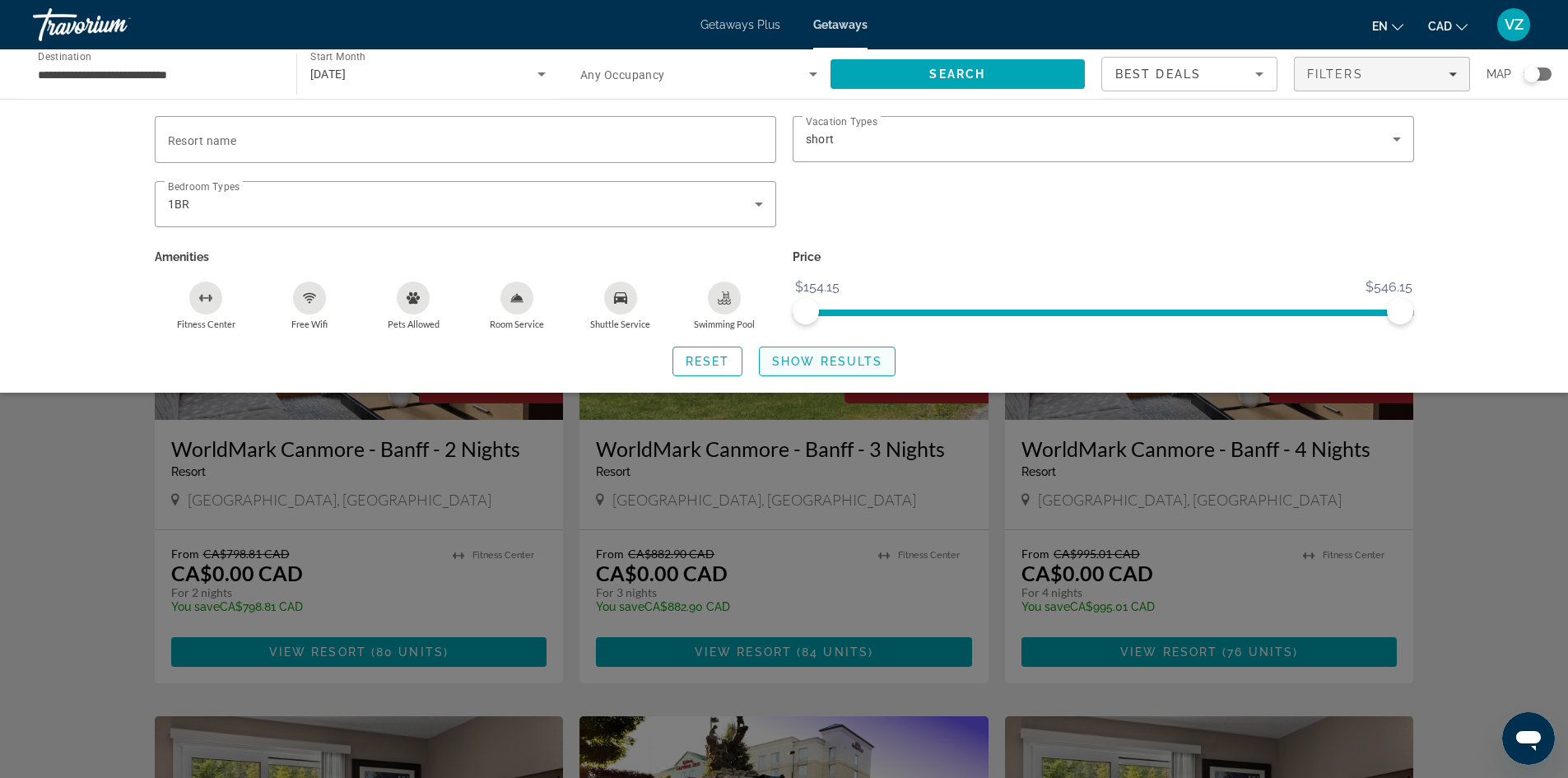
click at [835, 352] on span "Search widget" at bounding box center [828, 361] width 135 height 40
click at [828, 359] on span "Show Results" at bounding box center [827, 361] width 110 height 13
click at [663, 203] on div "1BR" at bounding box center [461, 204] width 587 height 19
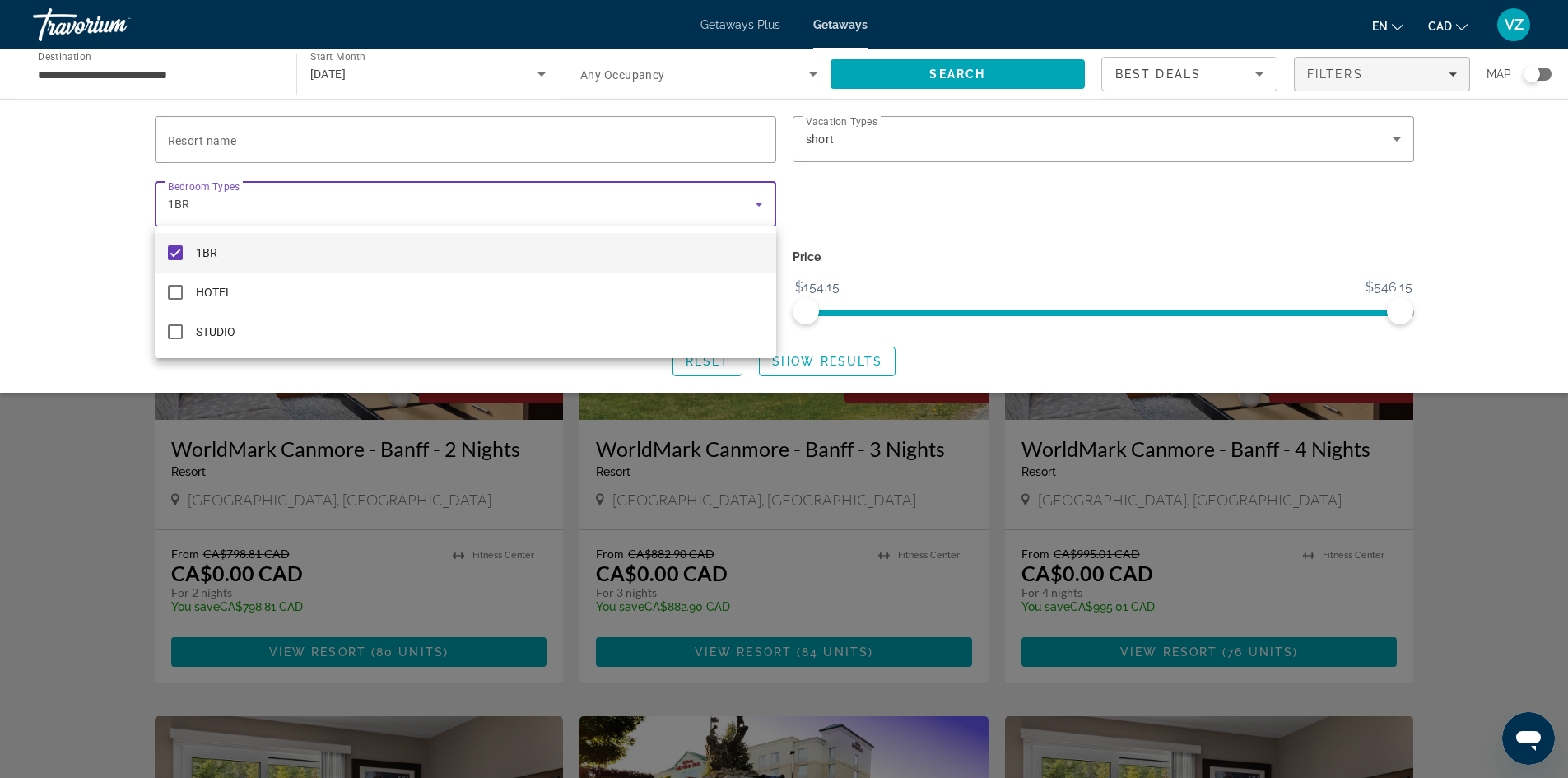
click at [287, 245] on mat-option "1BR" at bounding box center [465, 253] width 621 height 40
drag, startPoint x: 1151, startPoint y: 196, endPoint x: 1176, endPoint y: 185, distance: 27.3
click at [1152, 195] on div at bounding box center [784, 389] width 1568 height 778
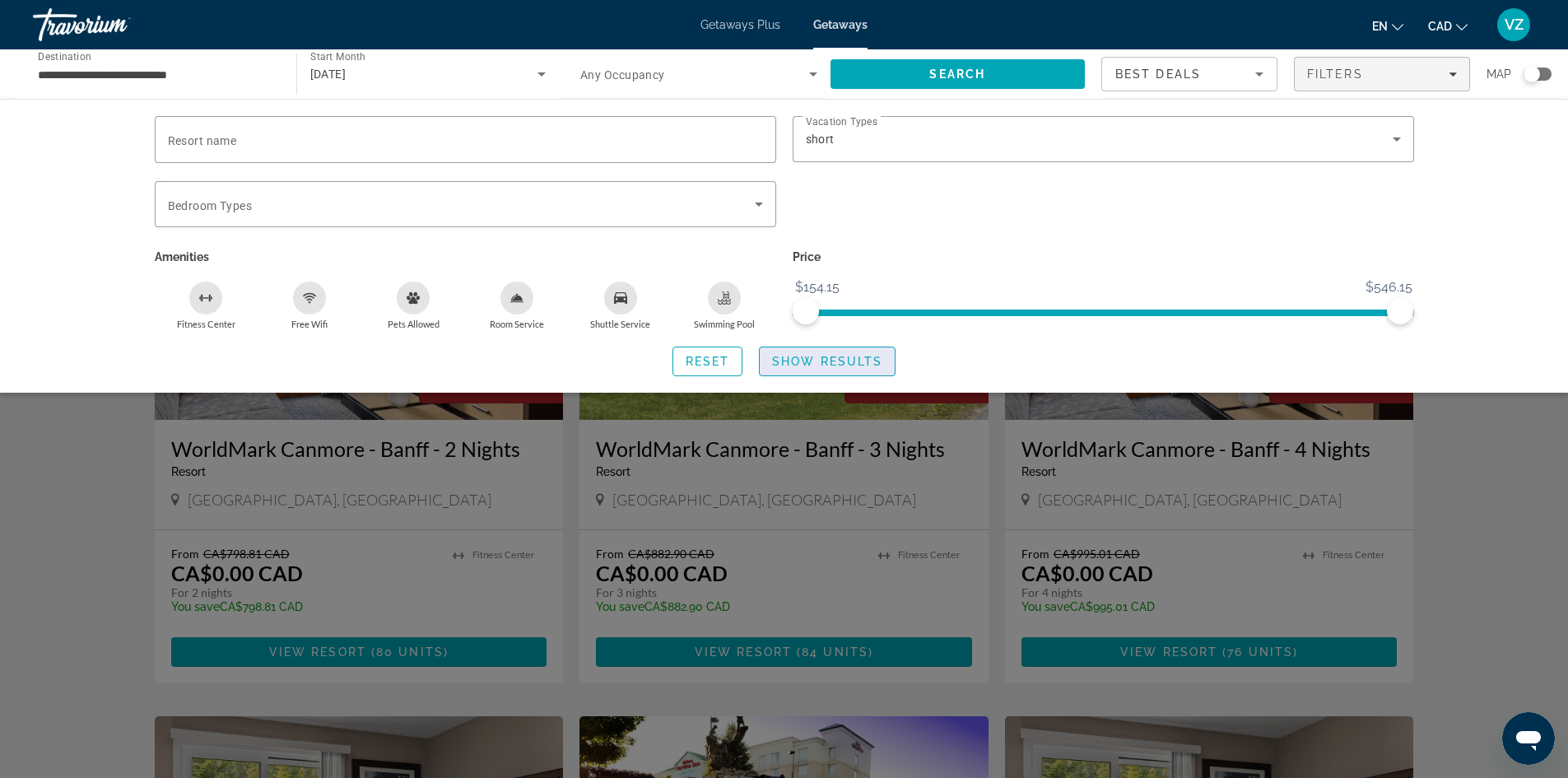
click at [831, 357] on span "Show Results" at bounding box center [827, 361] width 110 height 13
click at [968, 72] on span "Search" at bounding box center [957, 74] width 56 height 13
click at [820, 358] on span "Show Results" at bounding box center [827, 361] width 110 height 13
click at [1449, 70] on icon "Filters" at bounding box center [1452, 74] width 8 height 8
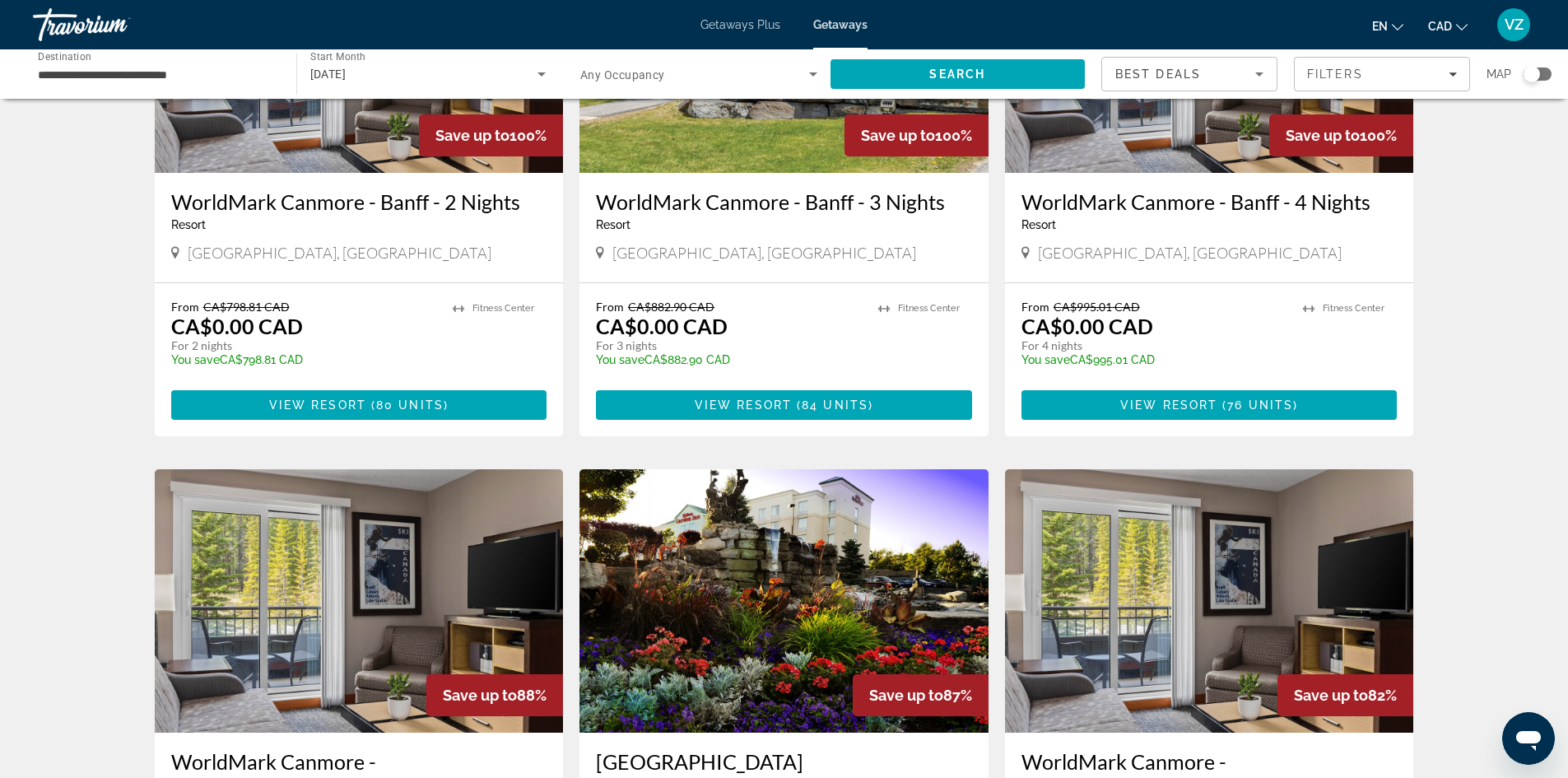
scroll to position [165, 0]
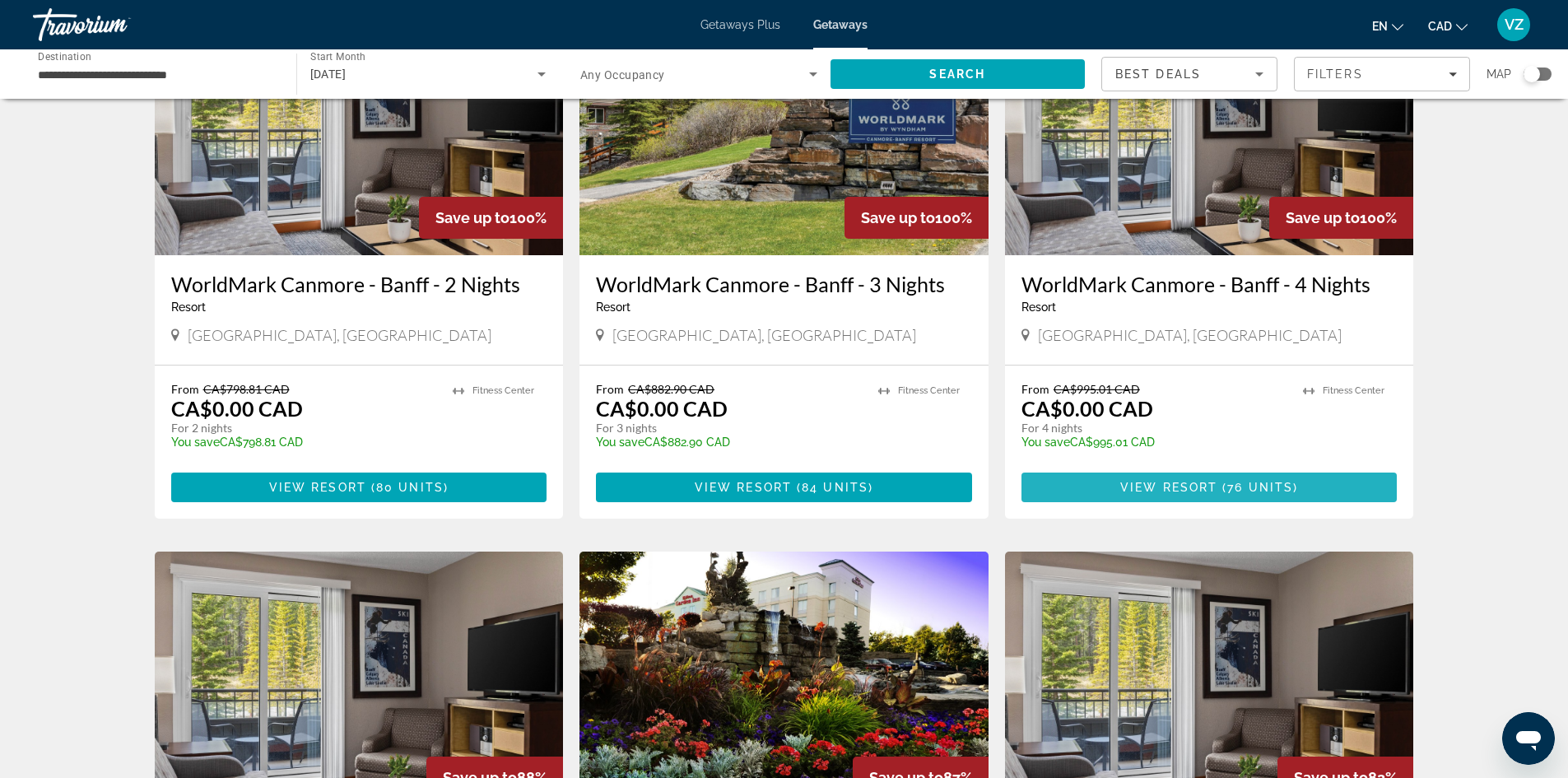
click at [1228, 480] on span "Main content" at bounding box center [1209, 487] width 376 height 40
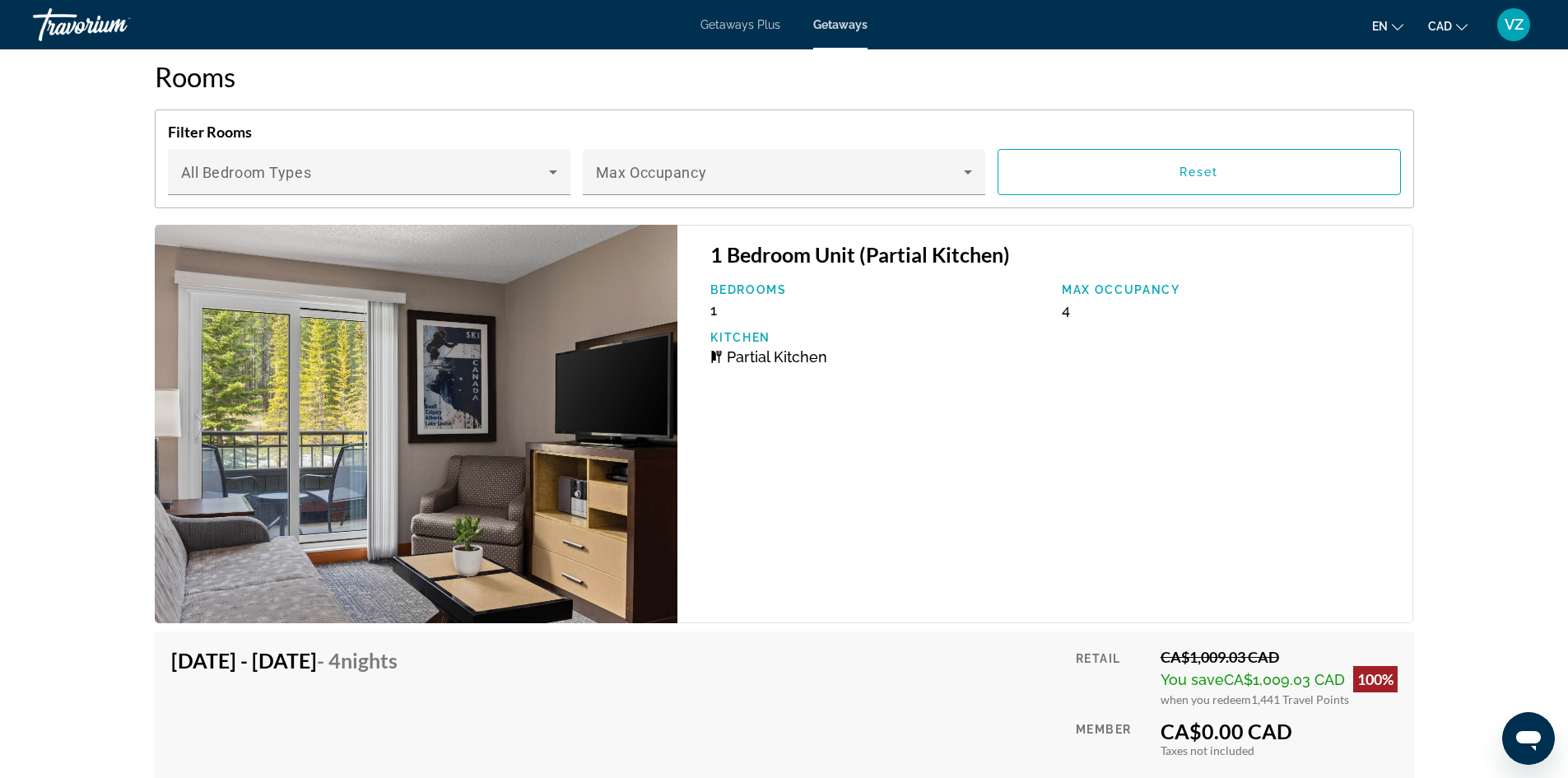
scroll to position [2965, 0]
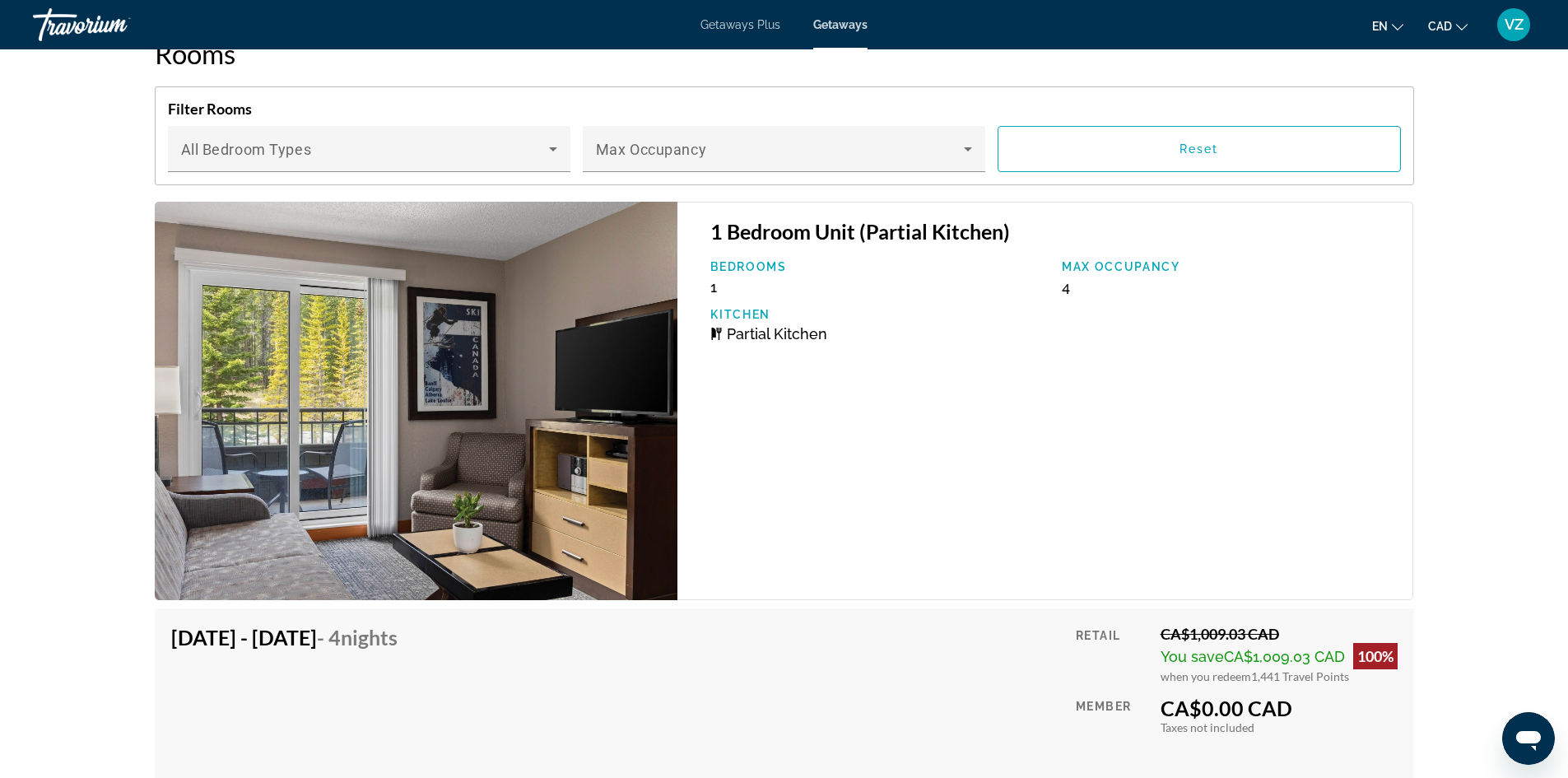
click at [522, 390] on img "Main content" at bounding box center [416, 401] width 523 height 398
click at [411, 383] on img "Main content" at bounding box center [416, 401] width 523 height 398
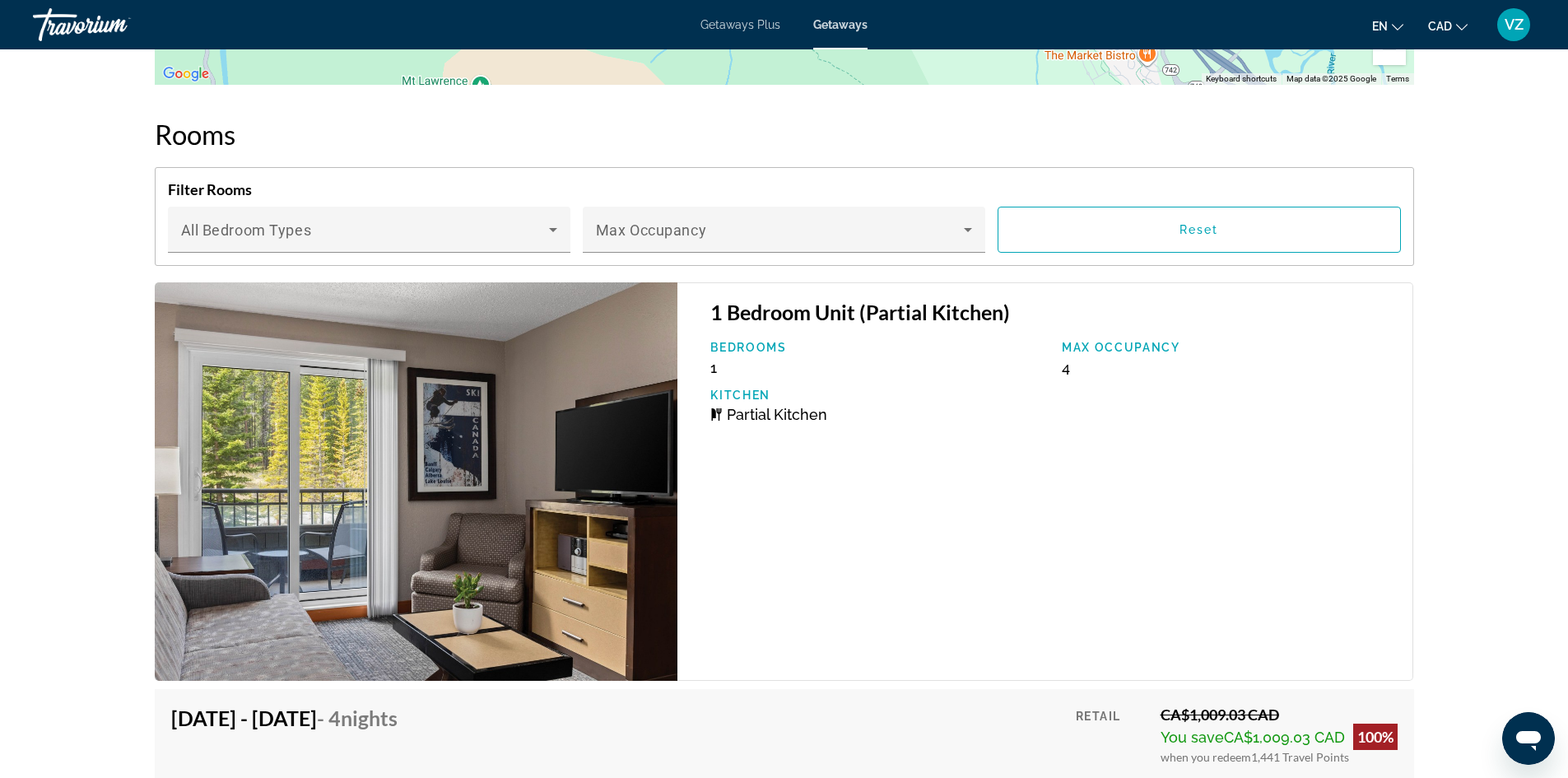
scroll to position [2882, 0]
click at [435, 423] on img "Main content" at bounding box center [416, 483] width 523 height 398
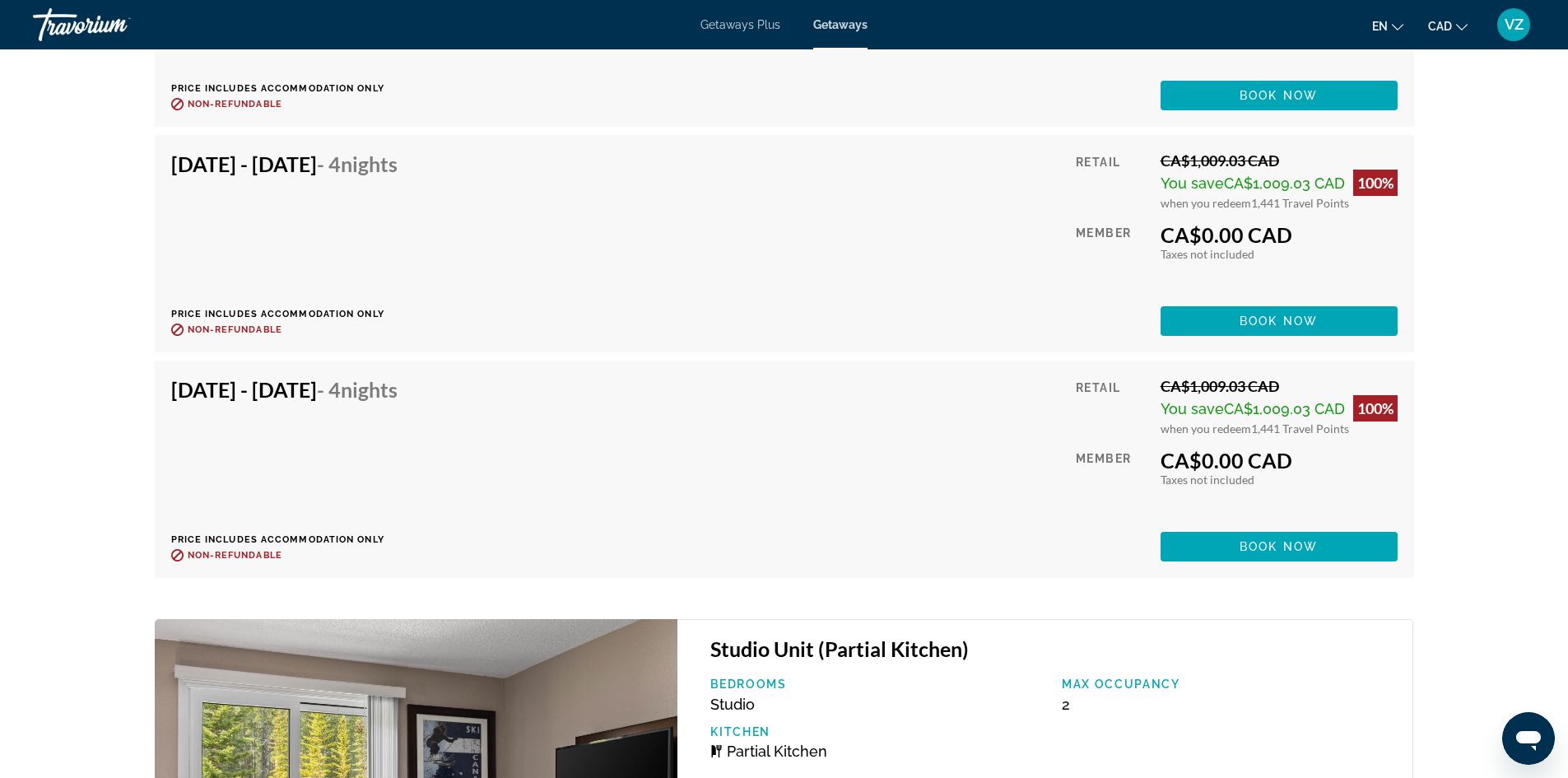
scroll to position [6408, 0]
